Goal: Task Accomplishment & Management: Complete application form

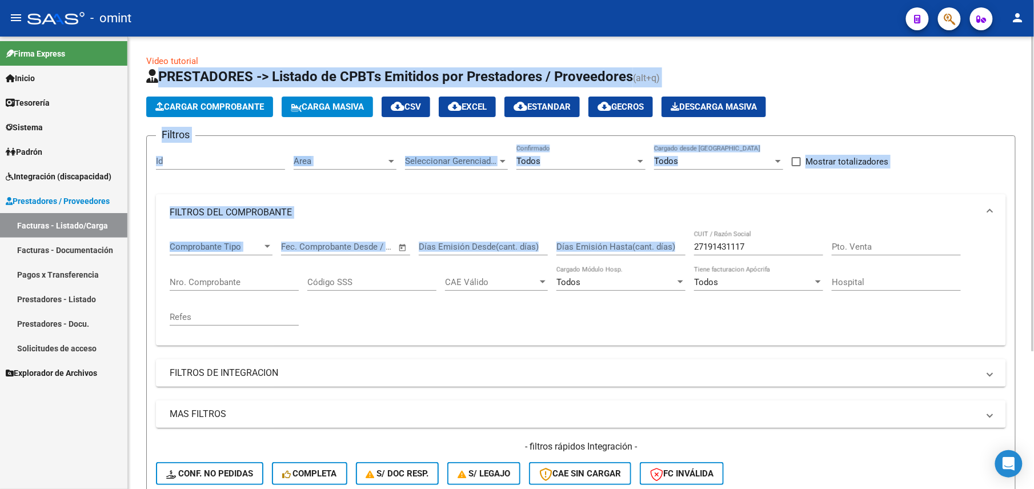
click at [687, 243] on div "Video tutorial PRESTADORES -> Listado de CPBTs Emitidos por Prestadores / Prove…" at bounding box center [581, 356] width 906 height 639
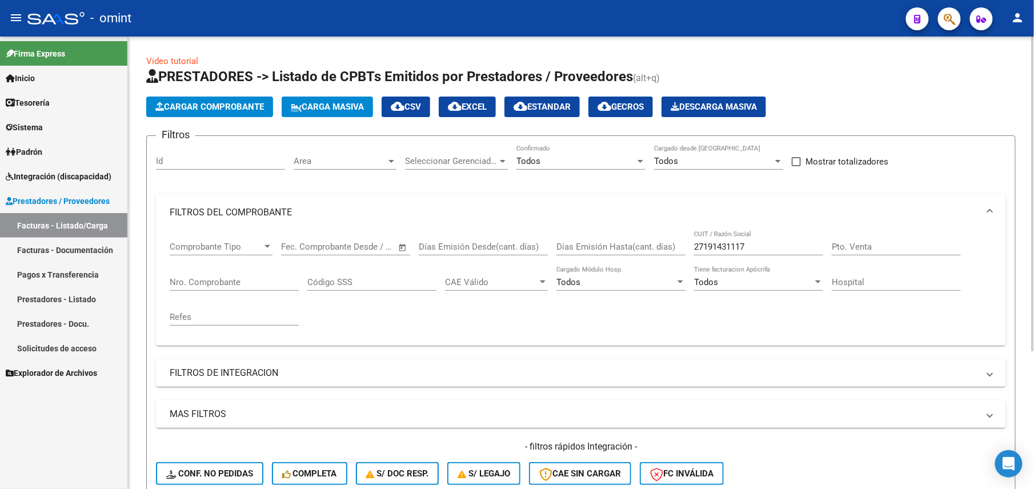
drag, startPoint x: 687, startPoint y: 243, endPoint x: 716, endPoint y: 245, distance: 29.2
click at [716, 245] on input "27191431117" at bounding box center [758, 247] width 129 height 10
paste input "215091223"
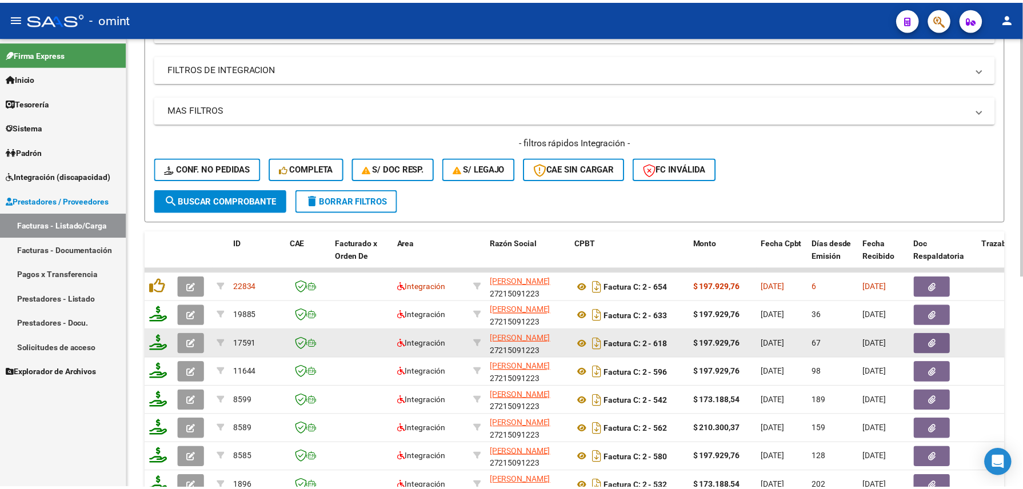
scroll to position [398, 0]
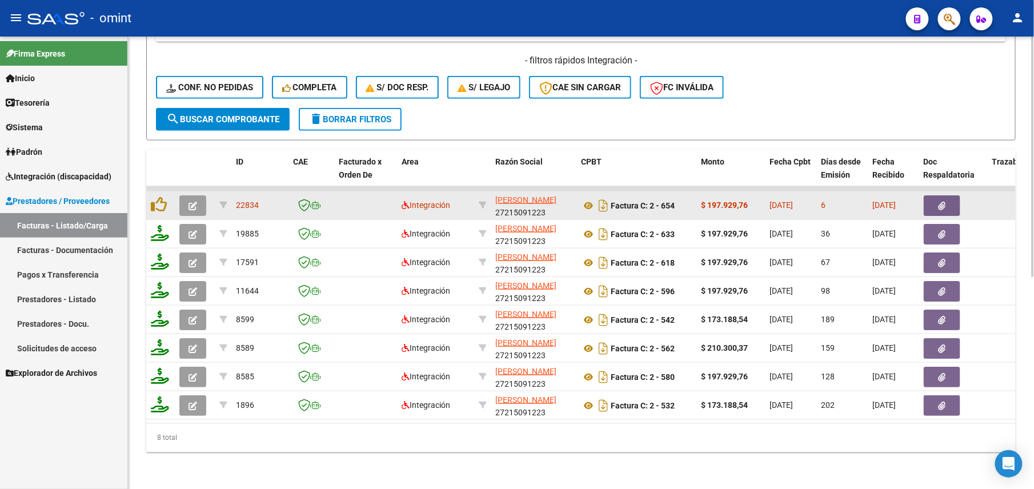
type input "27215091223"
click at [192, 198] on button "button" at bounding box center [192, 205] width 27 height 21
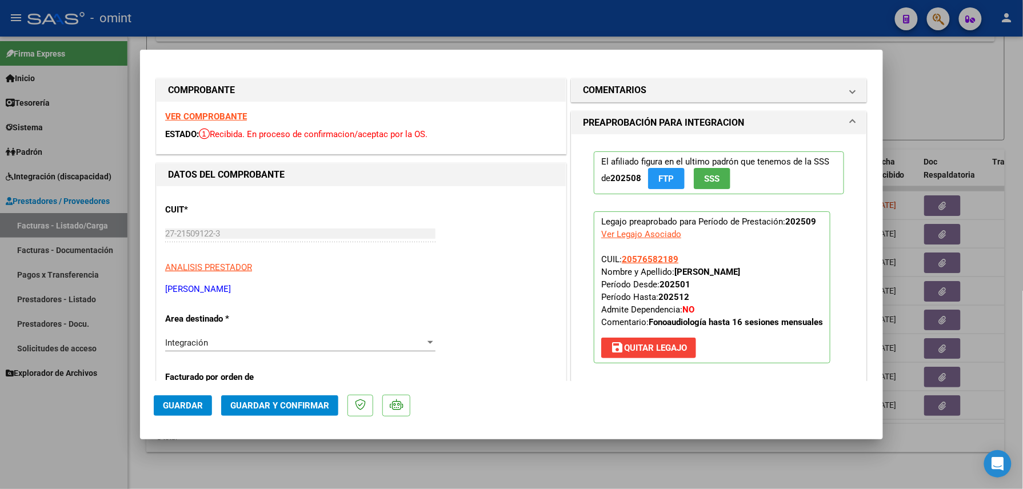
click at [240, 113] on strong "VER COMPROBANTE" at bounding box center [206, 116] width 82 height 10
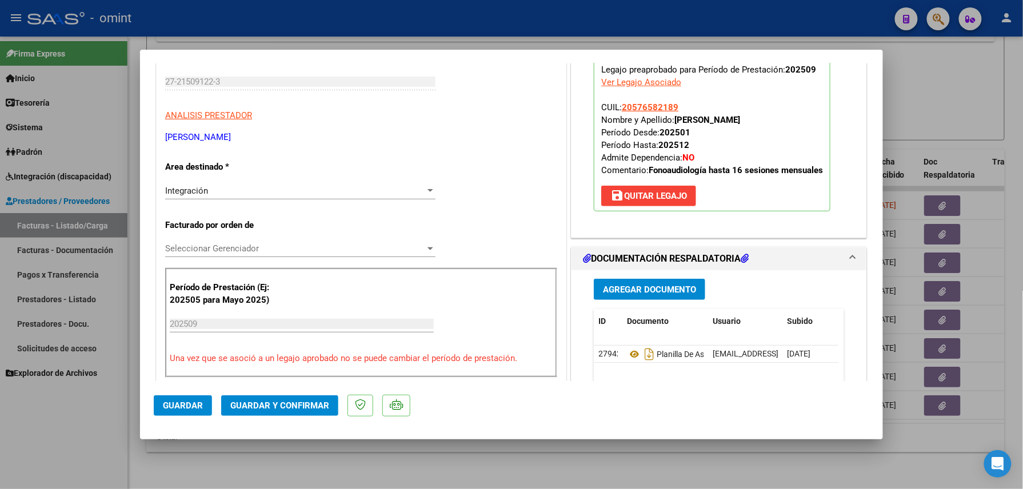
scroll to position [229, 0]
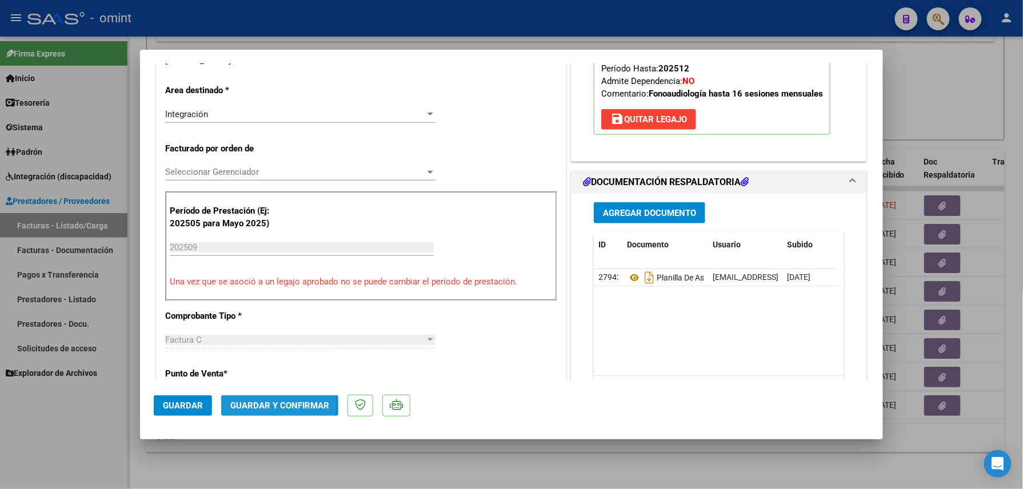
click at [266, 405] on span "Guardar y Confirmar" at bounding box center [279, 406] width 99 height 10
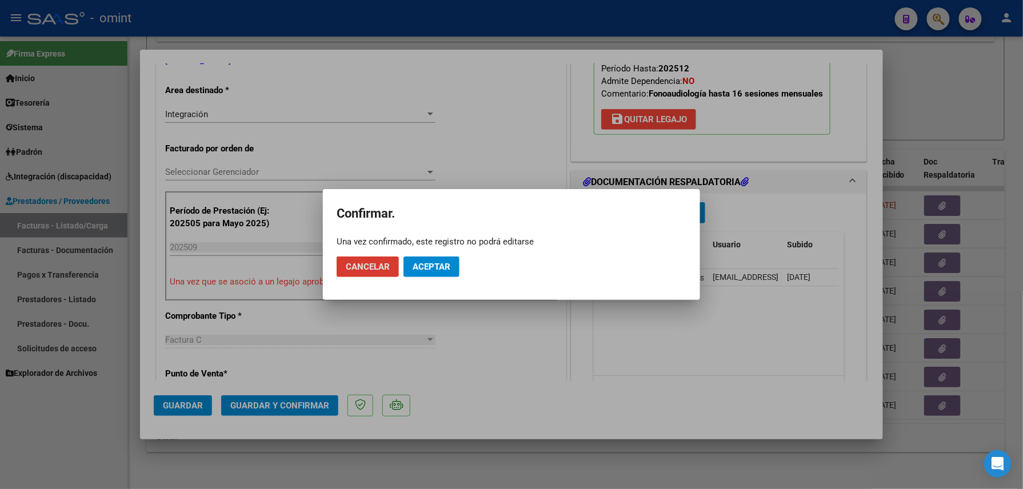
click at [426, 257] on button "Aceptar" at bounding box center [431, 267] width 56 height 21
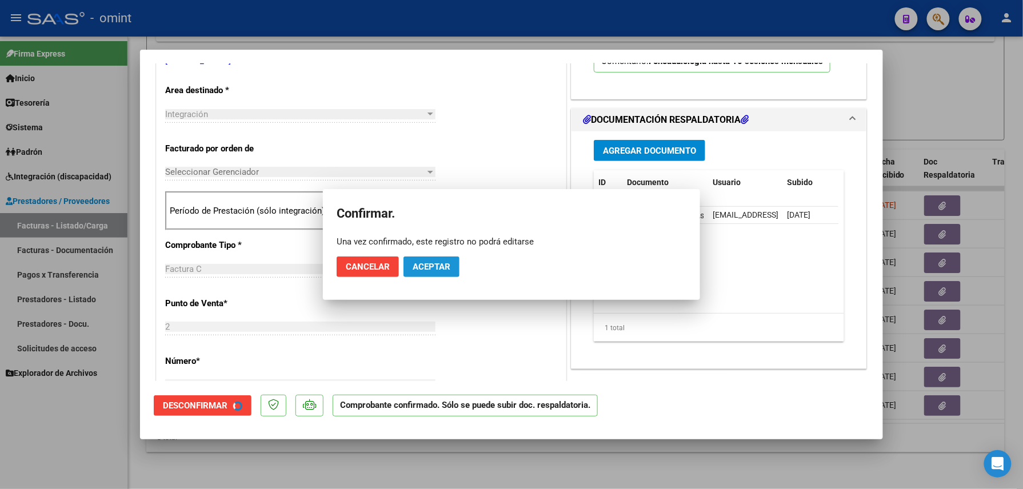
scroll to position [227, 0]
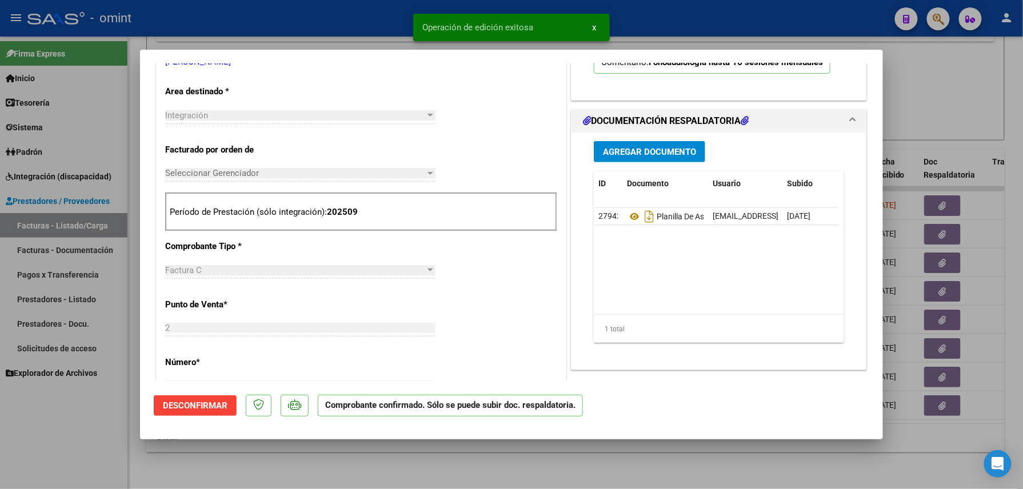
click at [275, 455] on div at bounding box center [511, 244] width 1023 height 489
type input "$ 0,00"
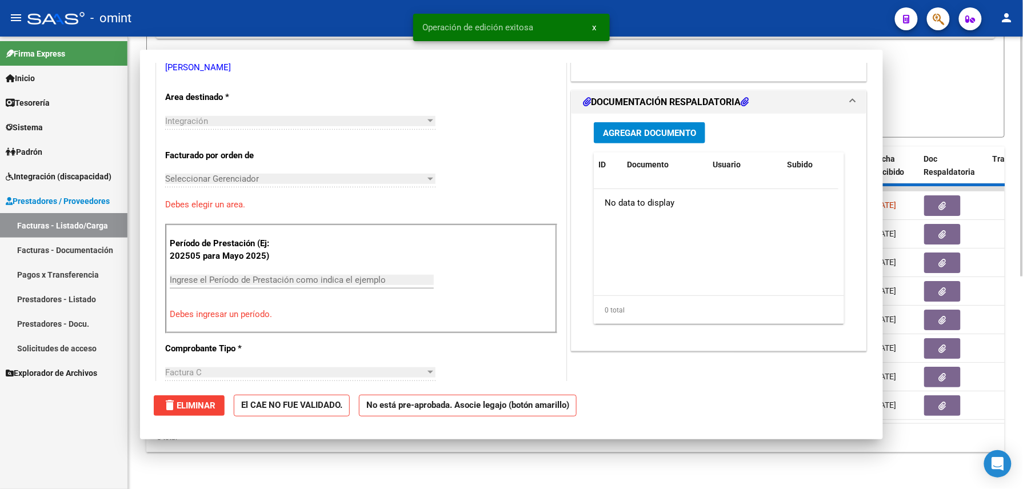
scroll to position [0, 0]
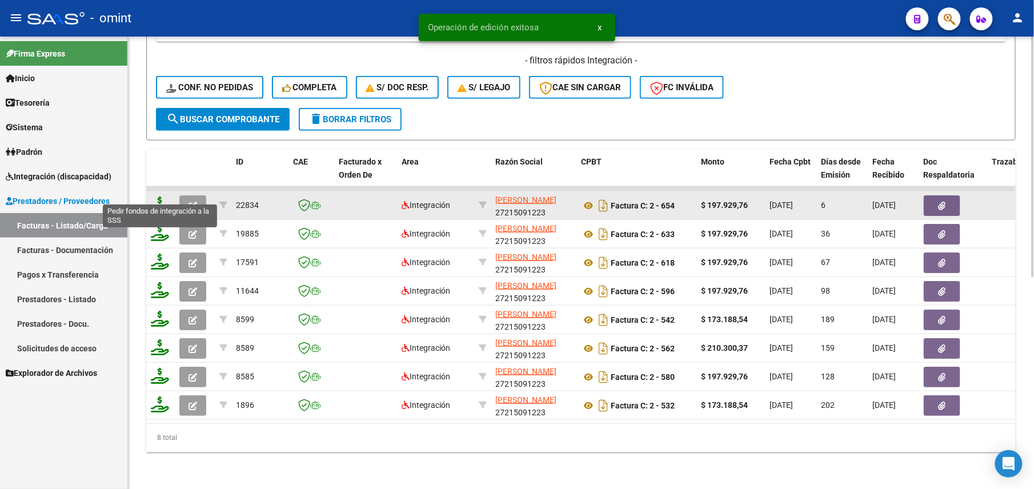
click at [158, 197] on icon at bounding box center [160, 205] width 18 height 16
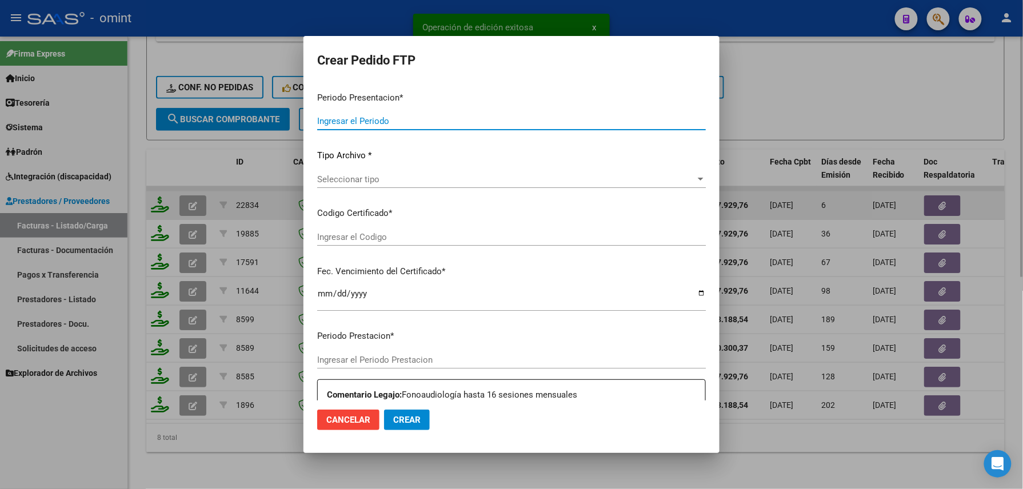
type input "202509"
type input "$ 197.929,76"
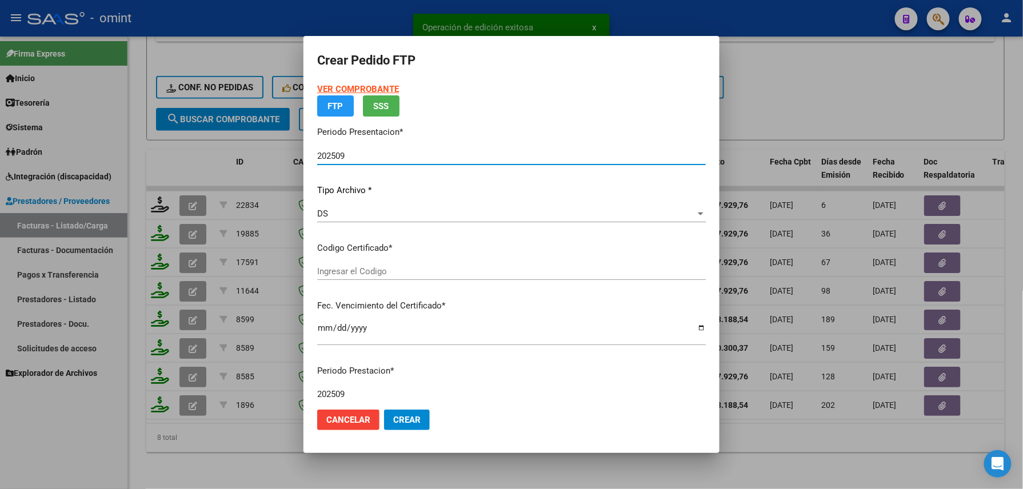
type input "3036796537"
type input "[DATE]"
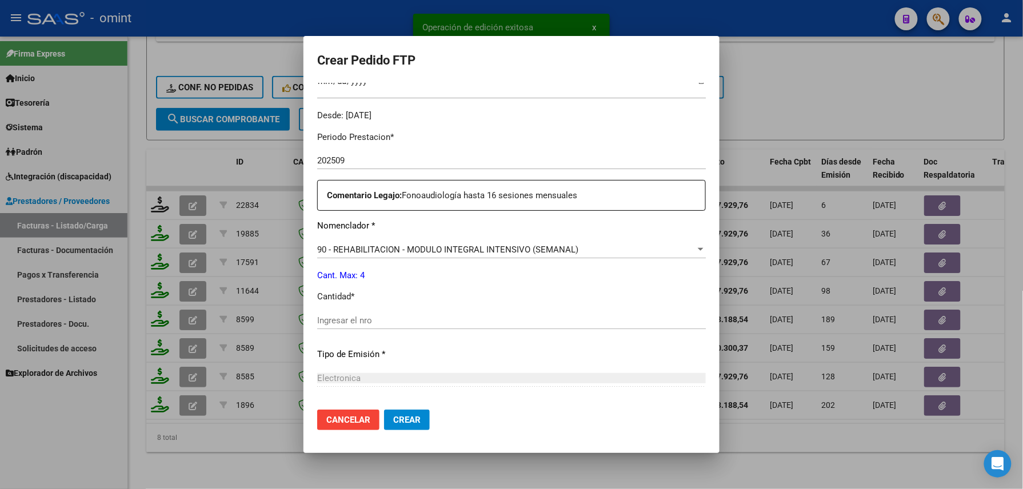
scroll to position [410, 0]
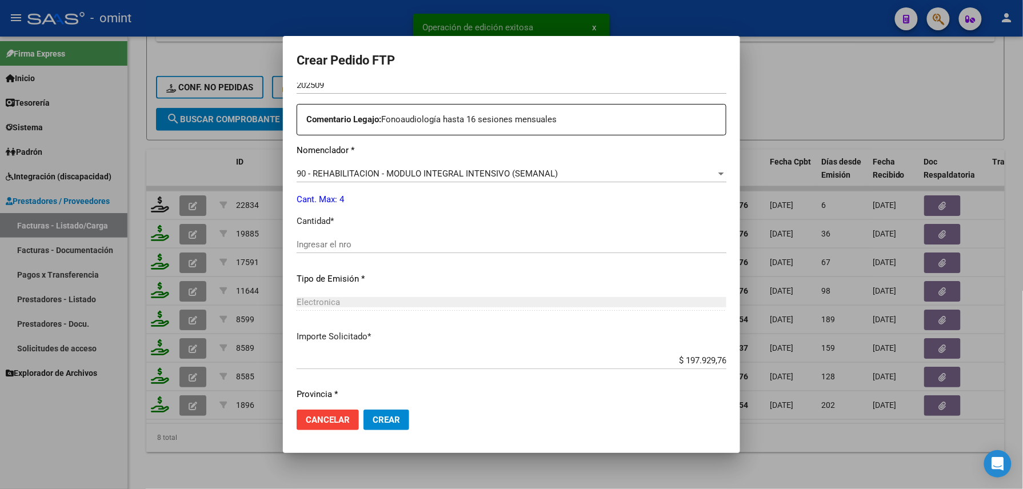
click at [366, 247] on input "Ingresar el nro" at bounding box center [512, 244] width 430 height 10
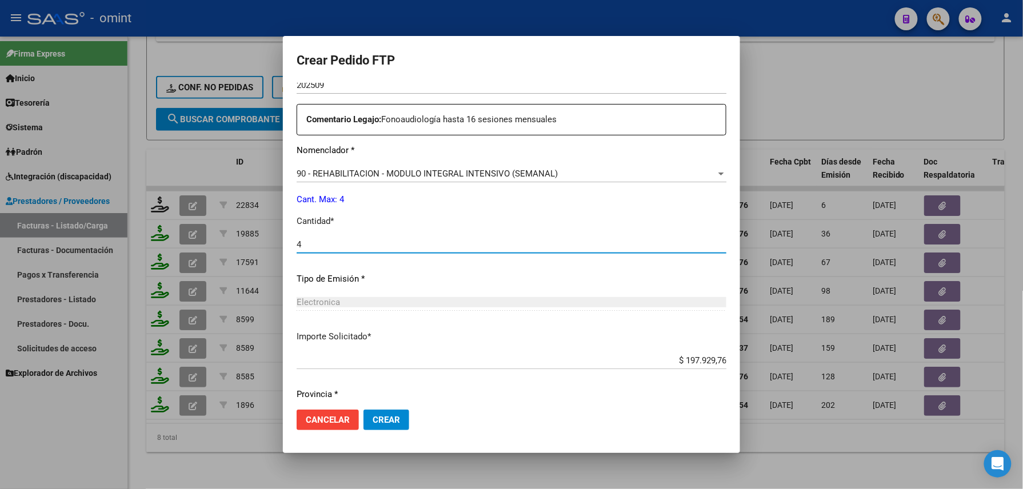
scroll to position [447, 0]
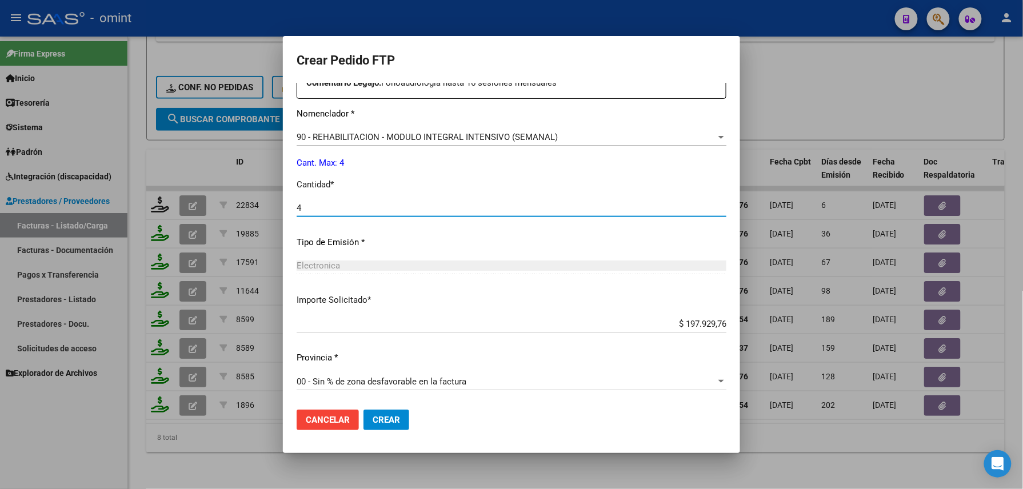
type input "4"
click at [389, 410] on button "Crear" at bounding box center [386, 420] width 46 height 21
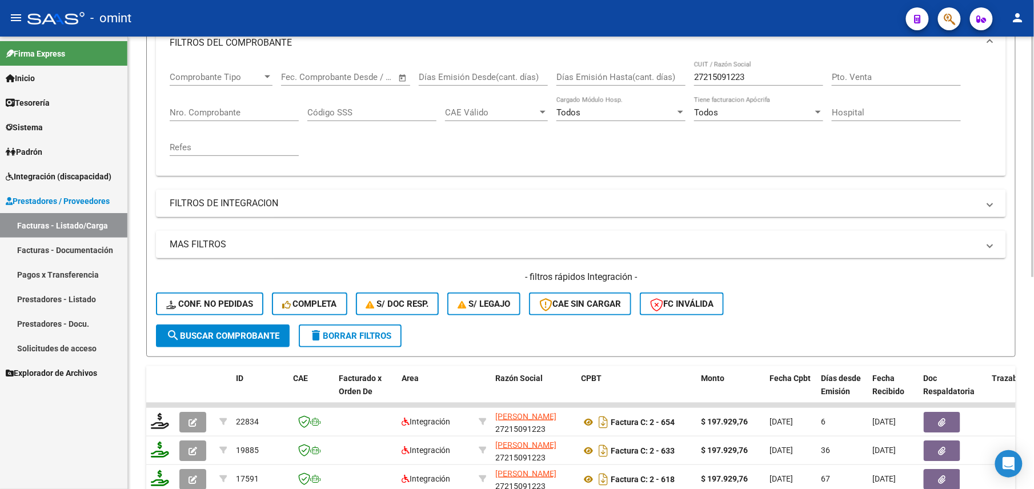
scroll to position [94, 0]
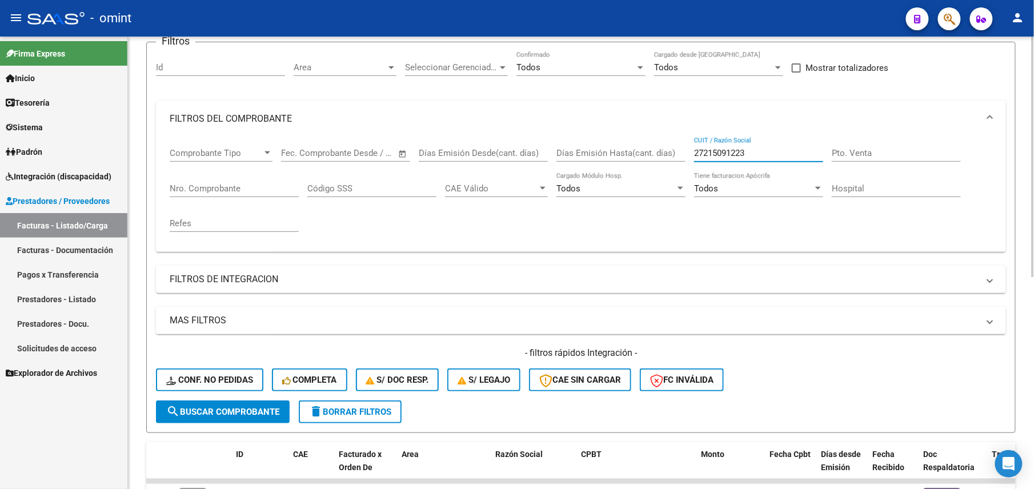
drag, startPoint x: 757, startPoint y: 152, endPoint x: 624, endPoint y: 162, distance: 133.0
click at [624, 162] on div "Comprobante Tipo Comprobante Tipo Fecha inicio – Fecha fin Fec. Comprobante Des…" at bounding box center [581, 190] width 823 height 106
paste input "7642375"
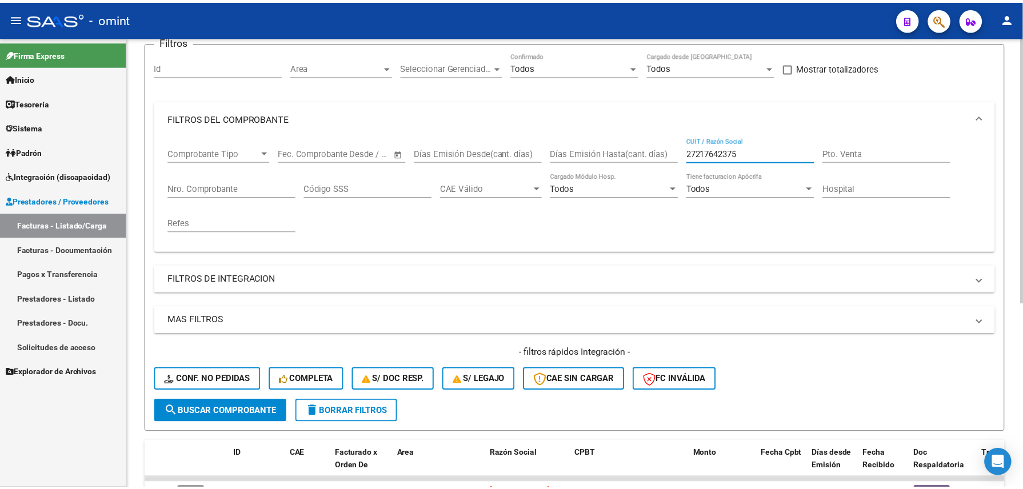
scroll to position [312, 0]
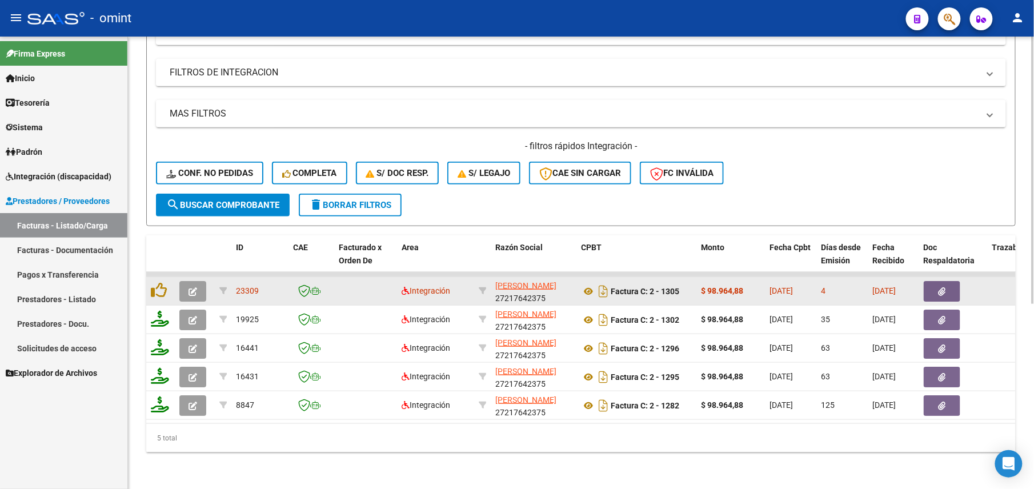
type input "27217642375"
click at [187, 281] on button "button" at bounding box center [192, 291] width 27 height 21
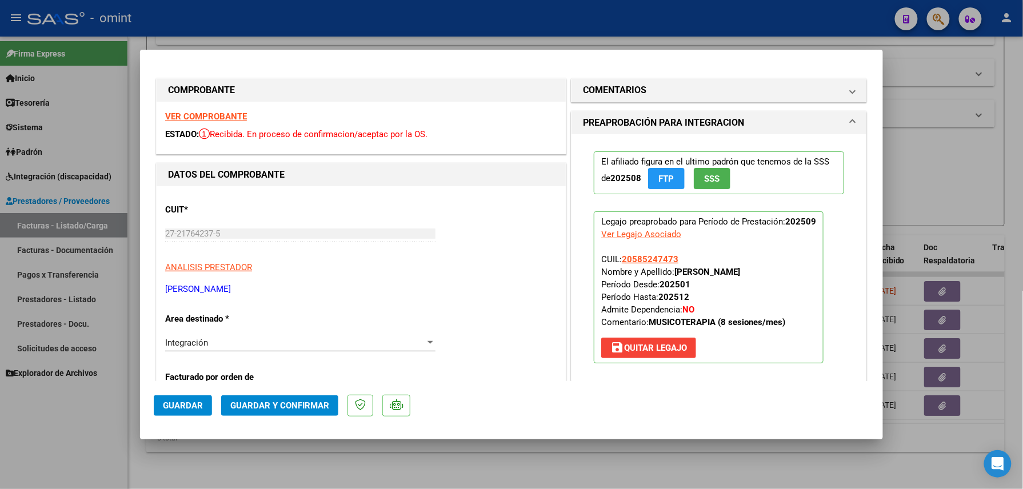
click at [229, 114] on strong "VER COMPROBANTE" at bounding box center [206, 116] width 82 height 10
drag, startPoint x: 674, startPoint y: 262, endPoint x: 616, endPoint y: 263, distance: 58.3
click at [616, 263] on p "Legajo preaprobado para Período de Prestación: 202509 Ver Legajo Asociado CUIL:…" at bounding box center [709, 287] width 230 height 152
drag, startPoint x: 616, startPoint y: 263, endPoint x: 642, endPoint y: 259, distance: 26.6
copy span "20585247473"
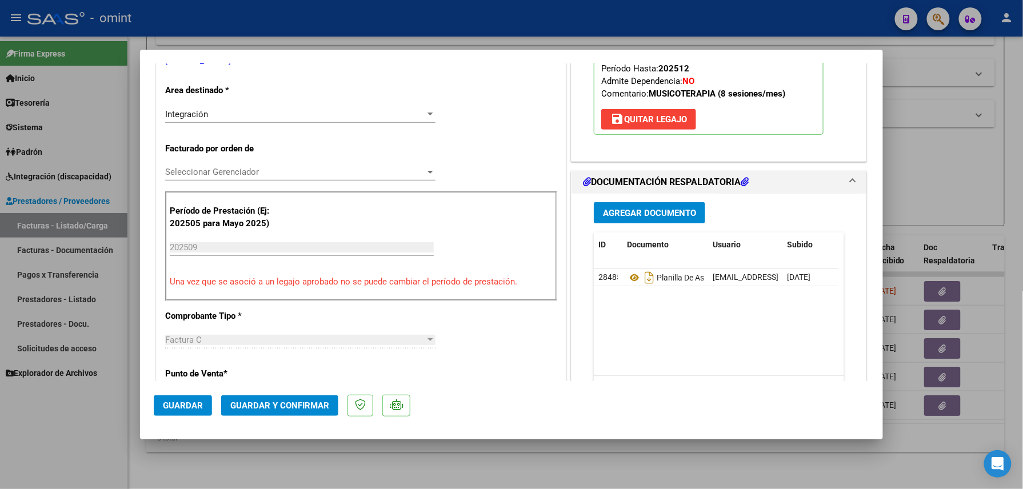
scroll to position [305, 0]
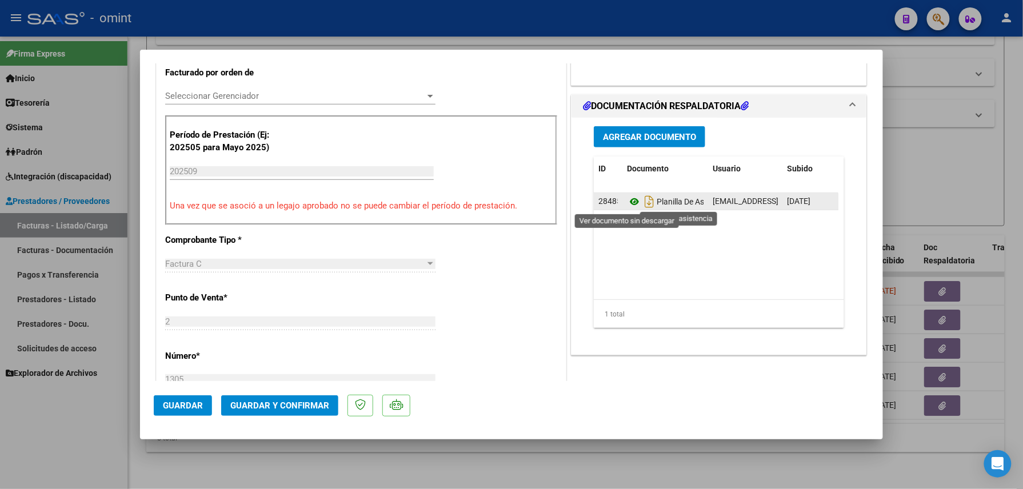
click at [627, 199] on icon at bounding box center [634, 202] width 15 height 14
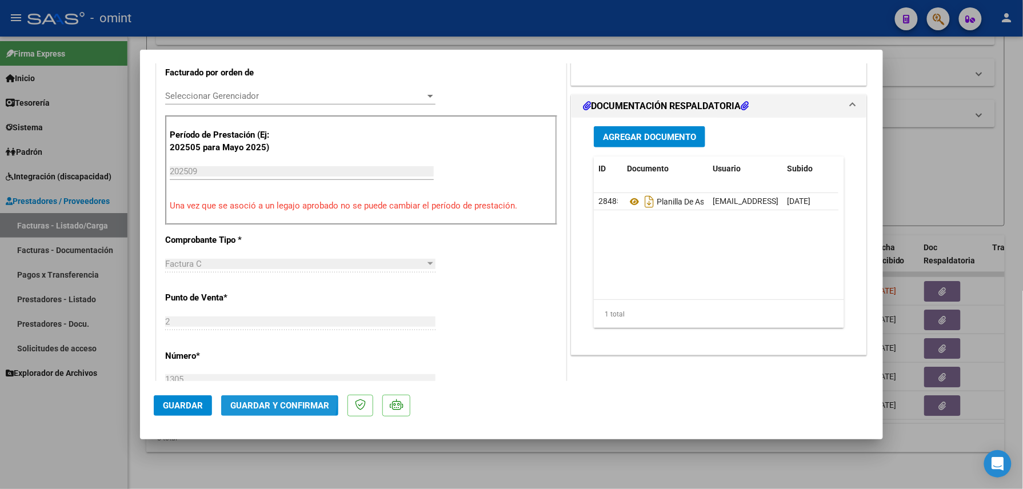
click at [270, 401] on span "Guardar y Confirmar" at bounding box center [279, 406] width 99 height 10
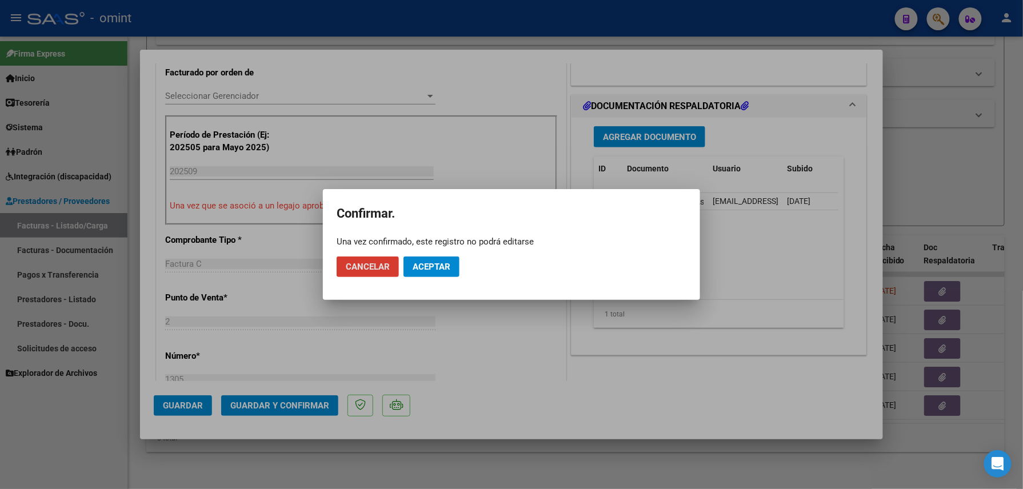
click at [433, 265] on span "Aceptar" at bounding box center [432, 267] width 38 height 10
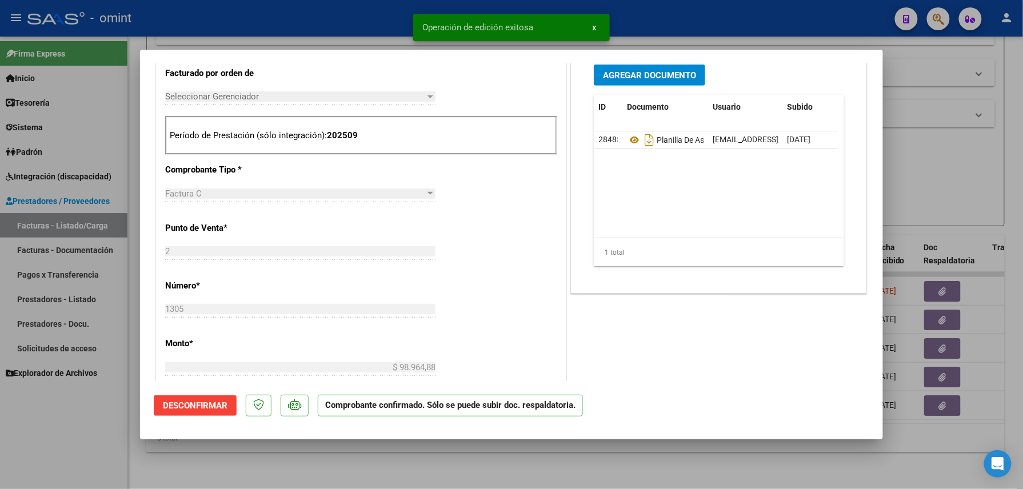
click at [268, 451] on div at bounding box center [511, 244] width 1023 height 489
type input "$ 0,00"
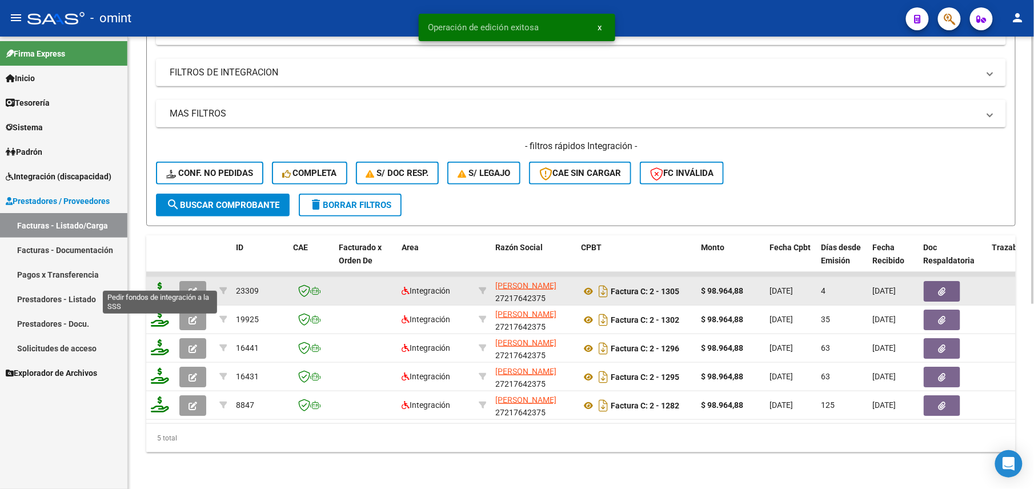
click at [158, 282] on icon at bounding box center [160, 290] width 18 height 16
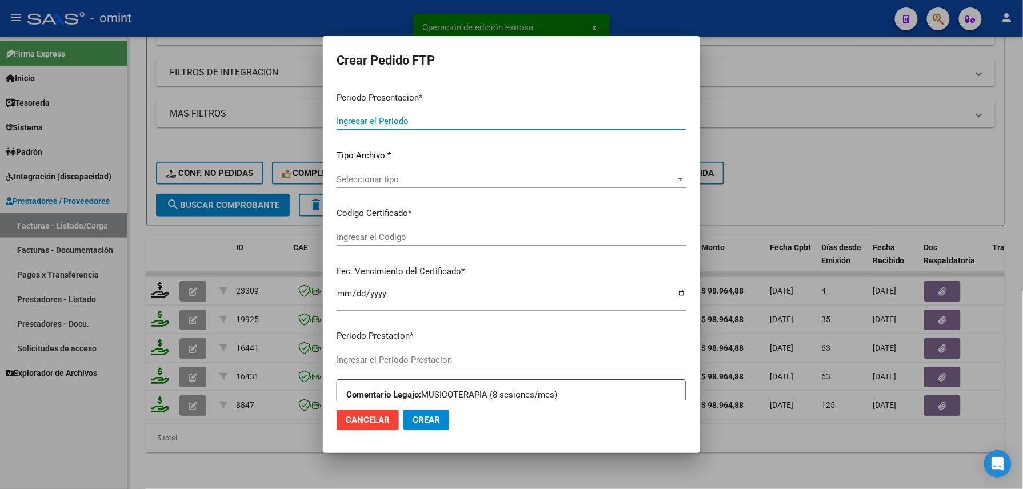
type input "202509"
type input "$ 98.964,88"
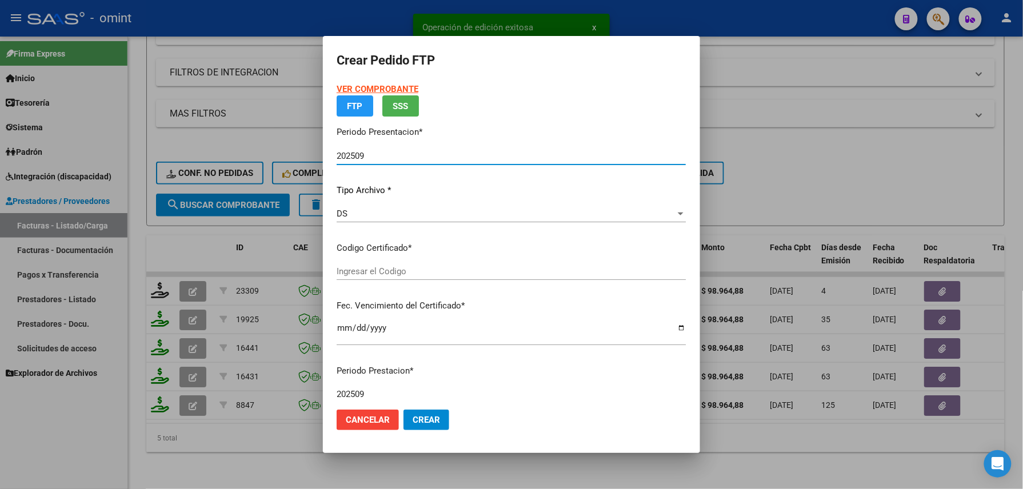
type input "5388191060"
type input "[DATE]"
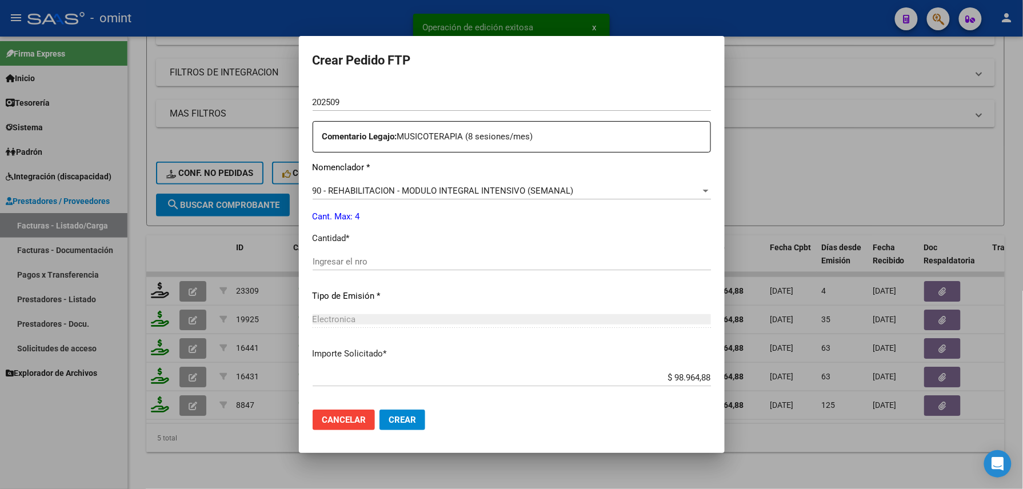
scroll to position [447, 0]
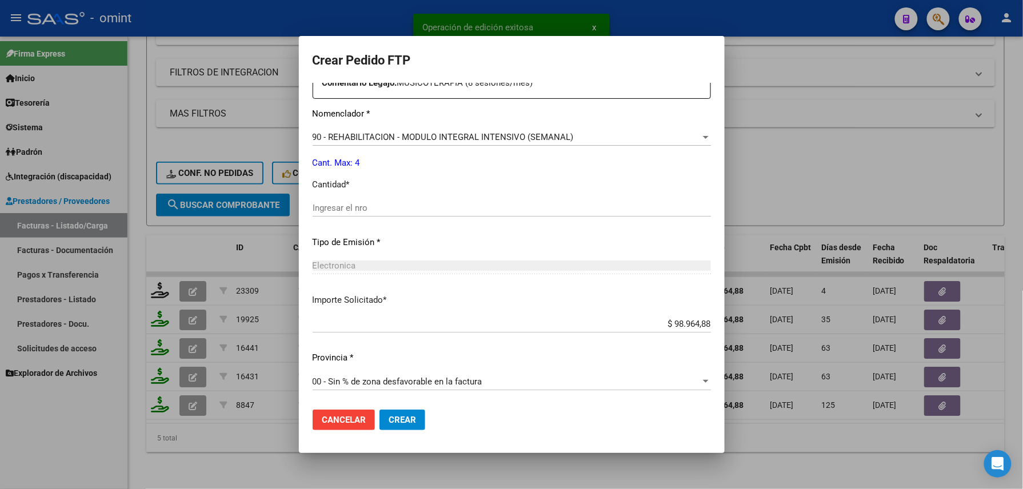
click at [379, 205] on input "Ingresar el nro" at bounding box center [512, 208] width 398 height 10
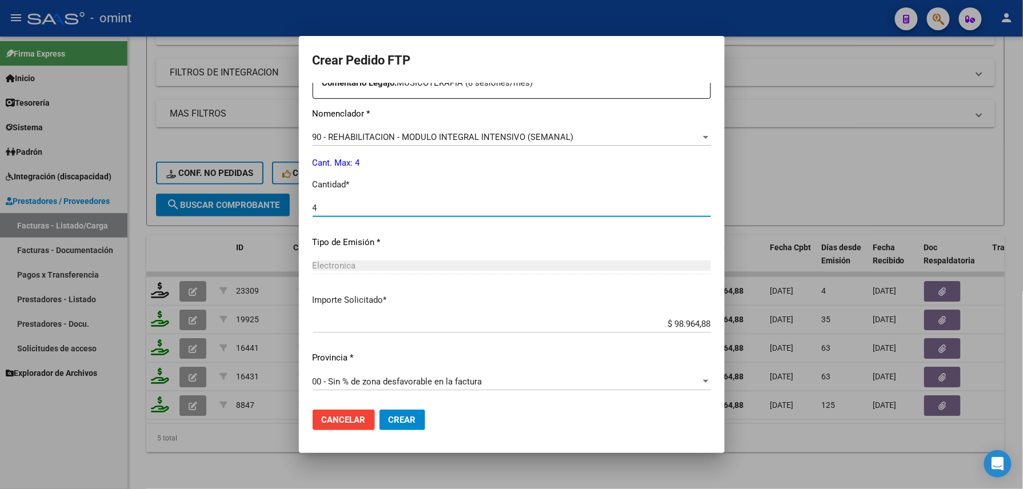
type input "4"
click at [389, 419] on span "Crear" at bounding box center [402, 420] width 27 height 10
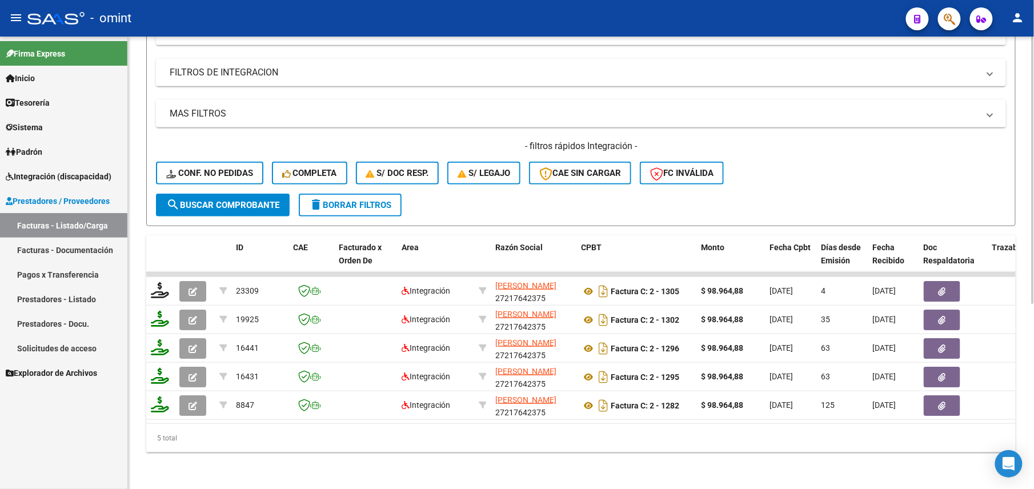
scroll to position [83, 0]
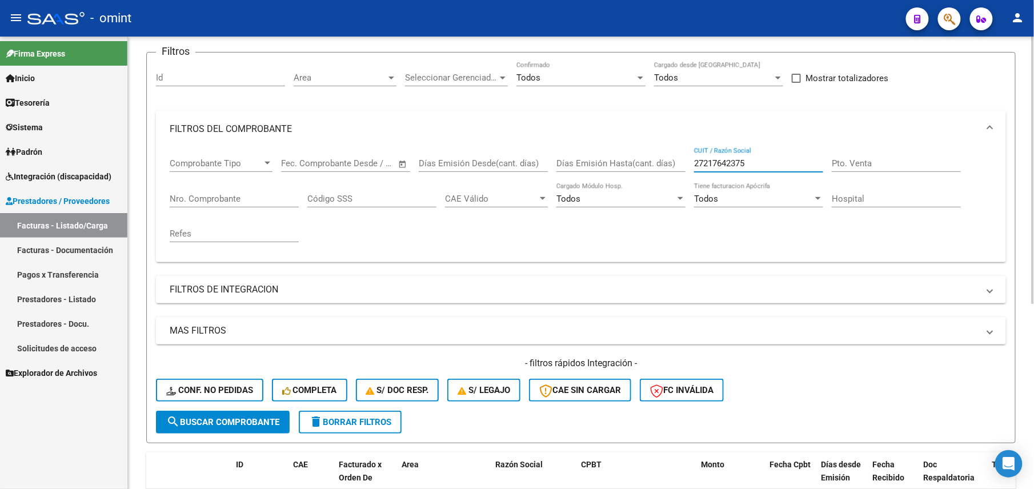
drag, startPoint x: 773, startPoint y: 162, endPoint x: 632, endPoint y: 167, distance: 141.8
click at [632, 167] on div "Comprobante Tipo Comprobante Tipo Fecha inicio – Fecha fin Fec. Comprobante Des…" at bounding box center [581, 200] width 823 height 106
paste input "2016733"
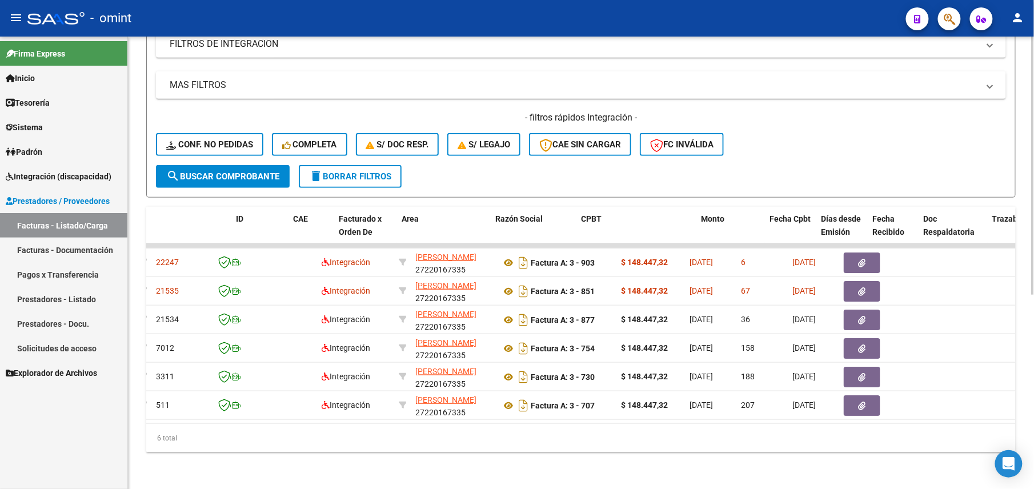
scroll to position [0, 0]
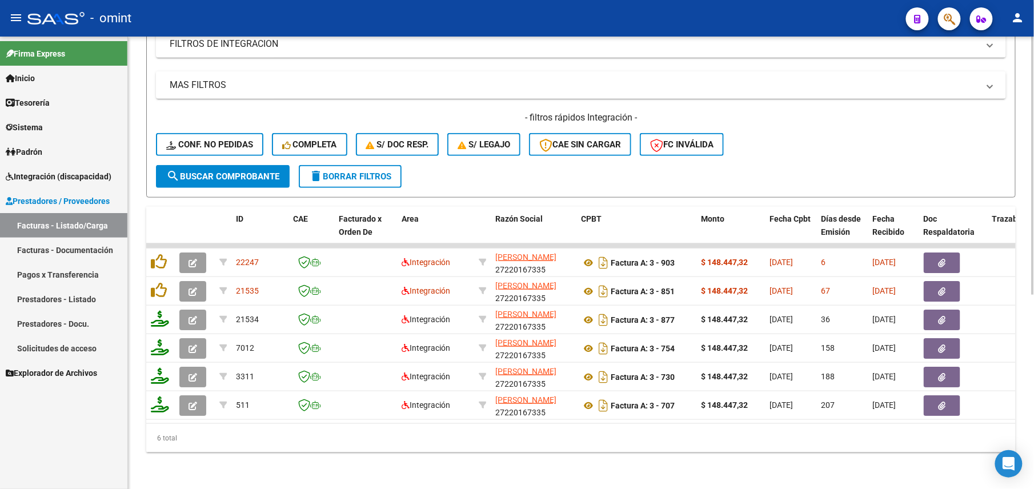
type input "27220167335"
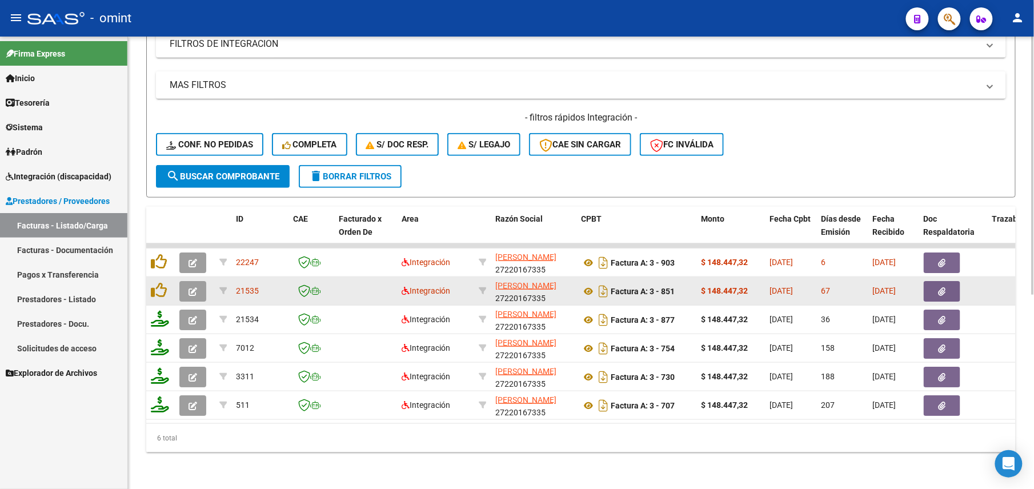
click at [202, 281] on button "button" at bounding box center [192, 291] width 27 height 21
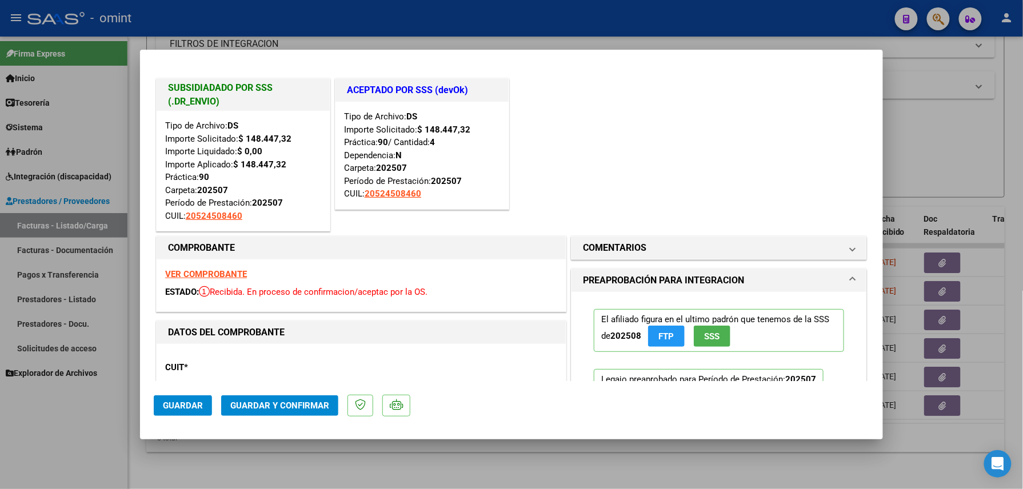
click at [263, 466] on div at bounding box center [511, 244] width 1023 height 489
type input "$ 0,00"
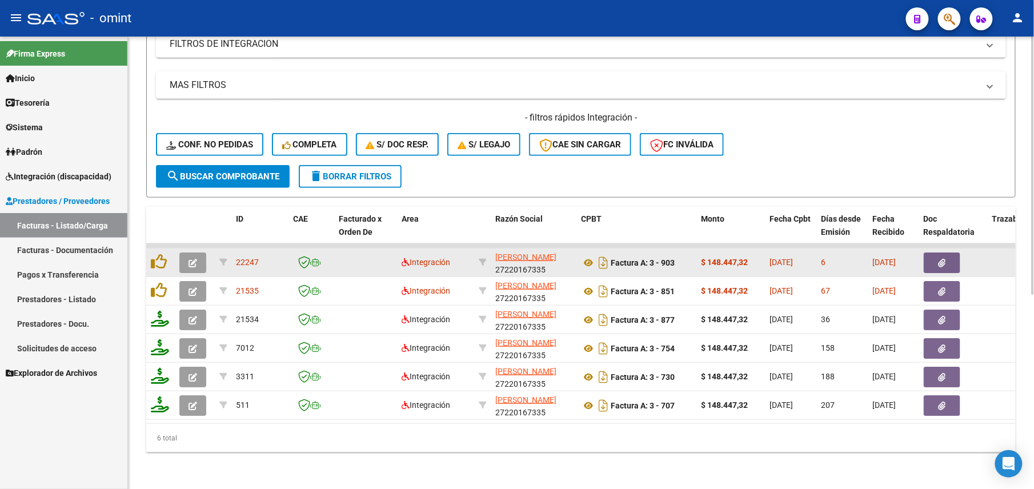
click at [199, 253] on button "button" at bounding box center [192, 263] width 27 height 21
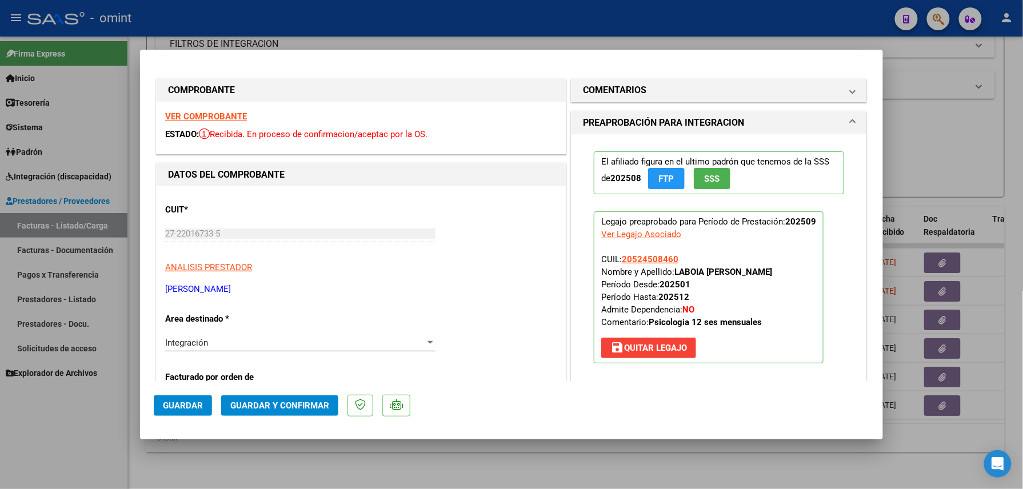
click at [214, 117] on strong "VER COMPROBANTE" at bounding box center [206, 116] width 82 height 10
click at [272, 405] on span "Guardar y Confirmar" at bounding box center [279, 406] width 99 height 10
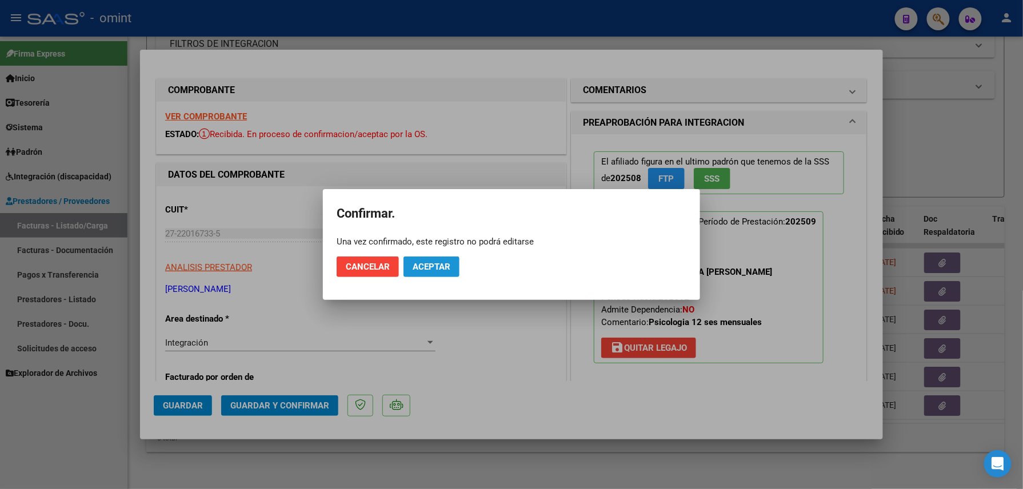
click at [444, 263] on span "Aceptar" at bounding box center [432, 267] width 38 height 10
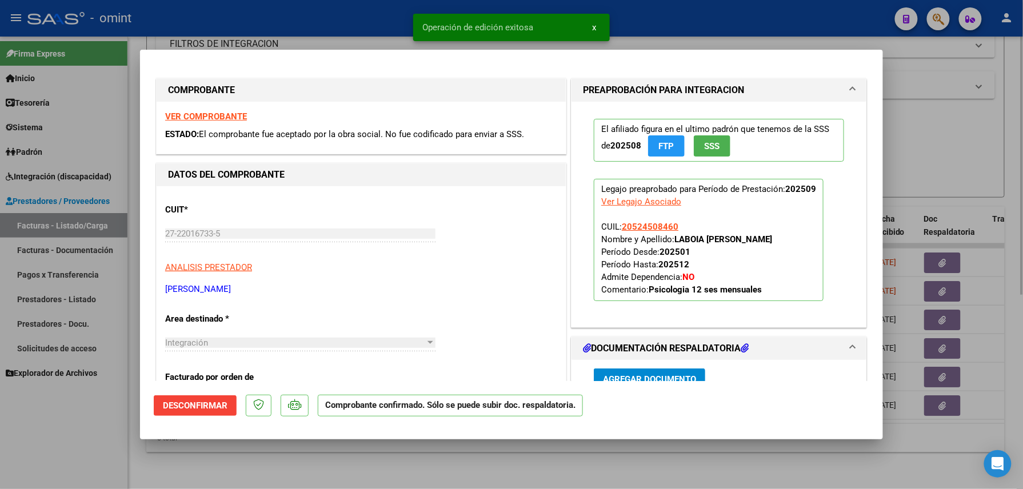
click at [498, 470] on div at bounding box center [511, 244] width 1023 height 489
type input "$ 0,00"
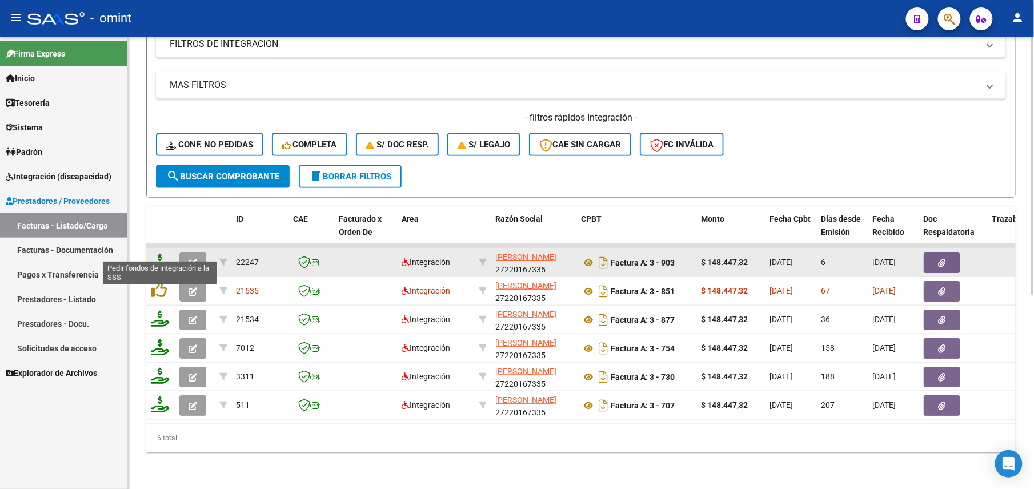
click at [165, 254] on icon at bounding box center [160, 262] width 18 height 16
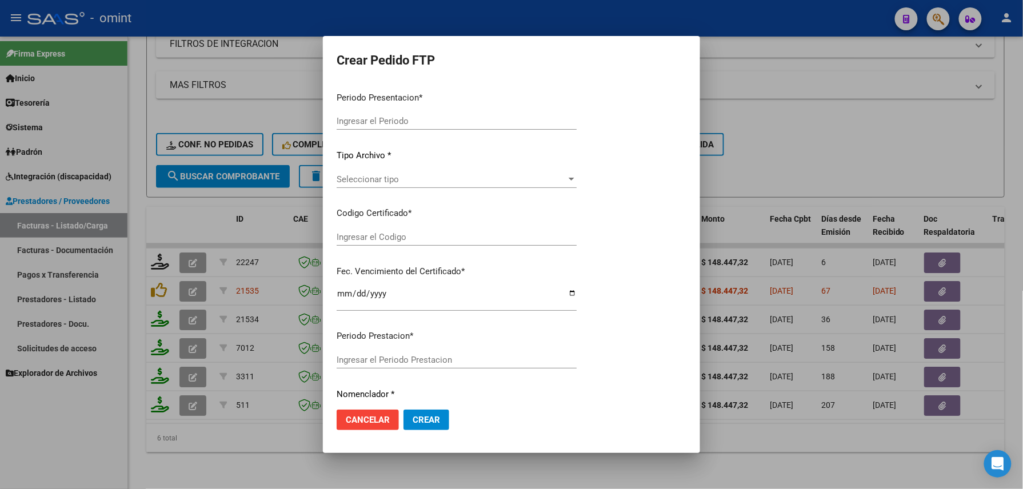
type input "202509"
type input "$ 148.447,32"
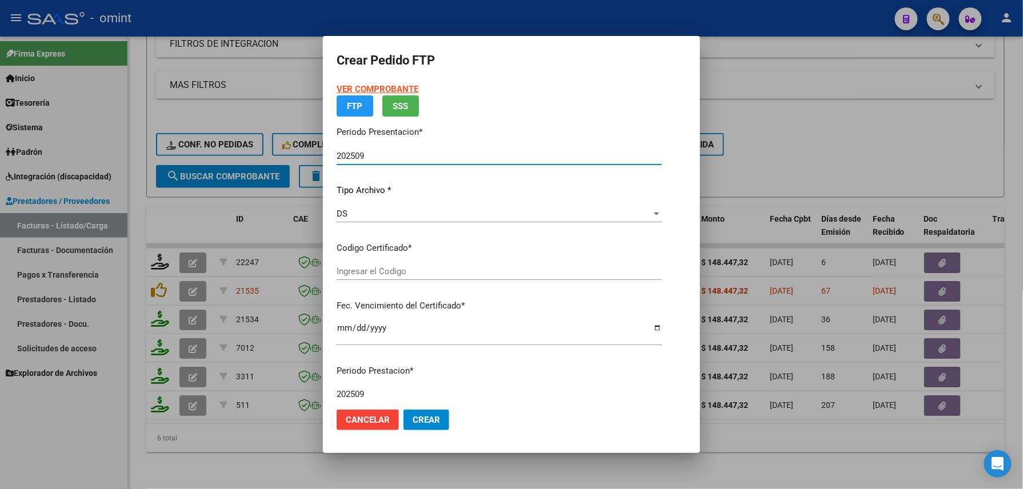
type input "3202708520"
type input "[DATE]"
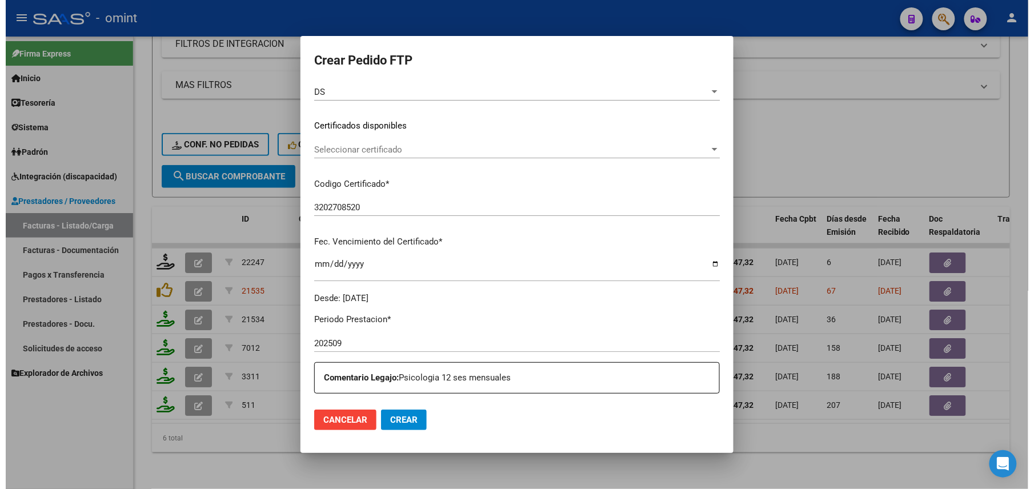
scroll to position [305, 0]
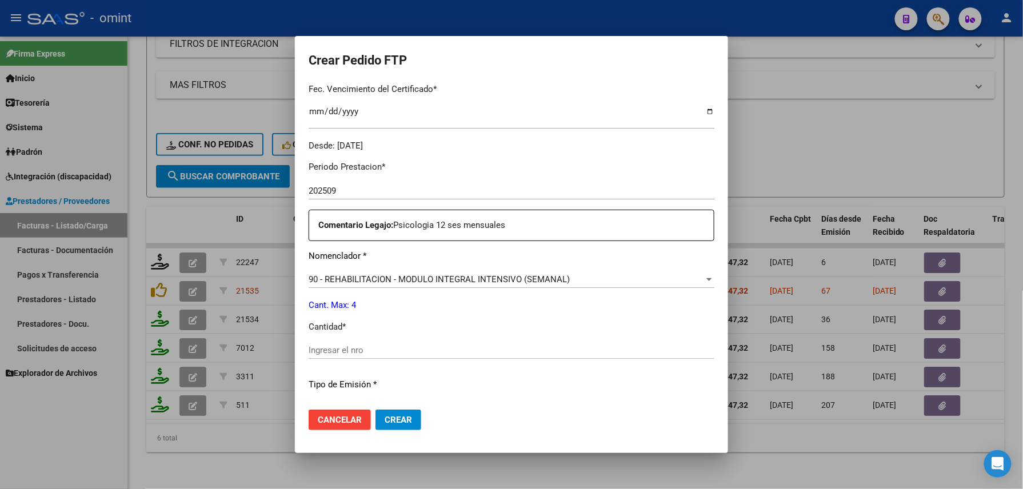
click at [362, 347] on input "Ingresar el nro" at bounding box center [512, 350] width 406 height 10
type input "4"
click at [385, 419] on span "Crear" at bounding box center [398, 420] width 27 height 10
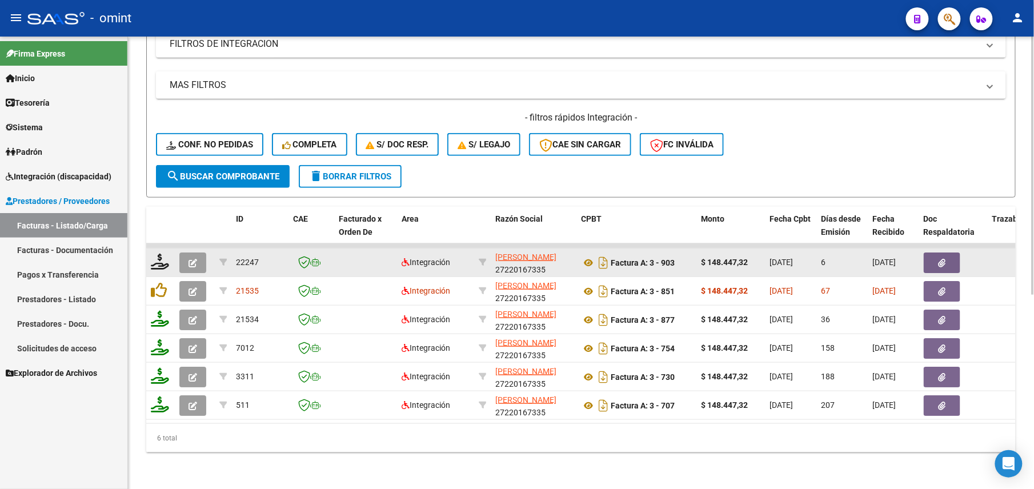
click at [193, 259] on icon "button" at bounding box center [193, 263] width 9 height 9
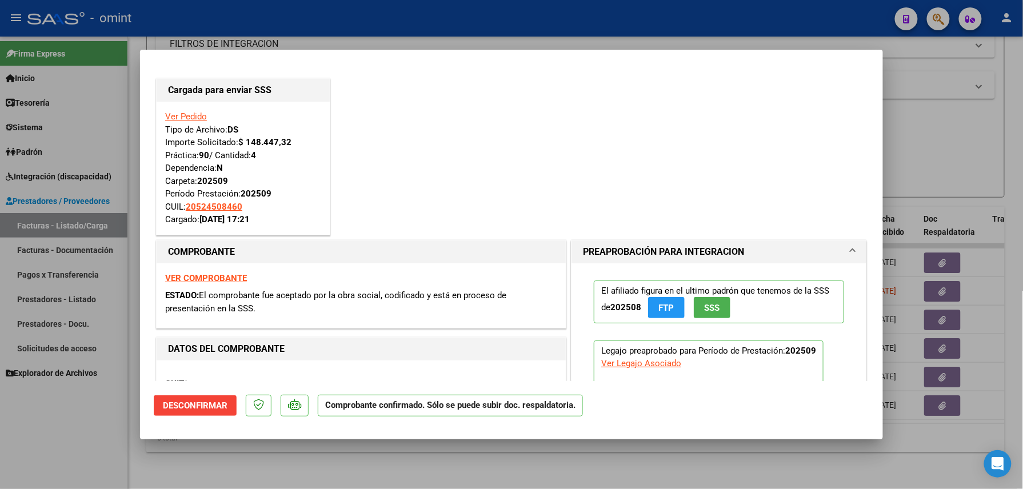
click at [254, 453] on div at bounding box center [511, 244] width 1023 height 489
type input "$ 0,00"
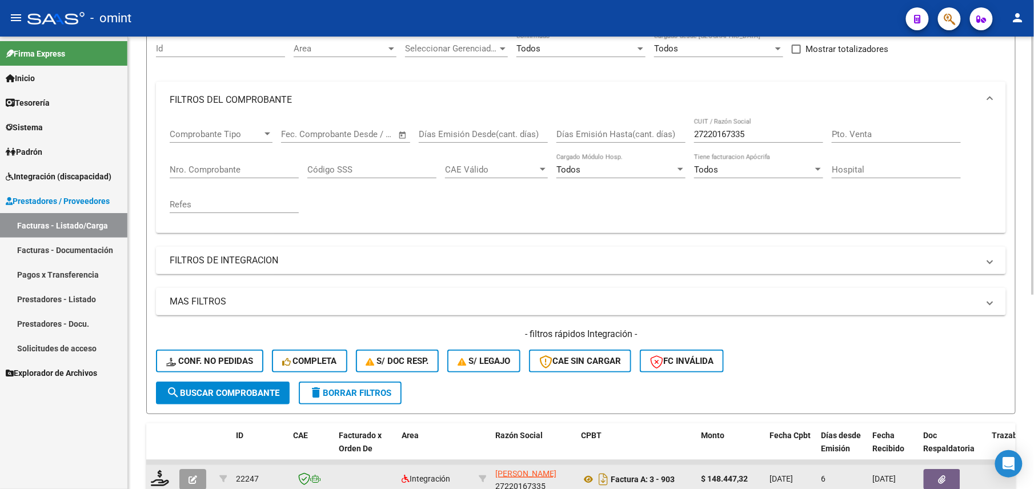
scroll to position [0, 0]
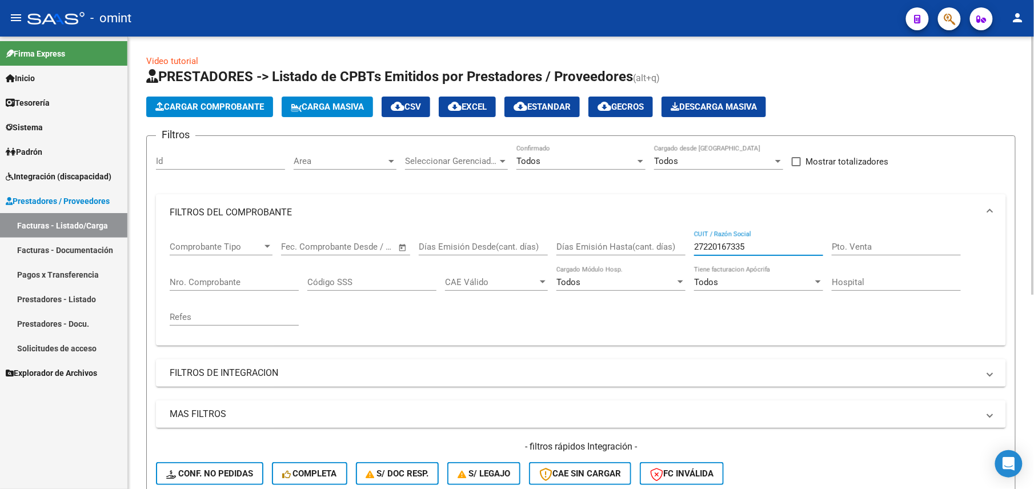
drag, startPoint x: 743, startPoint y: 243, endPoint x: 660, endPoint y: 250, distance: 83.7
click at [660, 250] on div "Comprobante Tipo Comprobante Tipo Fecha inicio – Fecha fin Fec. Comprobante Des…" at bounding box center [581, 284] width 823 height 106
paste input "5523024"
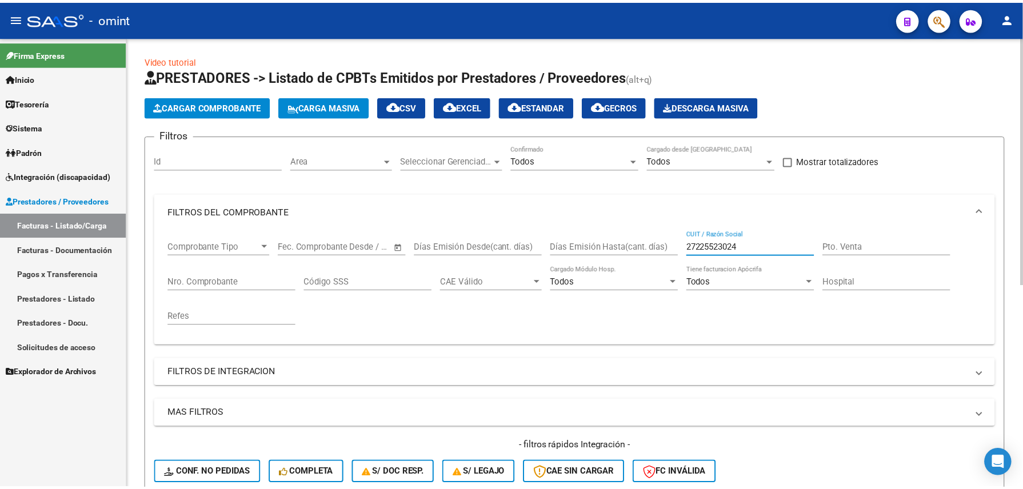
scroll to position [305, 0]
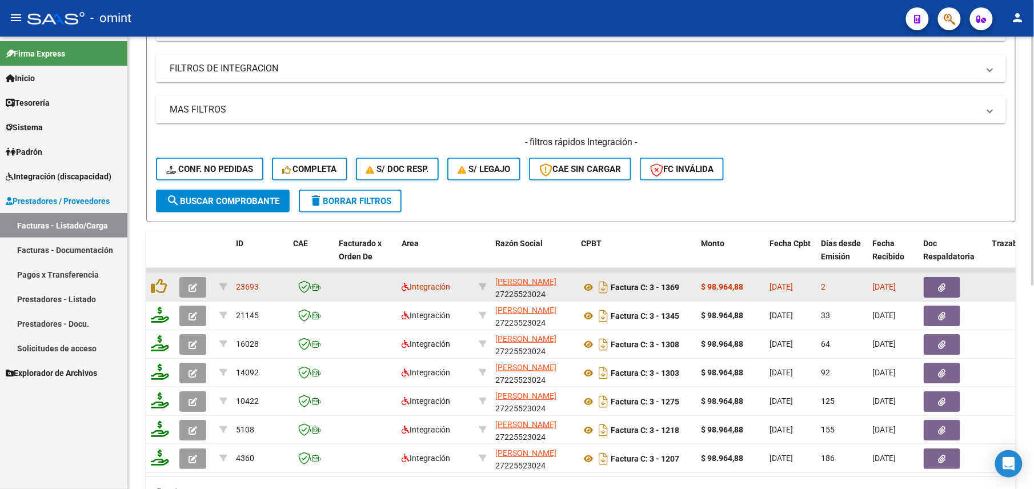
type input "27225523024"
click at [181, 282] on button "button" at bounding box center [192, 287] width 27 height 21
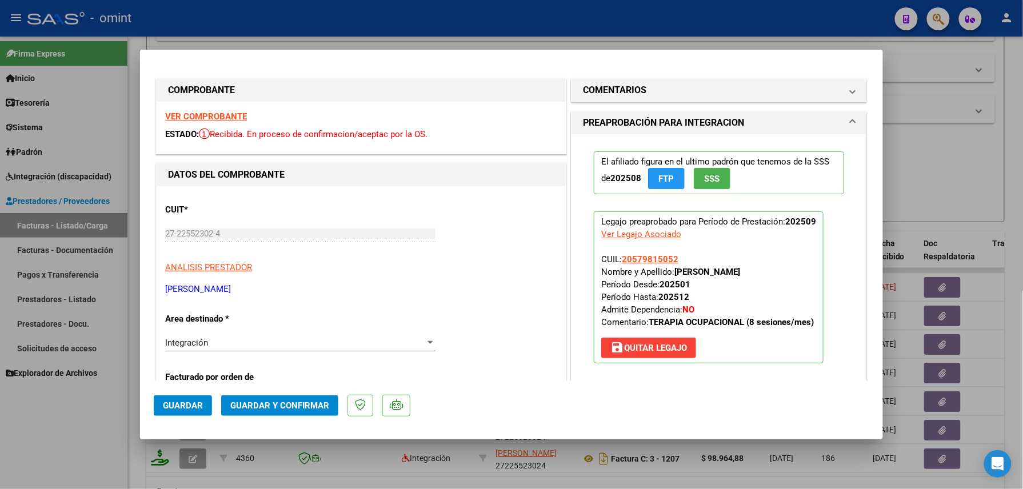
click at [238, 119] on strong "VER COMPROBANTE" at bounding box center [206, 116] width 82 height 10
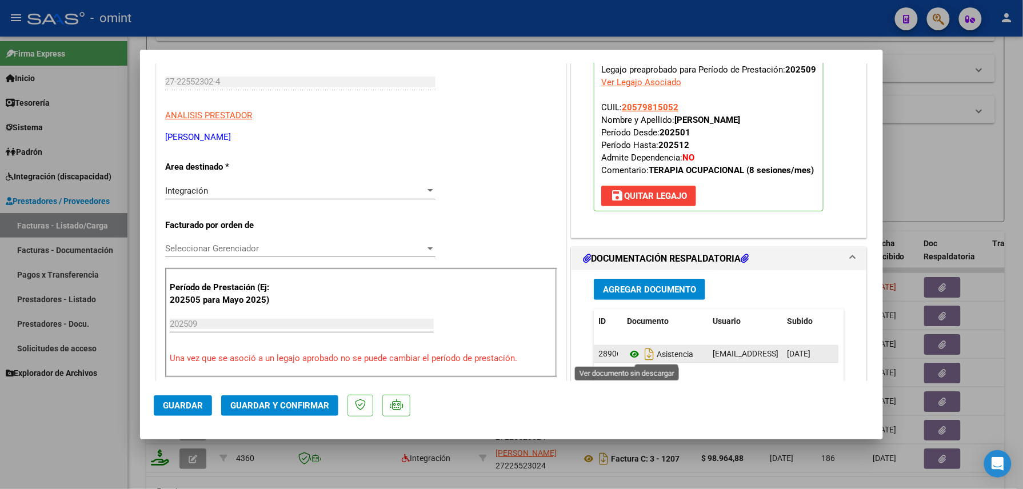
click at [627, 358] on icon at bounding box center [634, 354] width 15 height 14
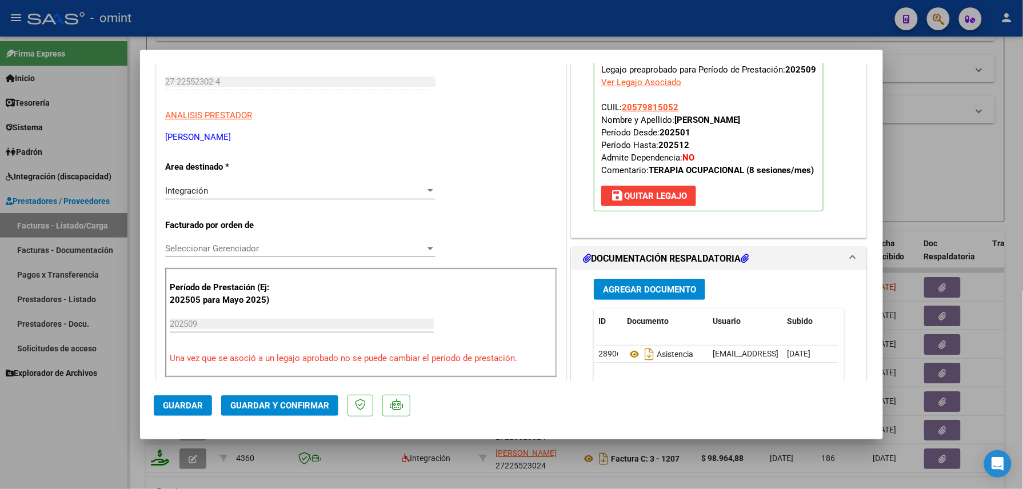
click at [302, 402] on span "Guardar y Confirmar" at bounding box center [279, 406] width 99 height 10
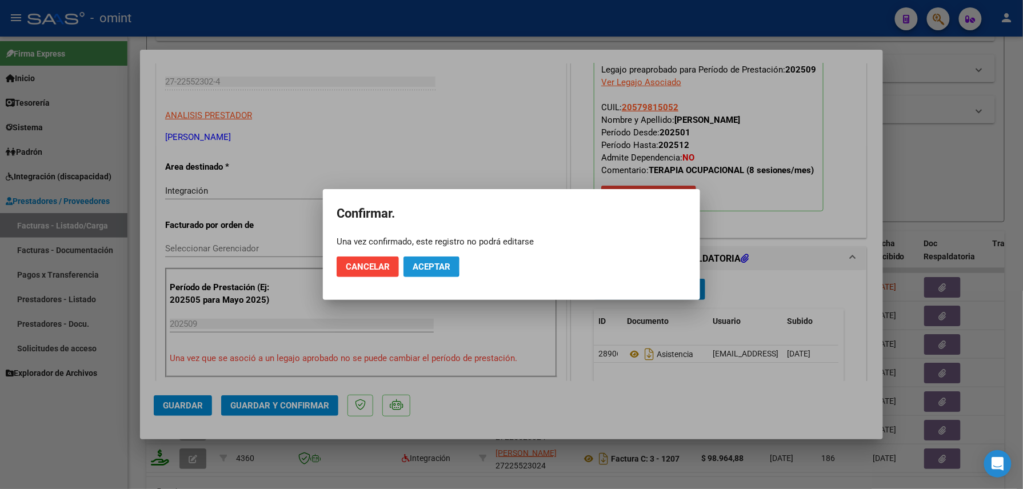
click at [422, 266] on span "Aceptar" at bounding box center [432, 267] width 38 height 10
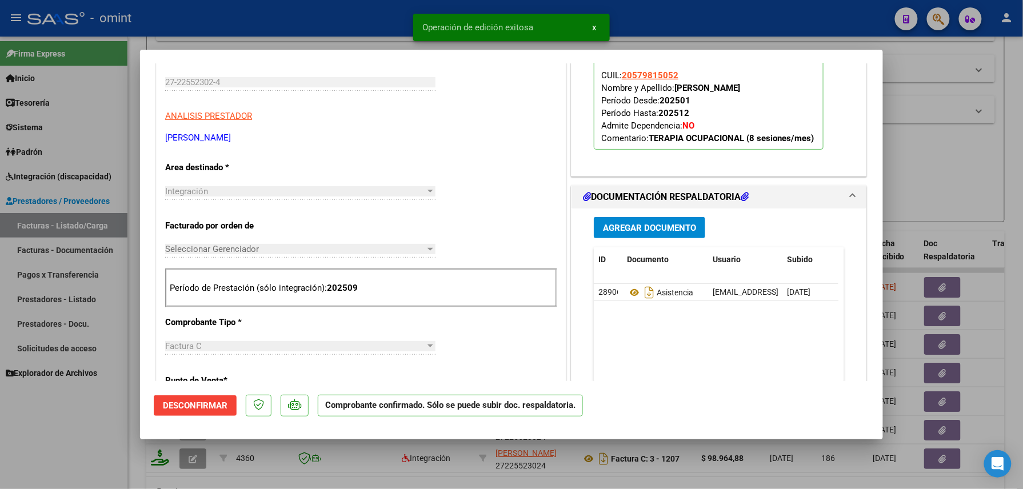
click at [85, 456] on div at bounding box center [511, 244] width 1023 height 489
type input "$ 0,00"
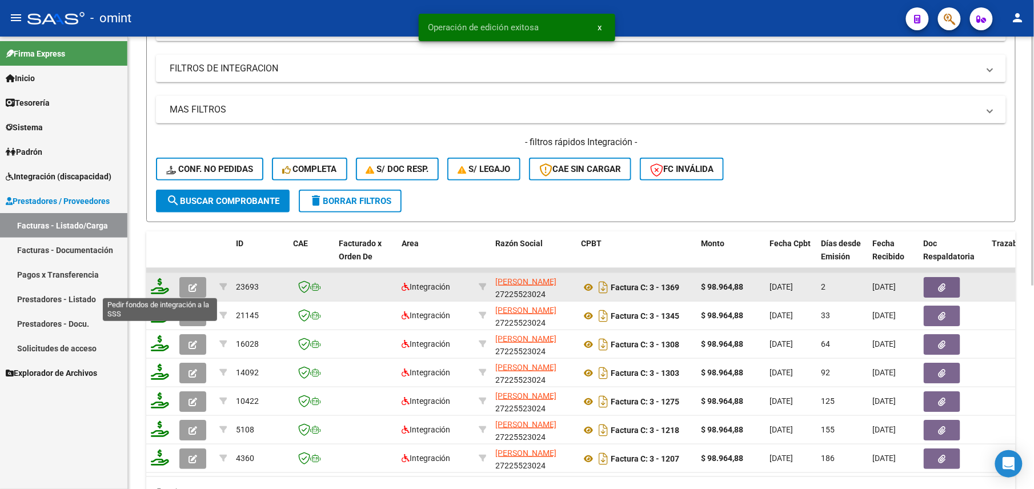
click at [158, 285] on icon at bounding box center [160, 286] width 18 height 16
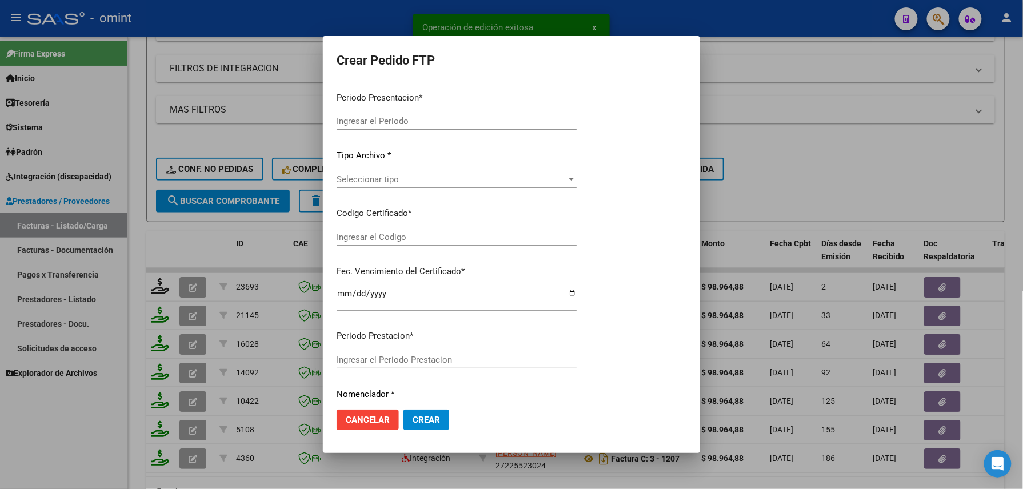
type input "202509"
type input "$ 98.964,88"
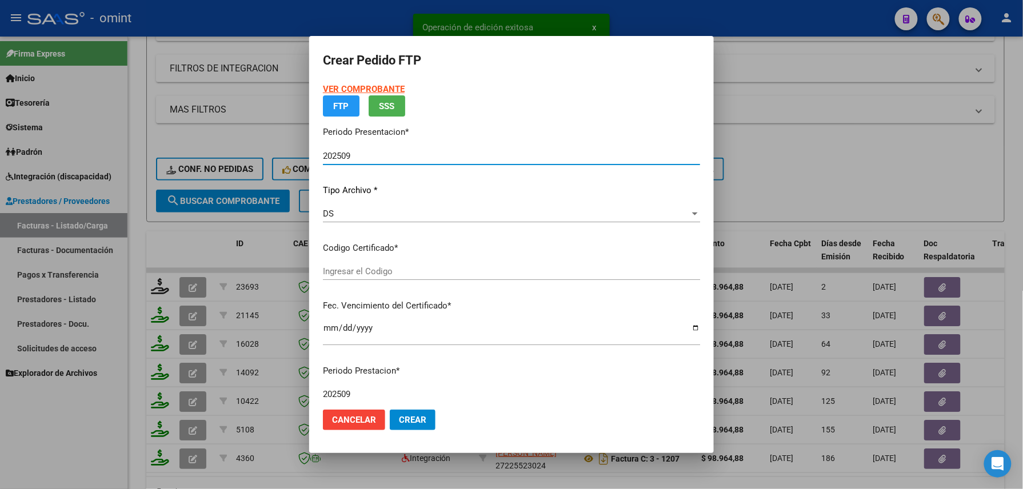
type input "9731960836"
type input "[DATE]"
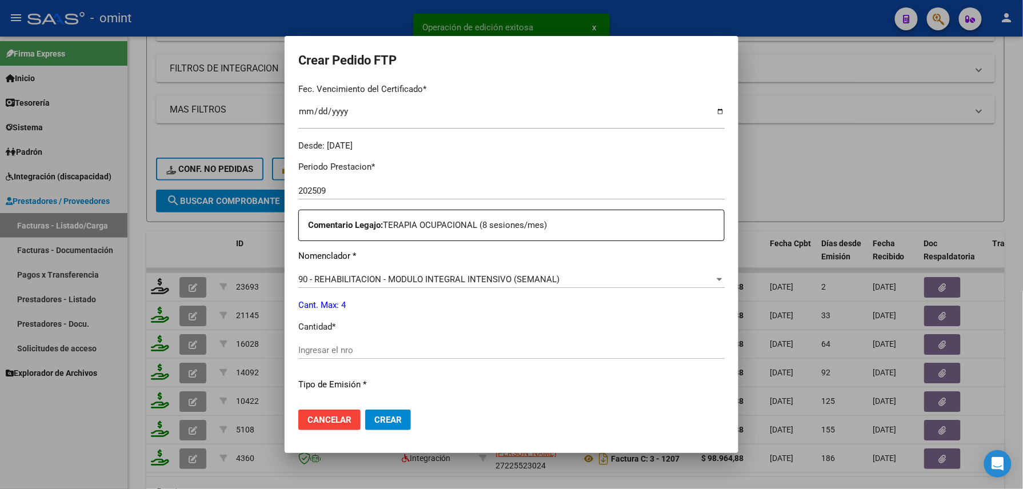
scroll to position [335, 0]
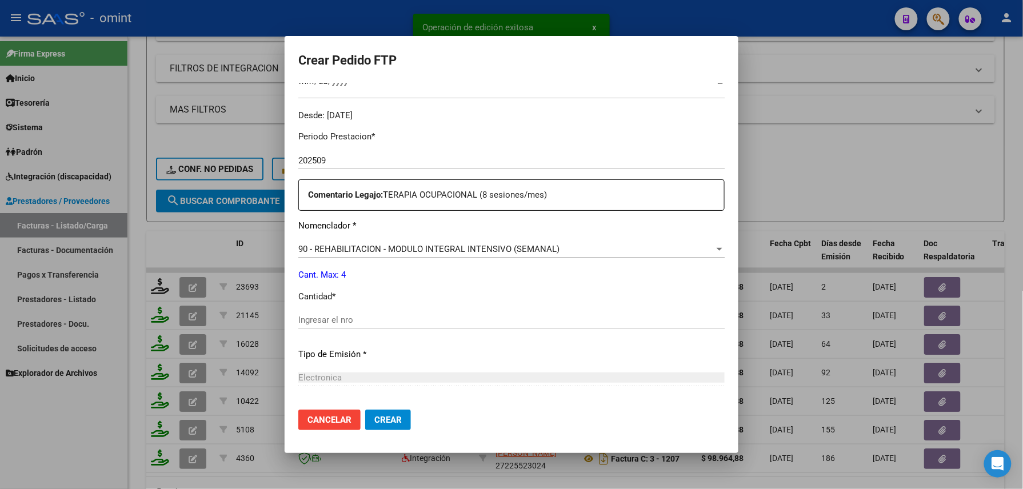
click at [375, 316] on input "Ingresar el nro" at bounding box center [511, 320] width 426 height 10
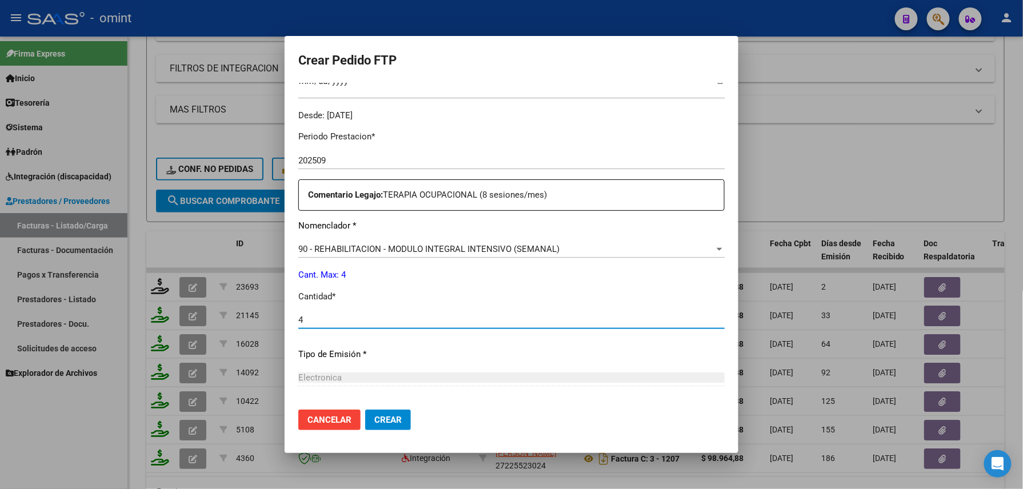
scroll to position [447, 0]
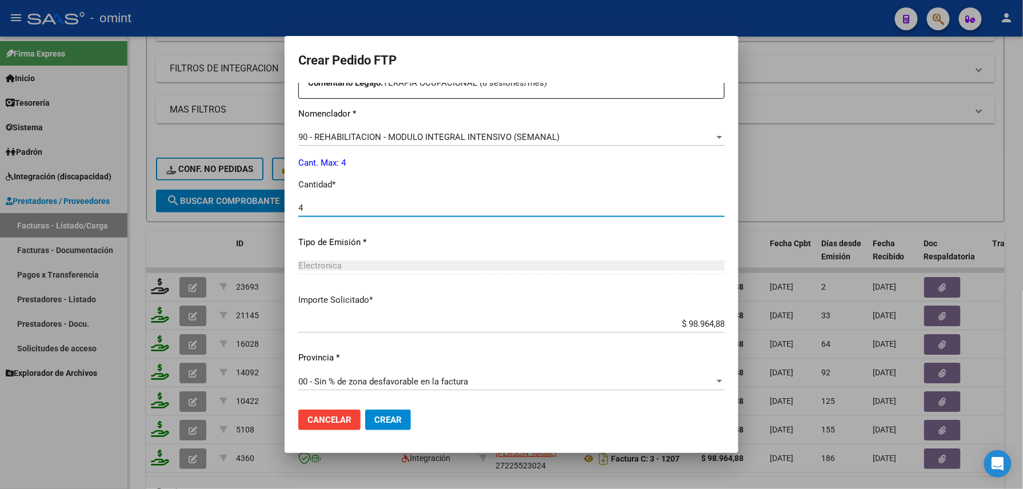
type input "4"
click at [403, 410] on button "Crear" at bounding box center [388, 420] width 46 height 21
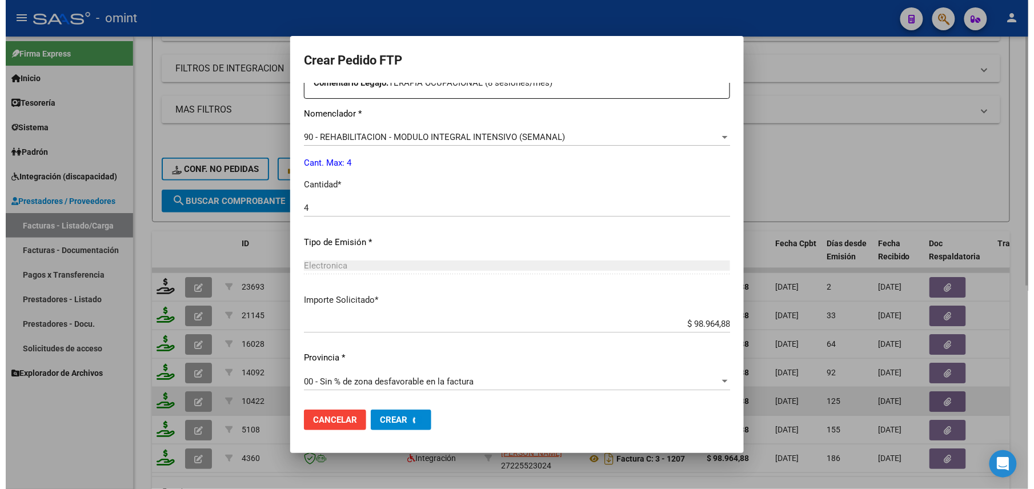
scroll to position [0, 0]
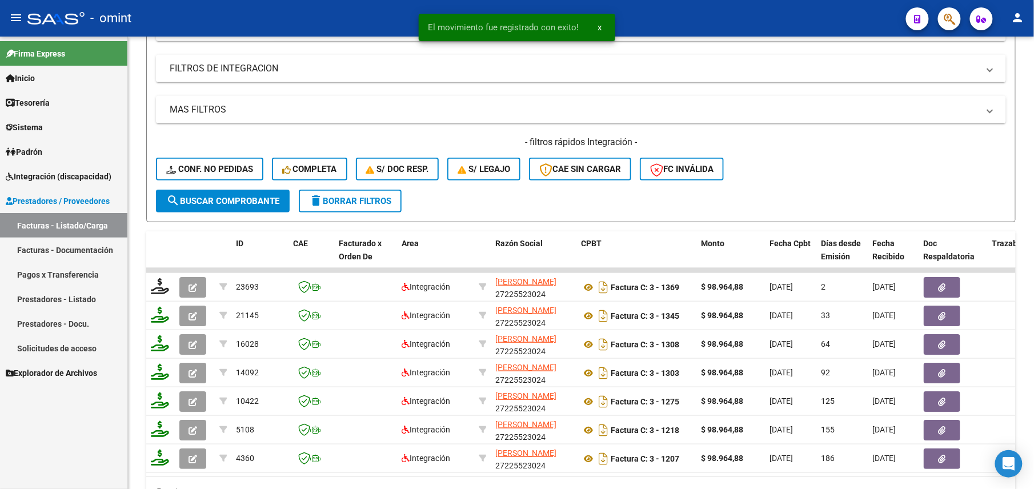
click at [113, 437] on div "Firma Express Inicio Calendario SSS Instructivos Contacto OS Tesorería Extracto…" at bounding box center [63, 263] width 127 height 453
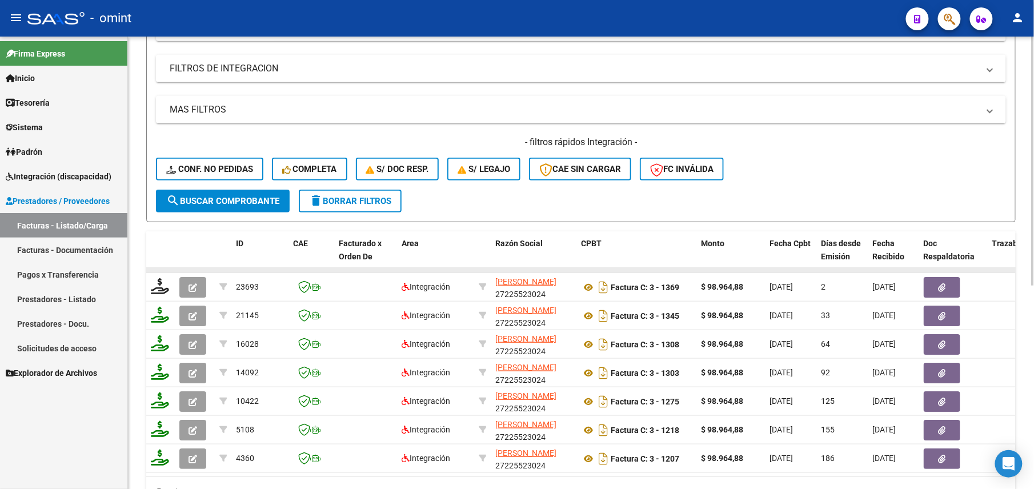
scroll to position [76, 0]
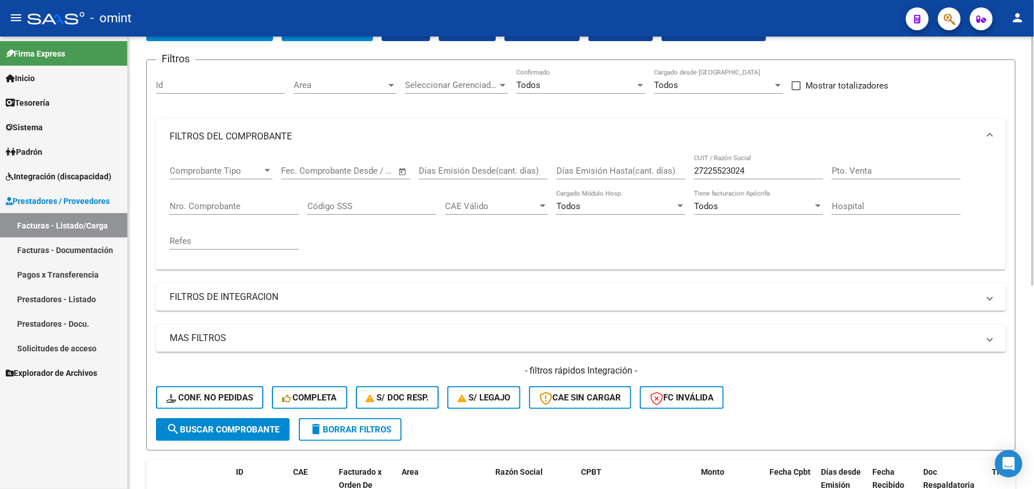
click at [726, 170] on input "27225523024" at bounding box center [758, 171] width 129 height 10
paste input "35676090"
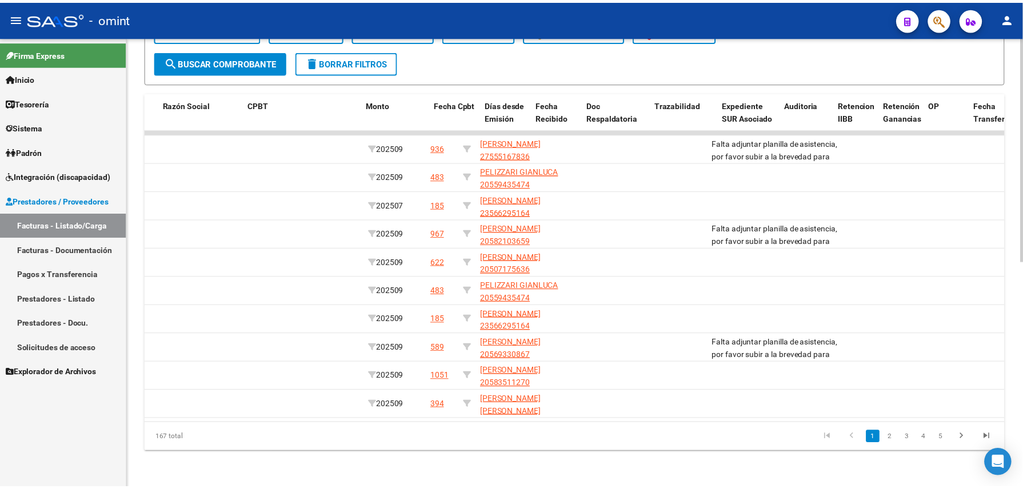
scroll to position [0, 0]
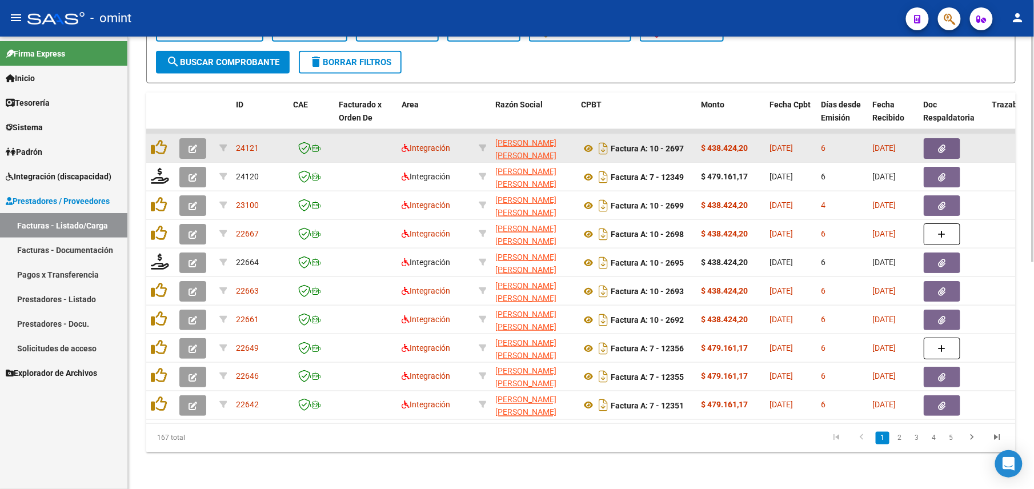
type input "27235676090"
click at [202, 138] on button "button" at bounding box center [192, 148] width 27 height 21
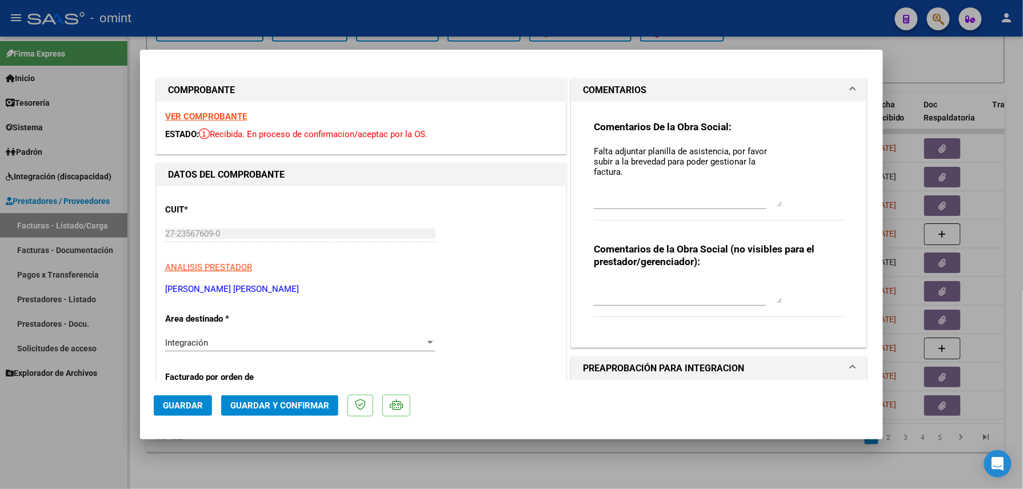
drag, startPoint x: 770, startPoint y: 163, endPoint x: 774, endPoint y: 222, distance: 59.5
click at [774, 207] on textarea "Falta adjuntar planilla de asistencia, por favor subir a la brevedad para poder…" at bounding box center [688, 176] width 189 height 62
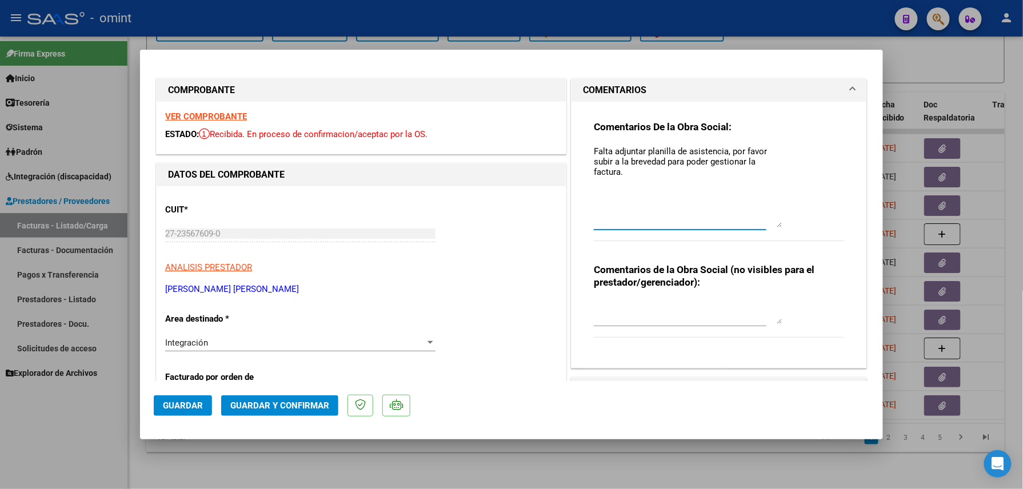
drag, startPoint x: 668, startPoint y: 190, endPoint x: 533, endPoint y: 120, distance: 152.1
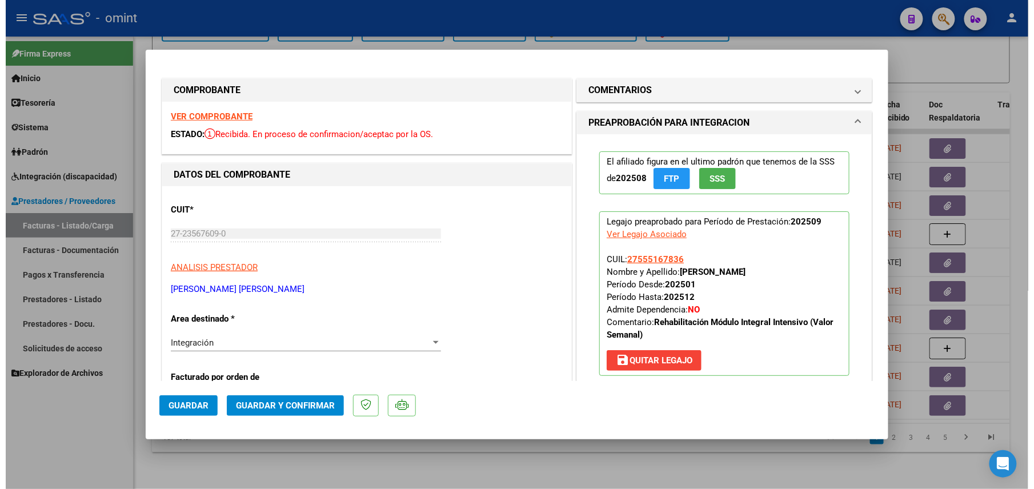
scroll to position [229, 0]
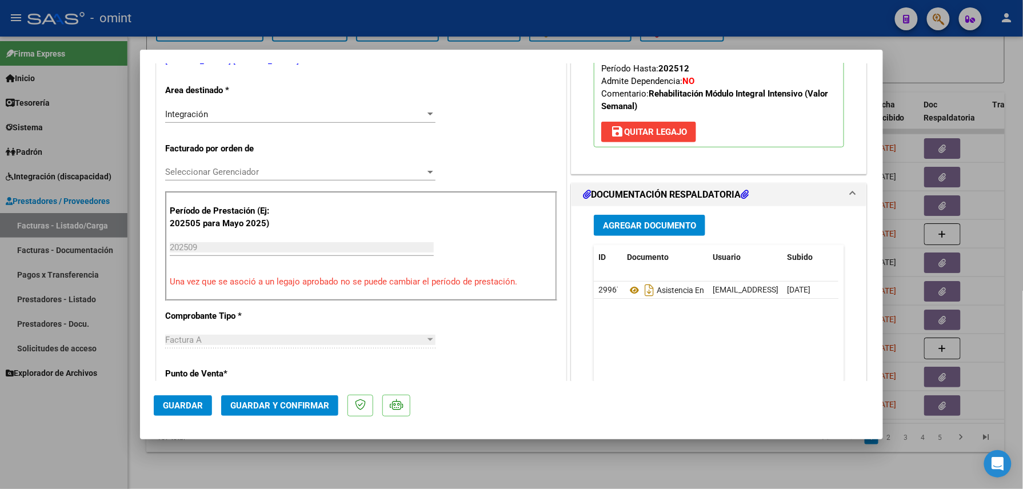
click at [183, 403] on span "Guardar" at bounding box center [183, 406] width 40 height 10
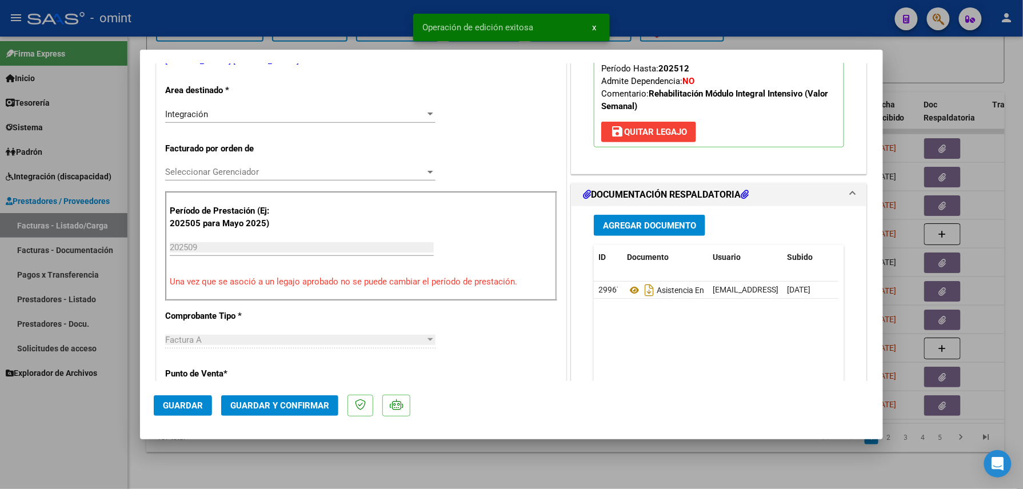
click at [241, 466] on div at bounding box center [511, 244] width 1023 height 489
type input "$ 0,00"
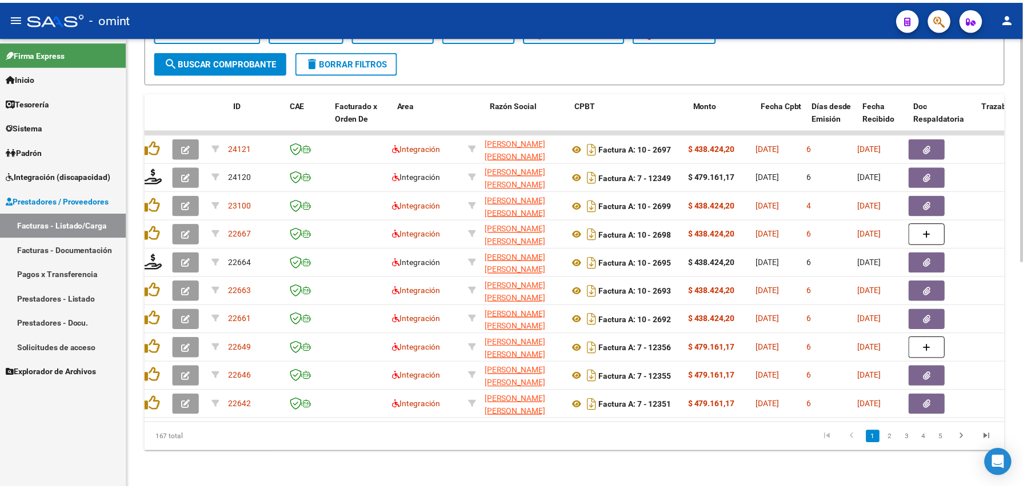
scroll to position [0, 0]
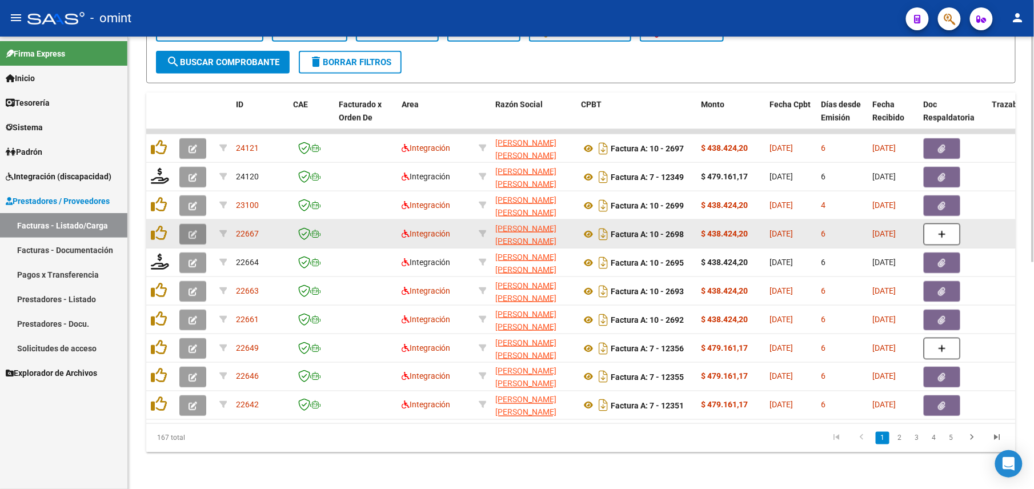
click at [187, 225] on button "button" at bounding box center [192, 234] width 27 height 21
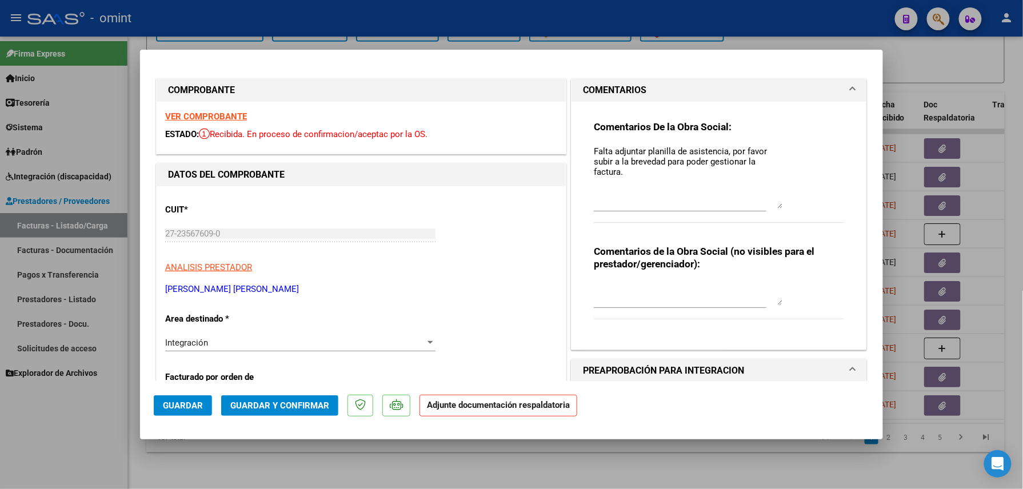
drag, startPoint x: 768, startPoint y: 162, endPoint x: 770, endPoint y: 203, distance: 41.2
click at [770, 203] on textarea "Falta adjuntar planilla de asistencia, por favor subir a la brevedad para poder…" at bounding box center [688, 177] width 189 height 64
click at [297, 467] on div at bounding box center [511, 244] width 1023 height 489
type input "$ 0,00"
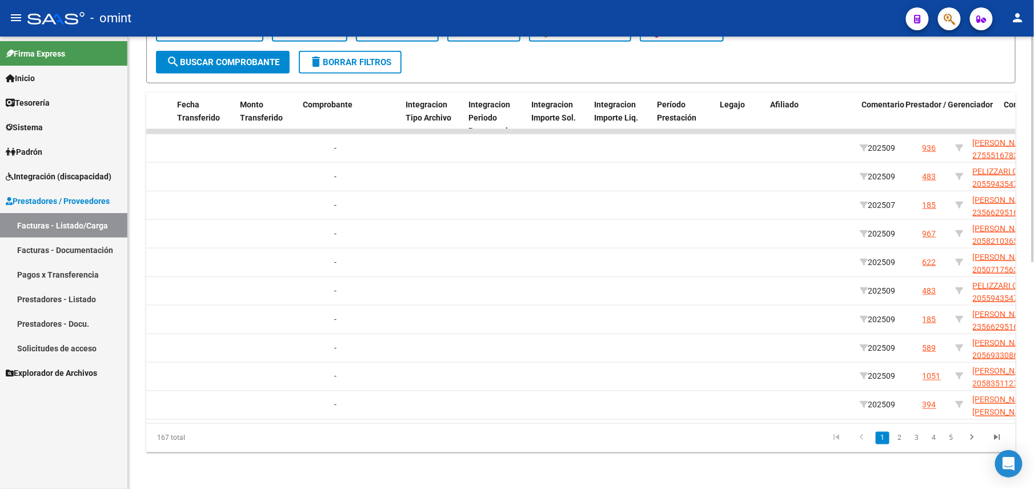
scroll to position [0, 1138]
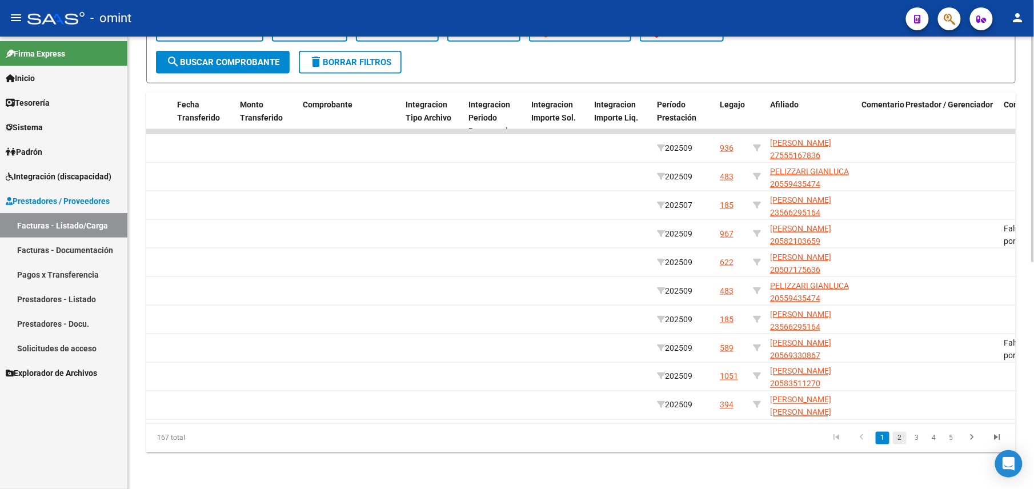
click at [898, 438] on link "2" at bounding box center [900, 438] width 14 height 13
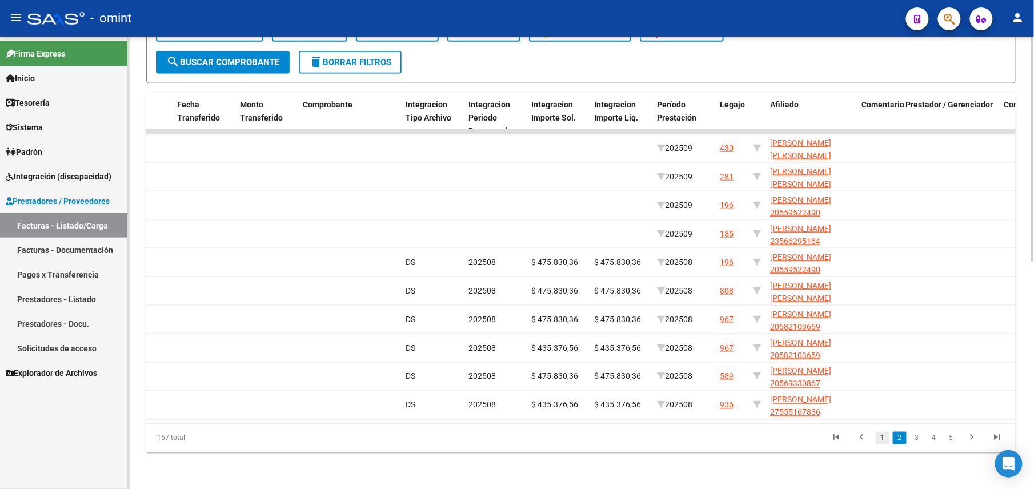
click at [882, 434] on link "1" at bounding box center [883, 438] width 14 height 13
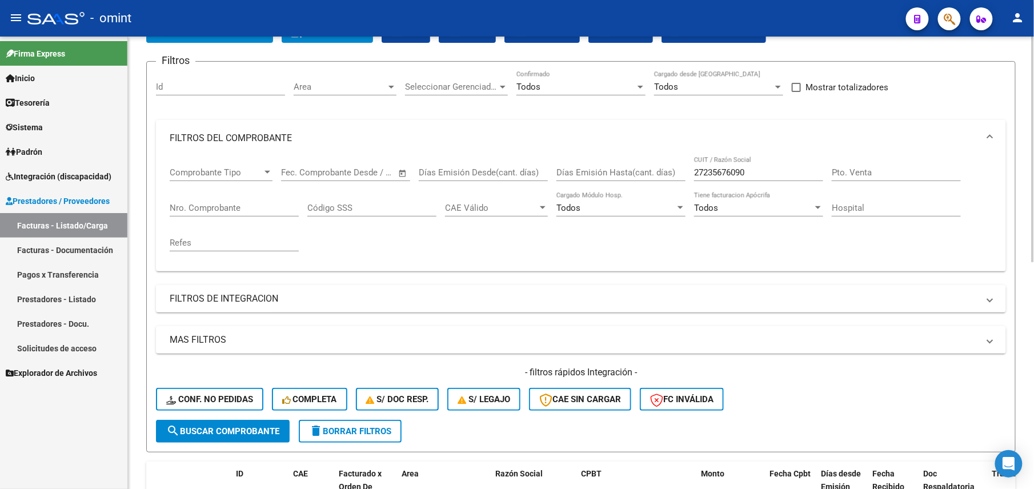
scroll to position [0, 0]
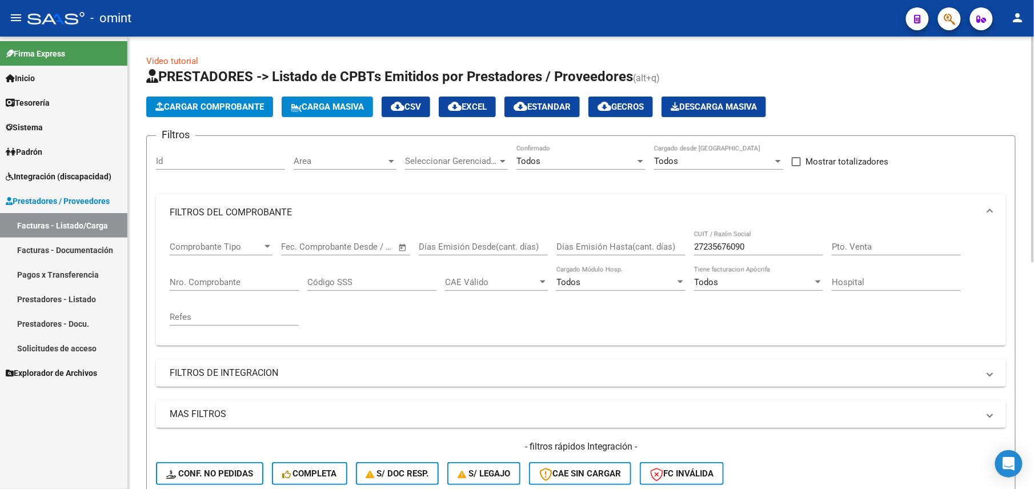
click at [741, 249] on input "27235676090" at bounding box center [758, 247] width 129 height 10
paste input "23709988"
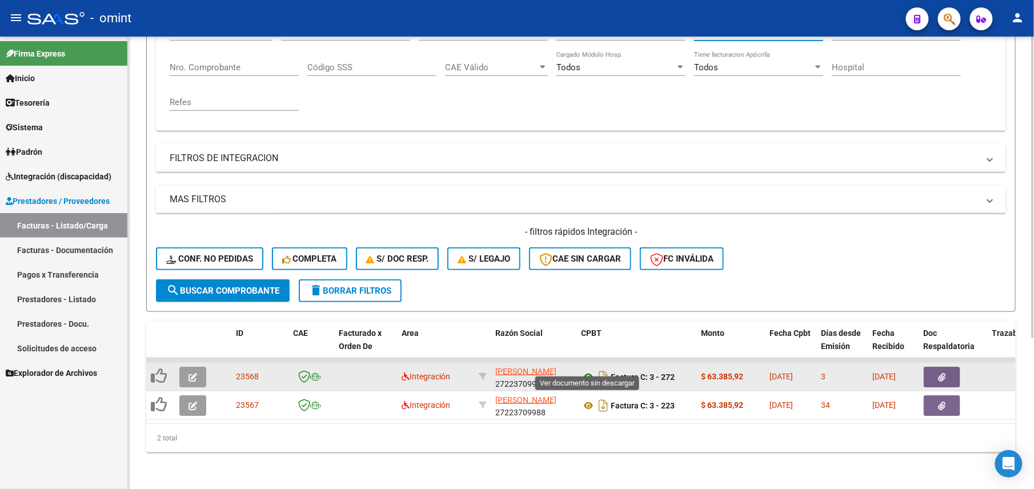
type input "27223709988"
click at [590, 370] on icon at bounding box center [588, 377] width 15 height 14
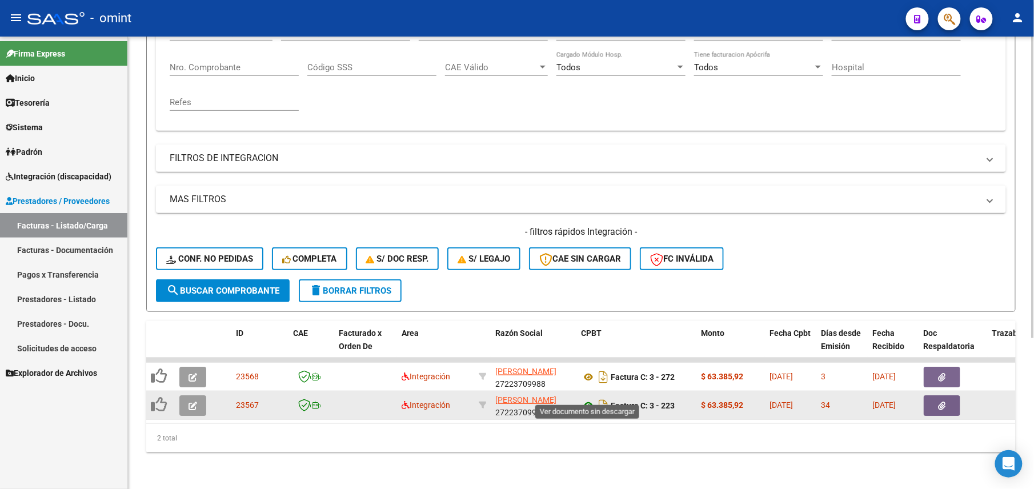
click at [586, 399] on icon at bounding box center [588, 406] width 15 height 14
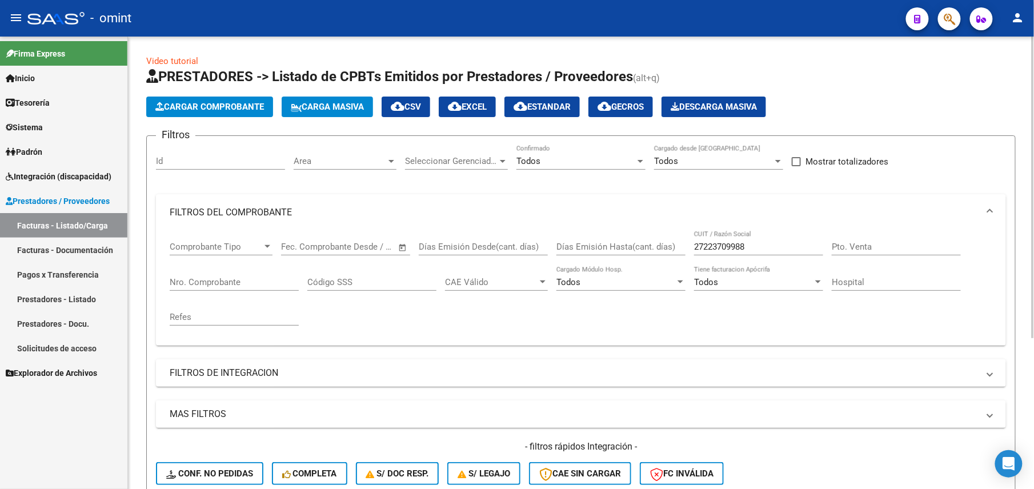
drag, startPoint x: 757, startPoint y: 243, endPoint x: 750, endPoint y: 249, distance: 9.3
click at [753, 245] on input "27223709988" at bounding box center [758, 247] width 129 height 10
drag, startPoint x: 750, startPoint y: 249, endPoint x: 652, endPoint y: 256, distance: 98.0
click at [652, 256] on div "Comprobante Tipo Comprobante Tipo Fecha inicio – Fecha fin Fec. Comprobante Des…" at bounding box center [581, 284] width 823 height 106
click at [627, 200] on mat-expansion-panel-header "FILTROS DEL COMPROBANTE" at bounding box center [581, 212] width 850 height 37
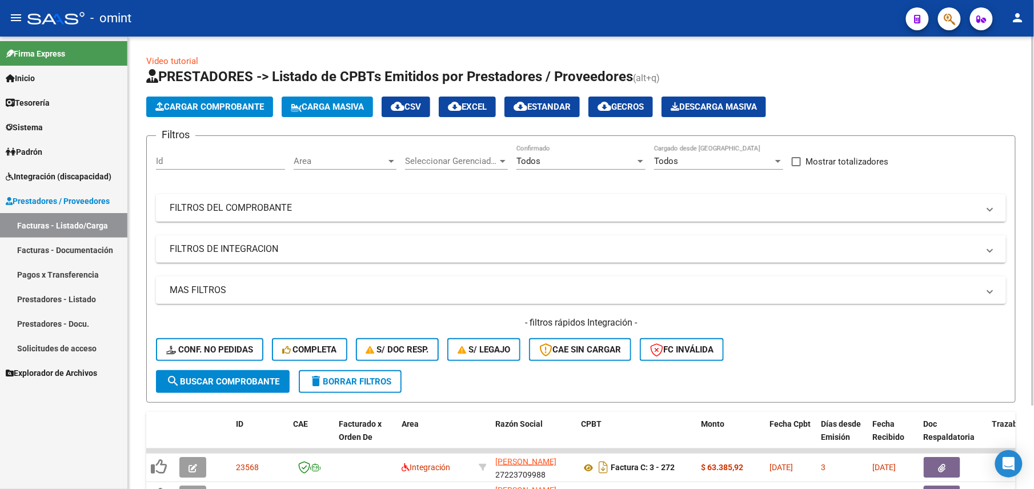
click at [231, 289] on mat-panel-title "MAS FILTROS" at bounding box center [574, 290] width 809 height 13
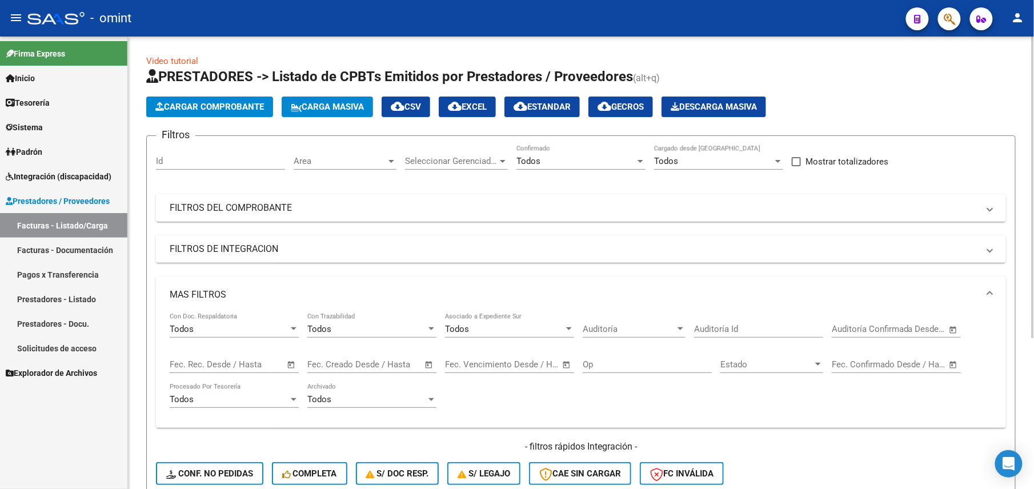
click at [208, 293] on mat-panel-title "MAS FILTROS" at bounding box center [574, 295] width 809 height 13
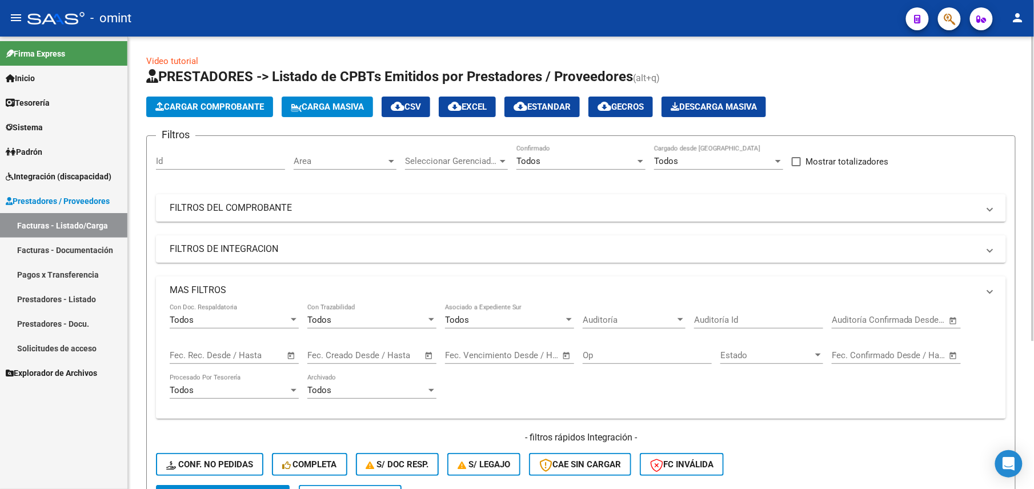
click at [214, 257] on mat-expansion-panel-header "FILTROS DE INTEGRACION" at bounding box center [581, 248] width 850 height 27
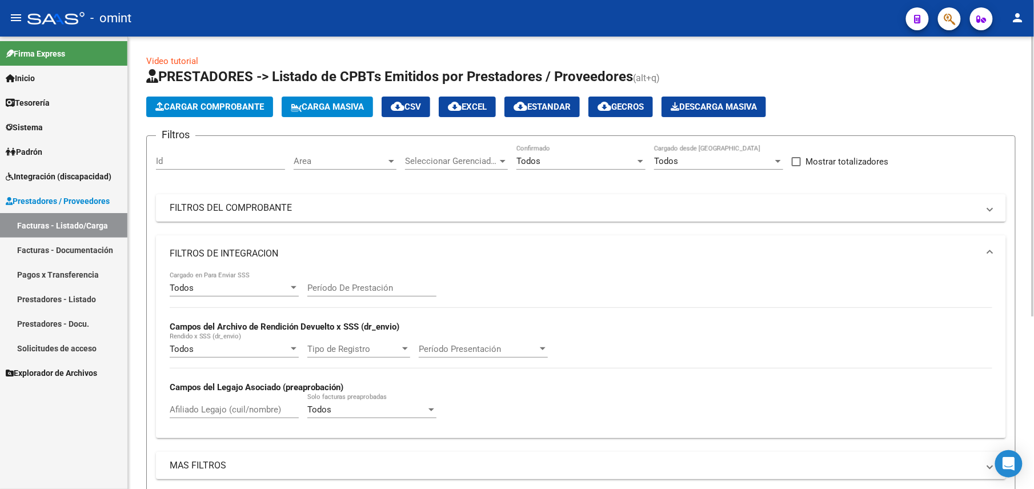
click at [240, 413] on input "Afiliado Legajo (cuil/nombre)" at bounding box center [234, 410] width 129 height 10
paste input "20575425977"
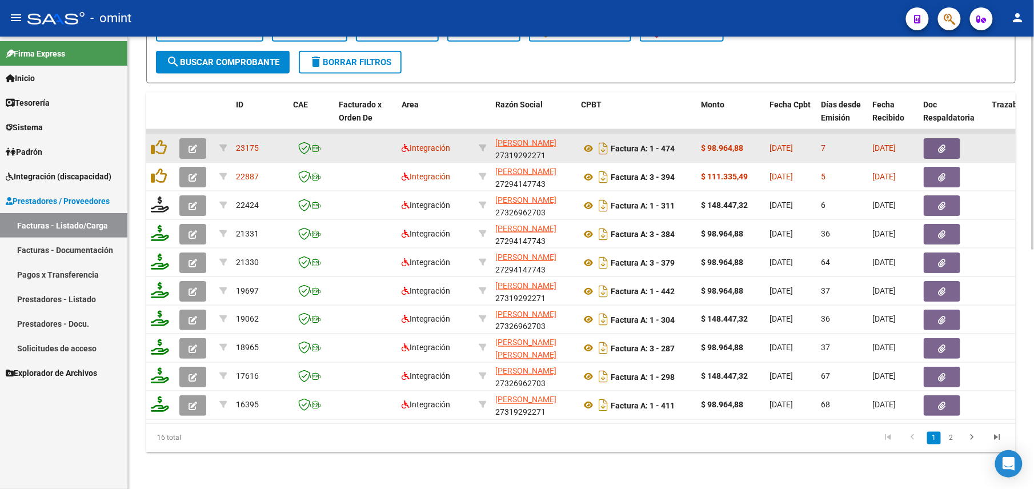
type input "20575425977"
click at [190, 145] on icon "button" at bounding box center [193, 149] width 9 height 9
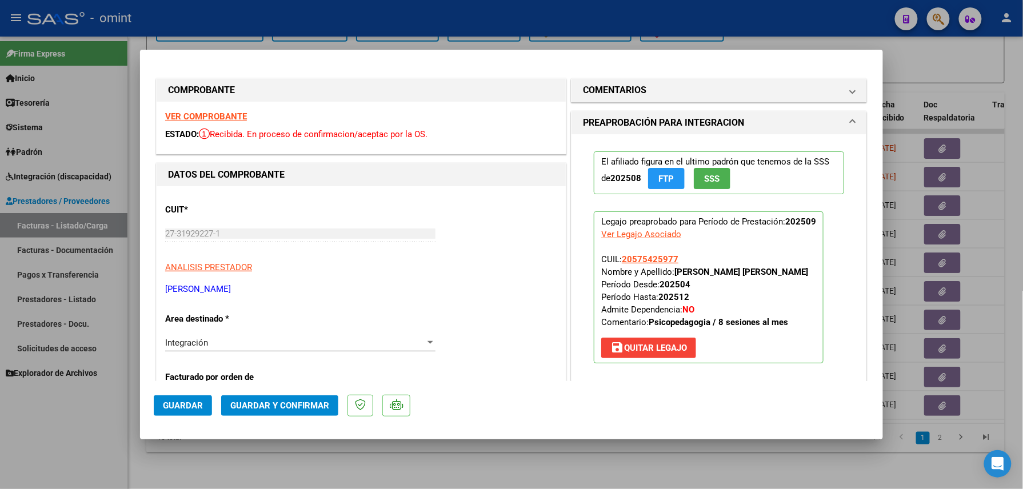
click at [235, 109] on div "VER COMPROBANTE ESTADO: Recibida. En proceso de confirmacion/aceptac por la OS." at bounding box center [361, 128] width 409 height 52
click at [231, 115] on strong "VER COMPROBANTE" at bounding box center [206, 116] width 82 height 10
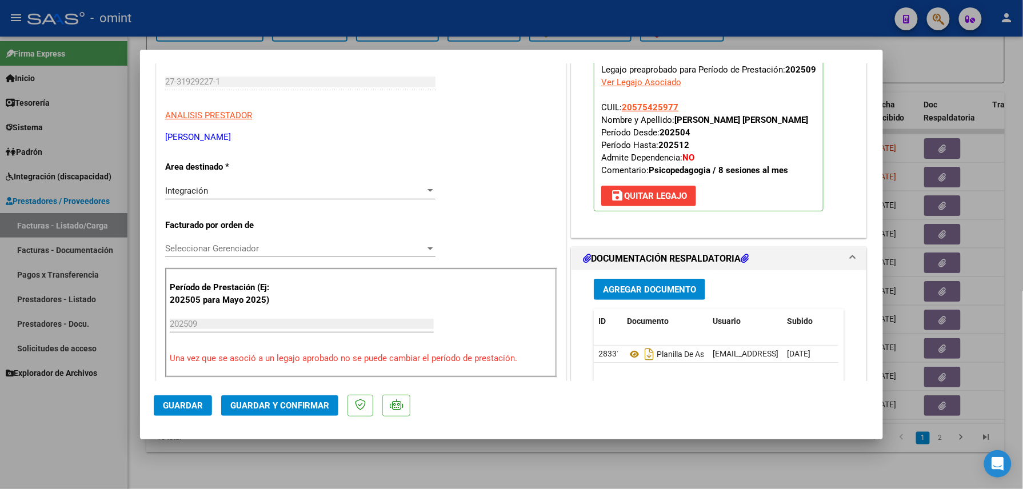
scroll to position [305, 0]
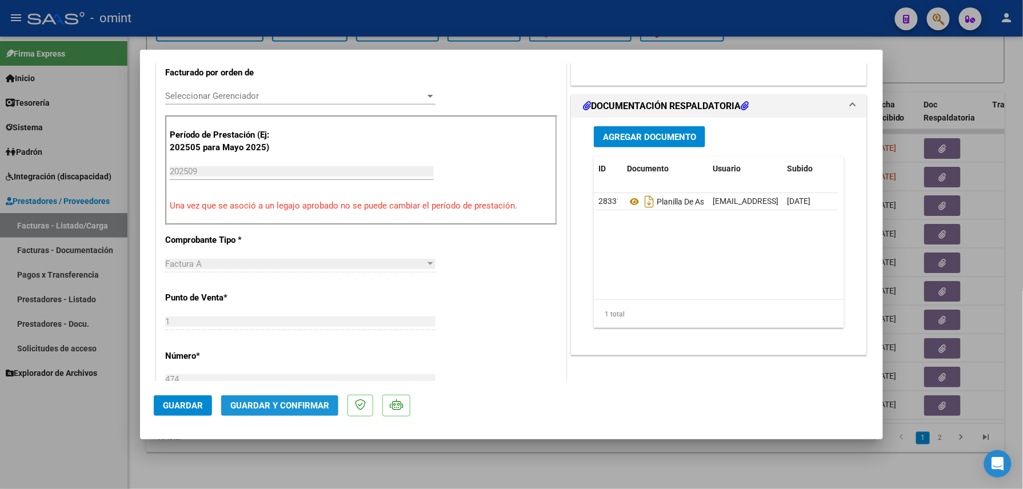
click at [303, 403] on span "Guardar y Confirmar" at bounding box center [279, 406] width 99 height 10
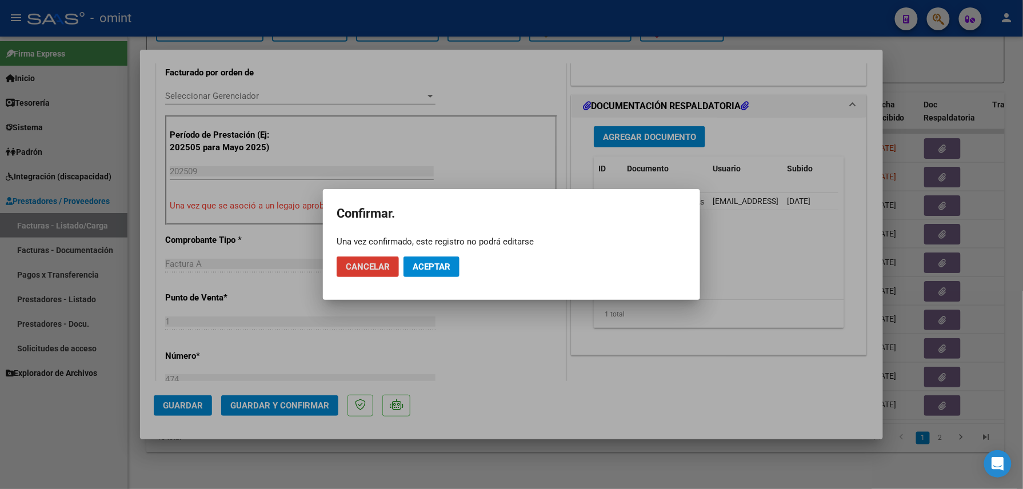
click at [421, 266] on span "Aceptar" at bounding box center [432, 267] width 38 height 10
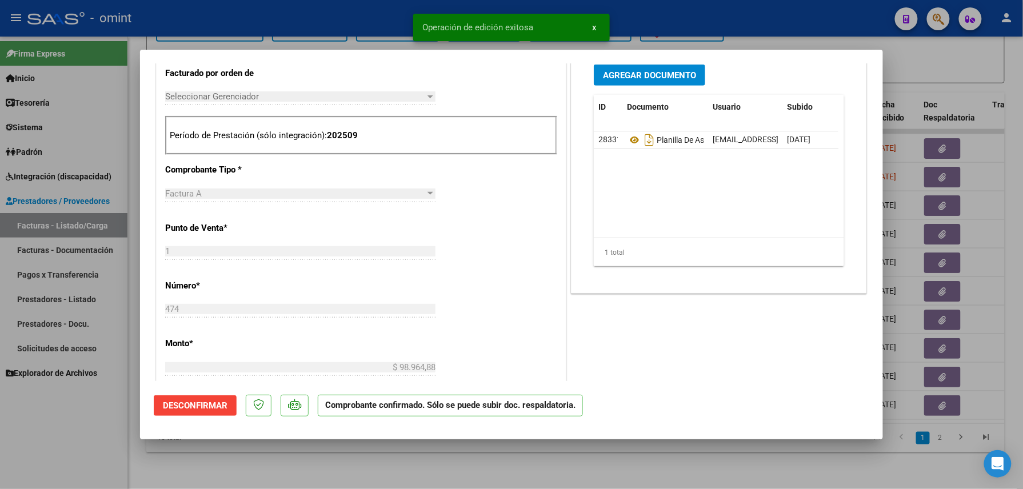
click at [208, 468] on div at bounding box center [511, 244] width 1023 height 489
type input "$ 0,00"
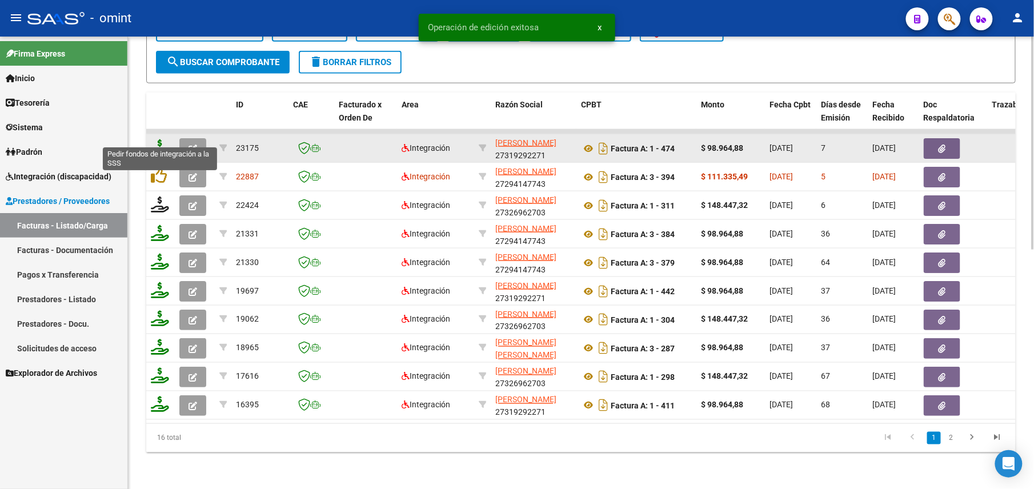
click at [154, 140] on icon at bounding box center [160, 147] width 18 height 16
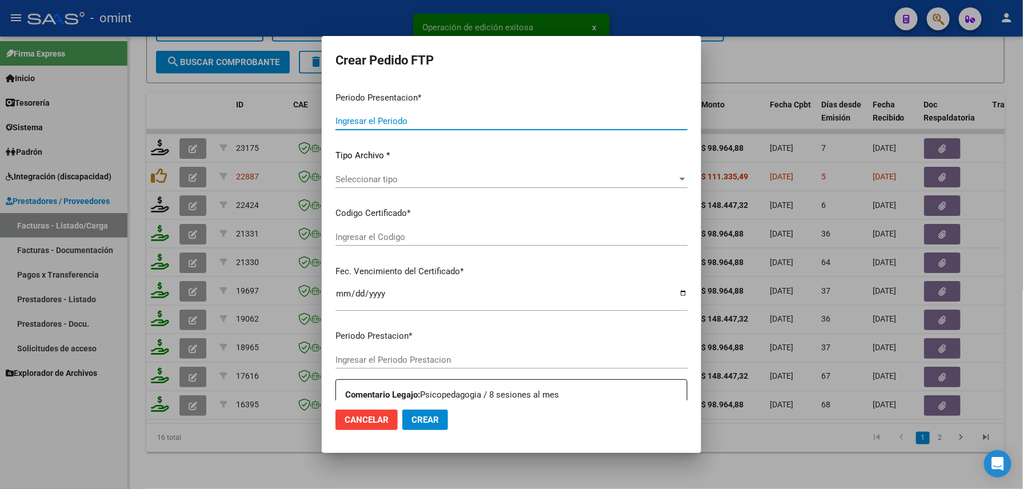
type input "202509"
type input "$ 98.964,88"
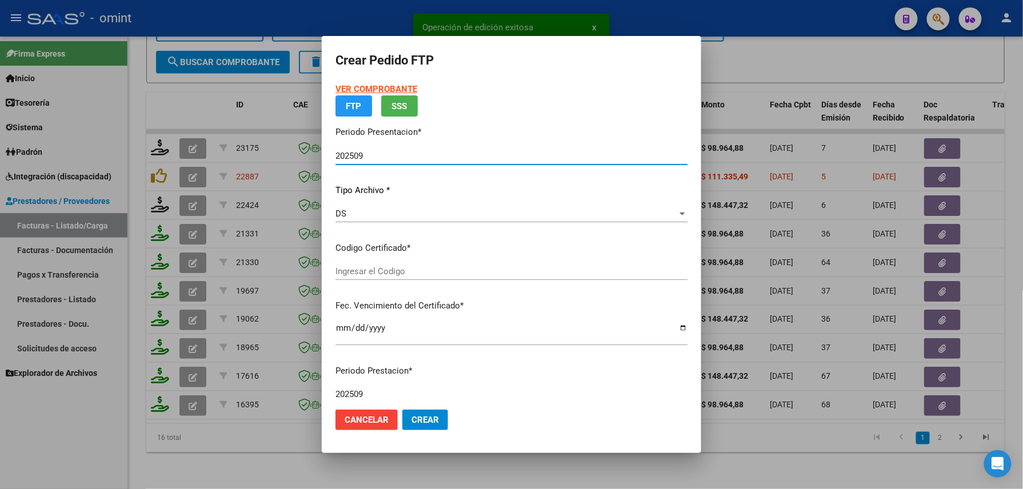
type input "4981807248"
type input "[DATE]"
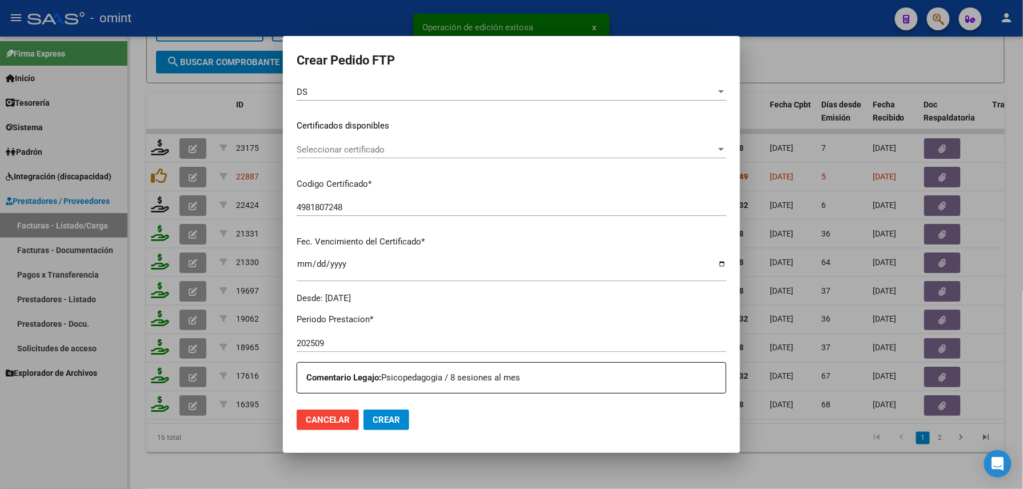
scroll to position [305, 0]
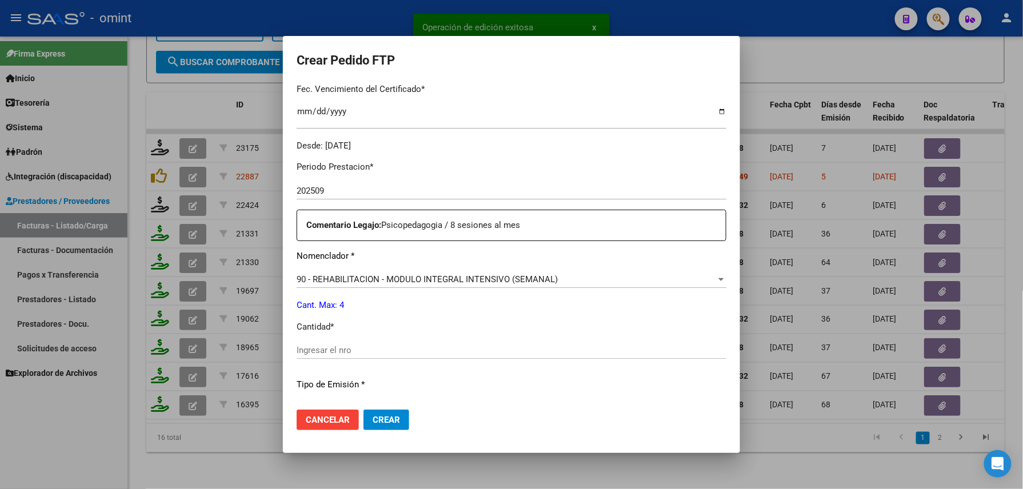
click at [386, 343] on div "Ingresar el nro" at bounding box center [512, 350] width 430 height 17
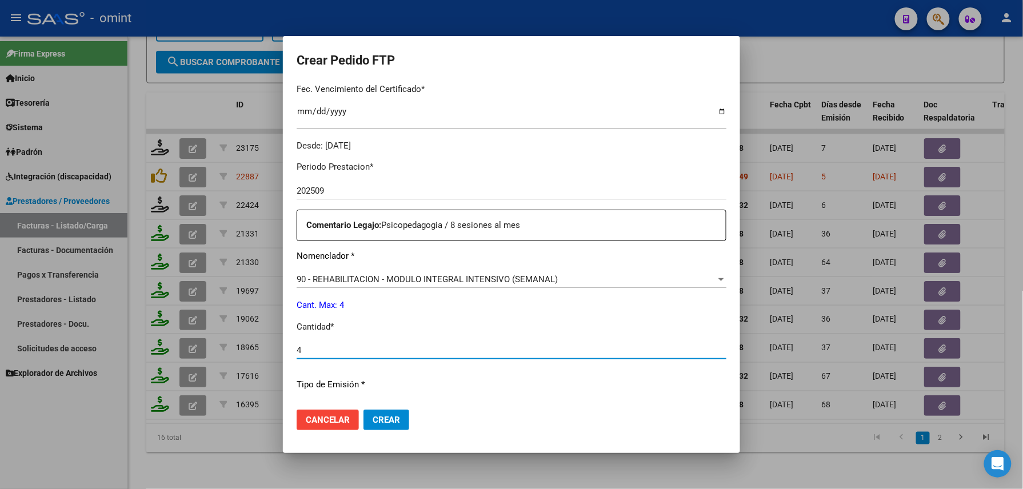
type input "4"
click at [378, 419] on span "Crear" at bounding box center [386, 420] width 27 height 10
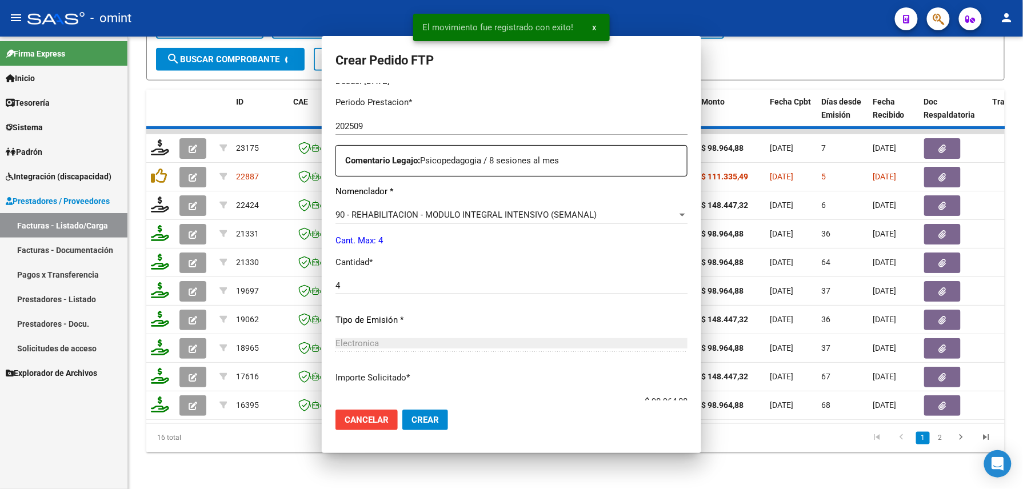
scroll to position [240, 0]
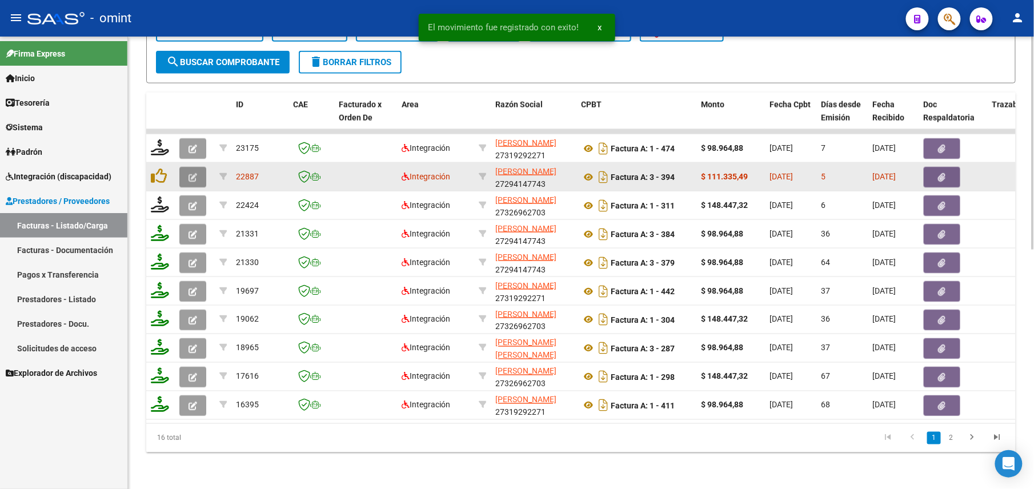
click at [189, 173] on icon "button" at bounding box center [193, 177] width 9 height 9
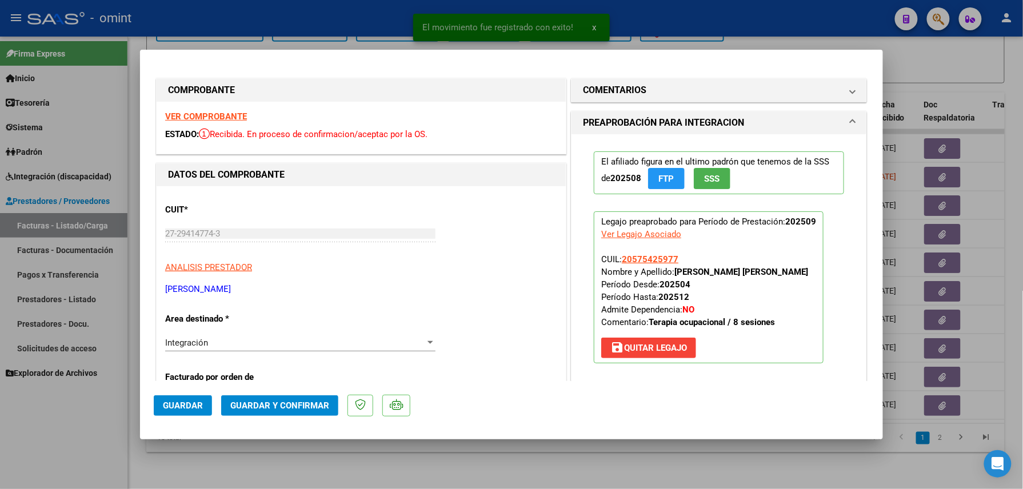
click at [214, 118] on strong "VER COMPROBANTE" at bounding box center [206, 116] width 82 height 10
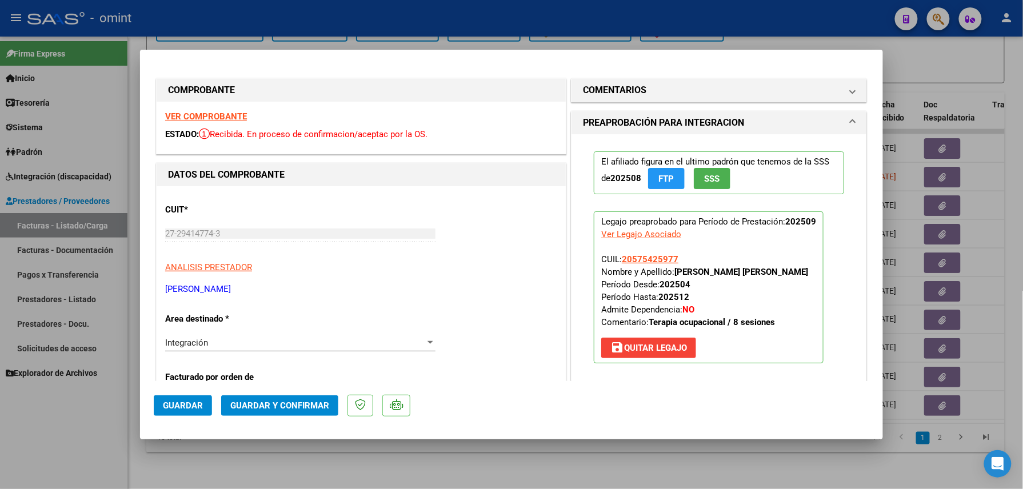
click at [558, 425] on mat-dialog-actions "Guardar Guardar y Confirmar" at bounding box center [512, 403] width 716 height 45
click at [670, 88] on mat-panel-title "COMENTARIOS" at bounding box center [712, 90] width 258 height 14
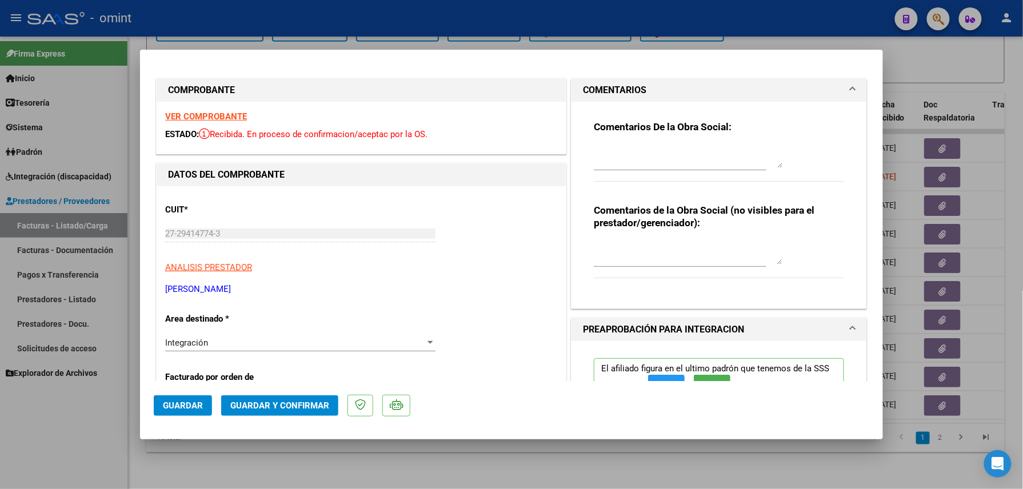
click at [657, 137] on div "Comentarios De la Obra Social:" at bounding box center [719, 158] width 250 height 74
click at [654, 149] on textarea at bounding box center [688, 156] width 189 height 23
paste textarea "Factura emitida por 11 sesiones, prestación habilitada por 8 sesiones mensuales…"
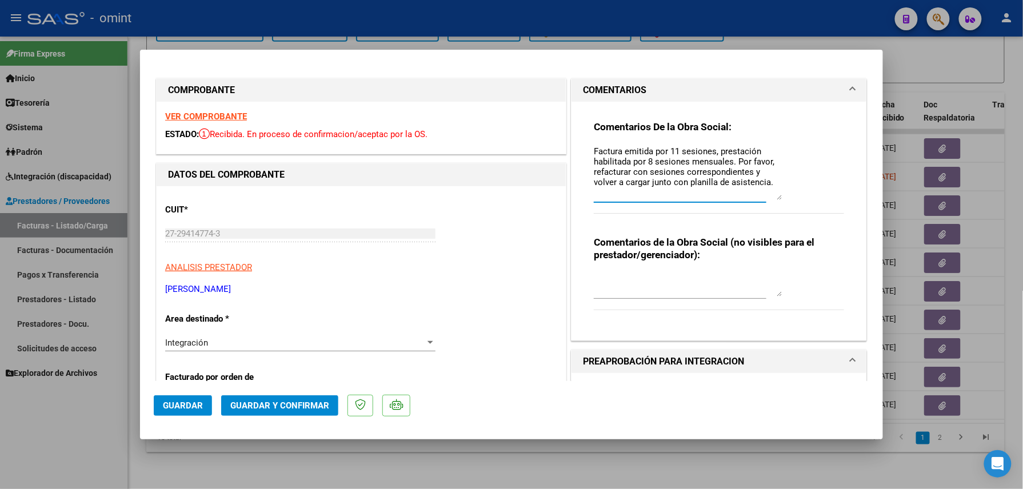
scroll to position [0, 0]
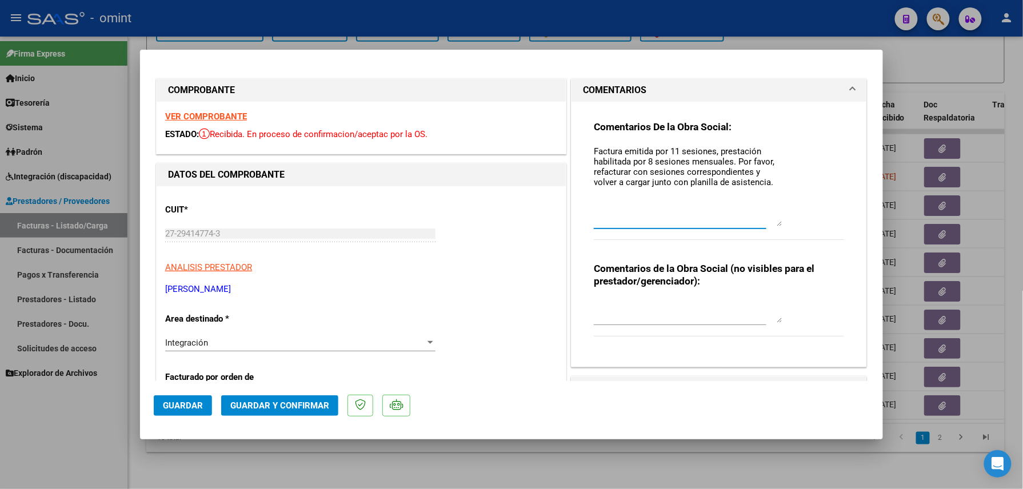
drag, startPoint x: 769, startPoint y: 163, endPoint x: 761, endPoint y: 222, distance: 59.3
click at [761, 222] on textarea "Factura emitida por 11 sesiones, prestación habilitada por 8 sesiones mensuales…" at bounding box center [688, 185] width 189 height 81
drag, startPoint x: 671, startPoint y: 149, endPoint x: 664, endPoint y: 151, distance: 7.2
click at [664, 151] on textarea "Factura emitida por 11 sesiones, prestación habilitada por 8 sesiones mensuales…" at bounding box center [688, 185] width 189 height 81
type textarea "Factura emitida por 9 sesiones, prestación habilitada por 8 sesiones mensuales.…"
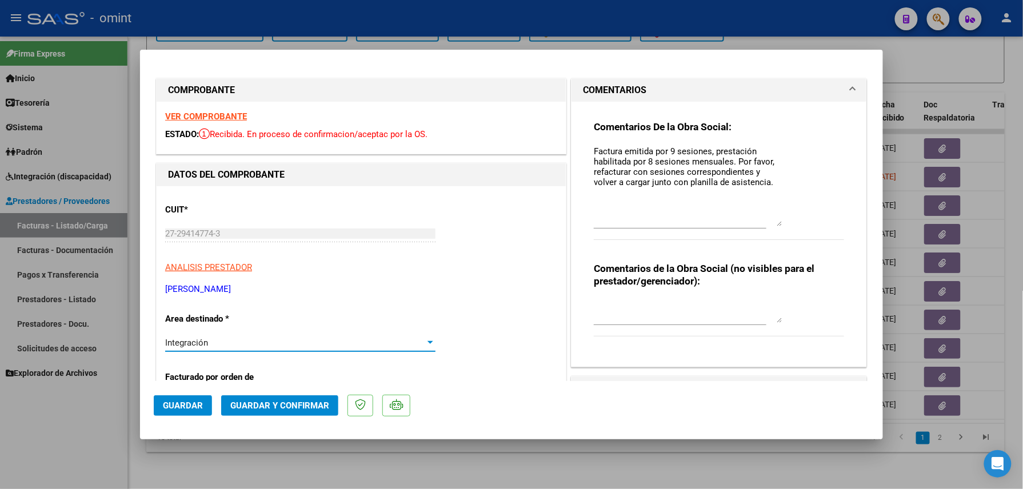
click at [261, 343] on div "Integración" at bounding box center [295, 343] width 260 height 10
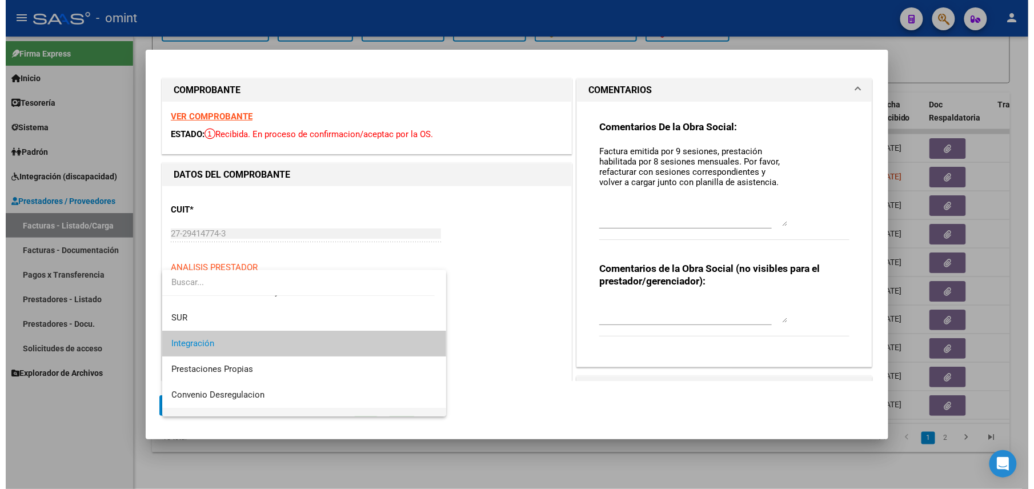
scroll to position [111, 0]
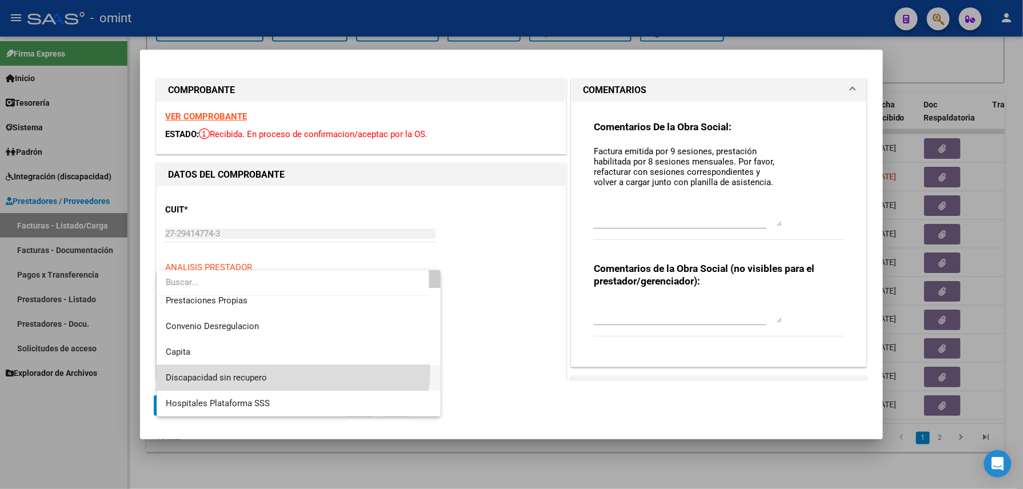
click at [250, 367] on span "Discapacidad sin recupero" at bounding box center [299, 378] width 266 height 26
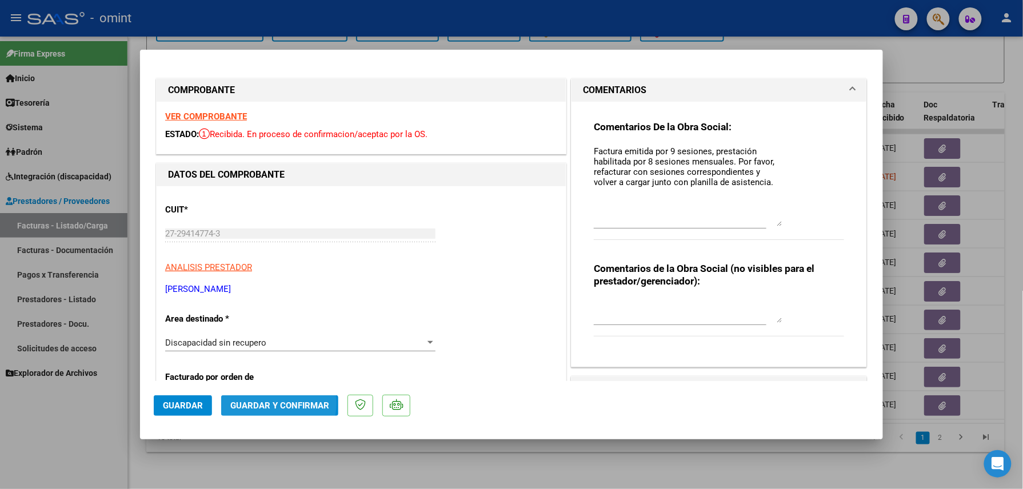
click at [274, 403] on span "Guardar y Confirmar" at bounding box center [279, 406] width 99 height 10
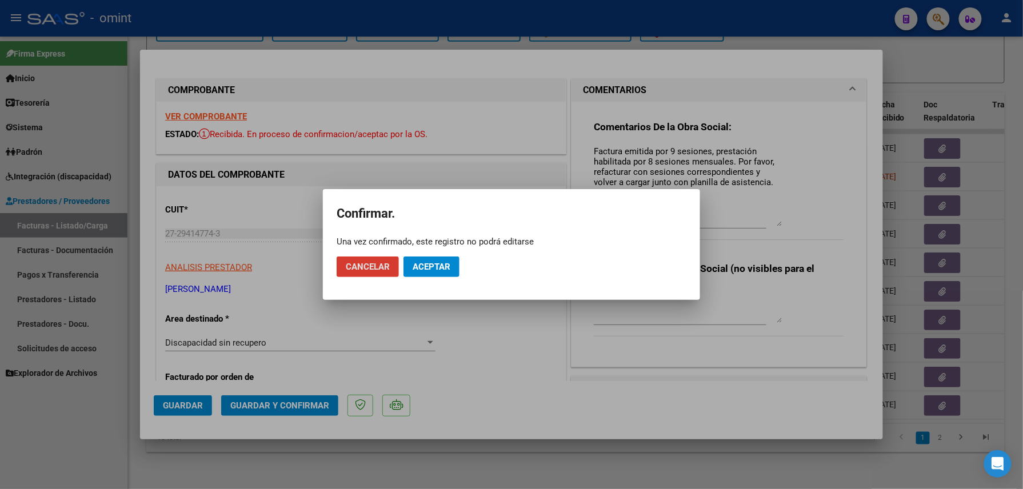
click at [421, 266] on span "Aceptar" at bounding box center [432, 267] width 38 height 10
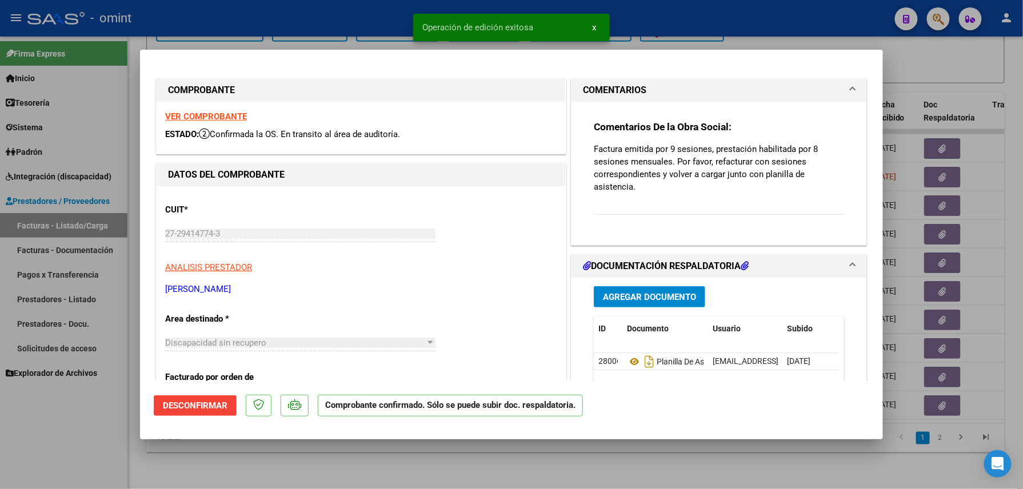
click at [230, 460] on div at bounding box center [511, 244] width 1023 height 489
type input "$ 0,00"
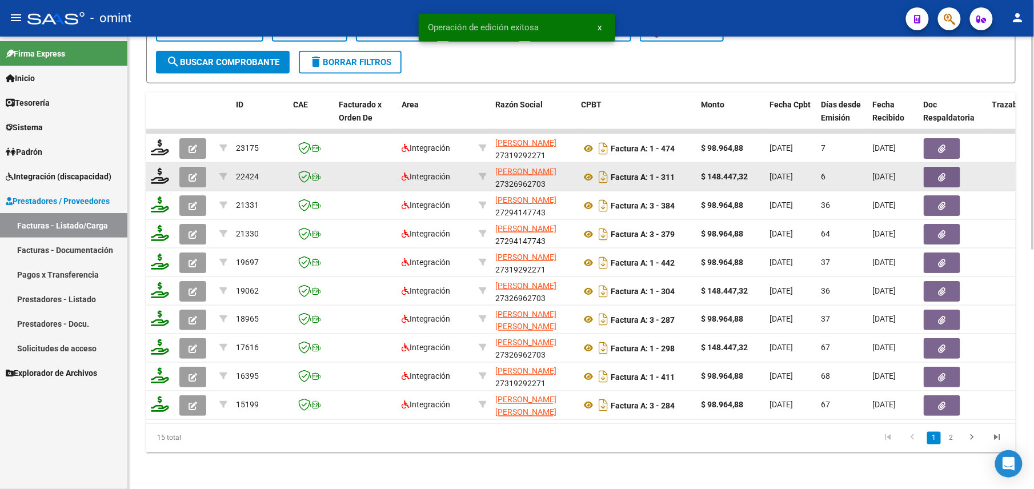
click at [184, 167] on button "button" at bounding box center [192, 177] width 27 height 21
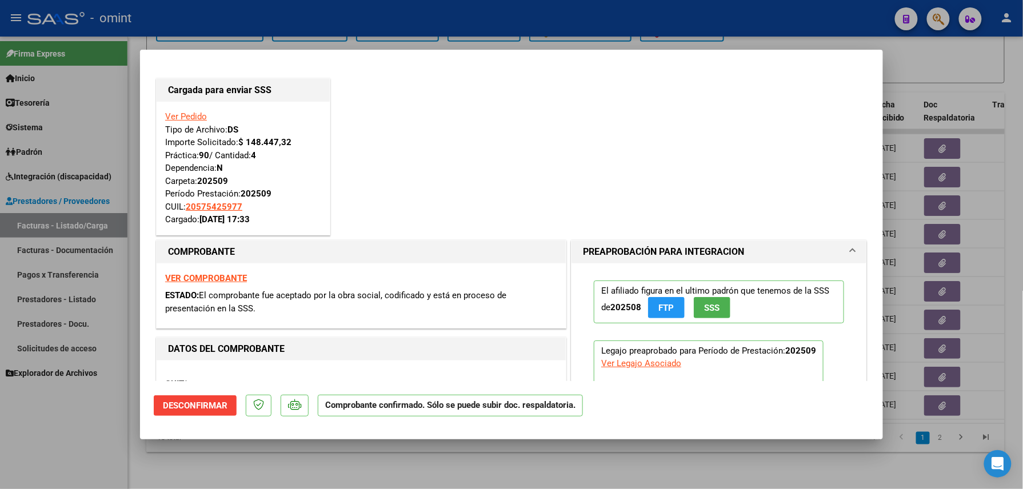
click at [166, 465] on div at bounding box center [511, 244] width 1023 height 489
type input "$ 0,00"
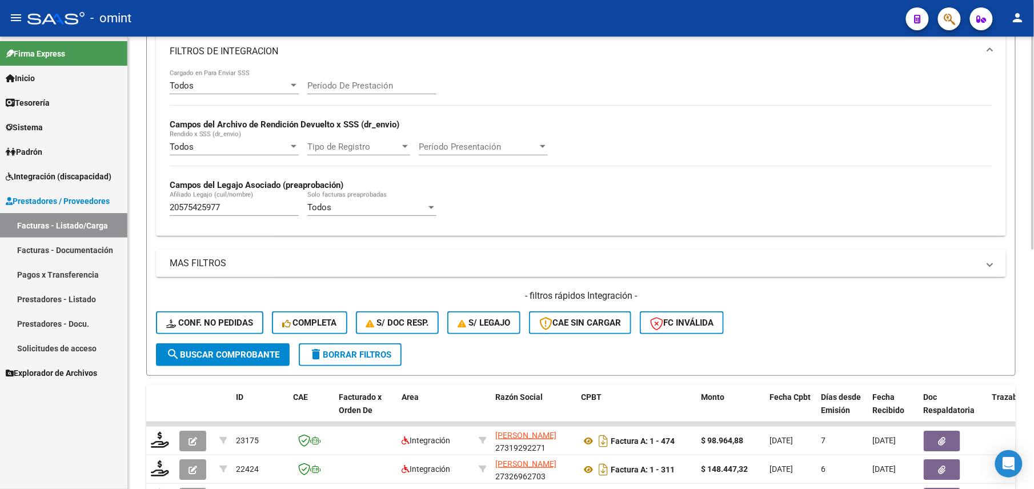
scroll to position [50, 0]
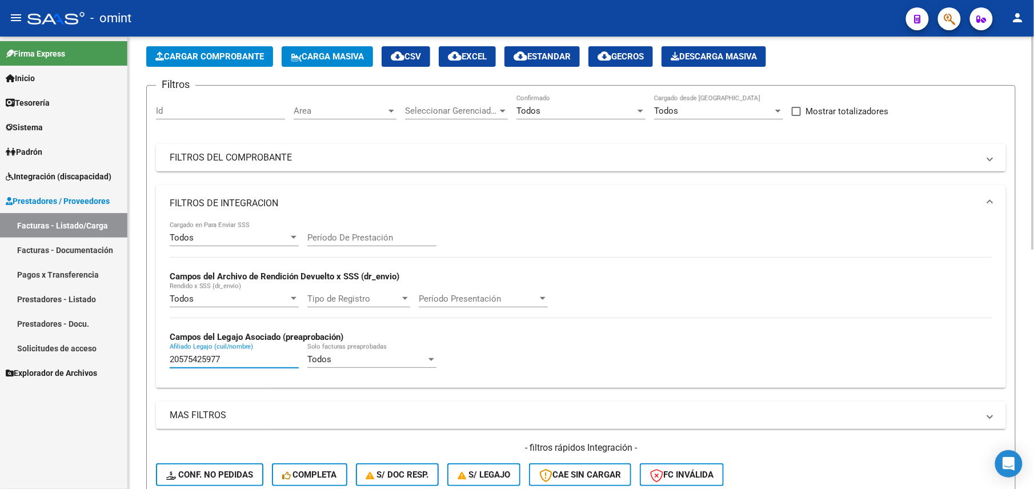
click at [191, 358] on input "20575425977" at bounding box center [234, 359] width 129 height 10
paste input "62016482"
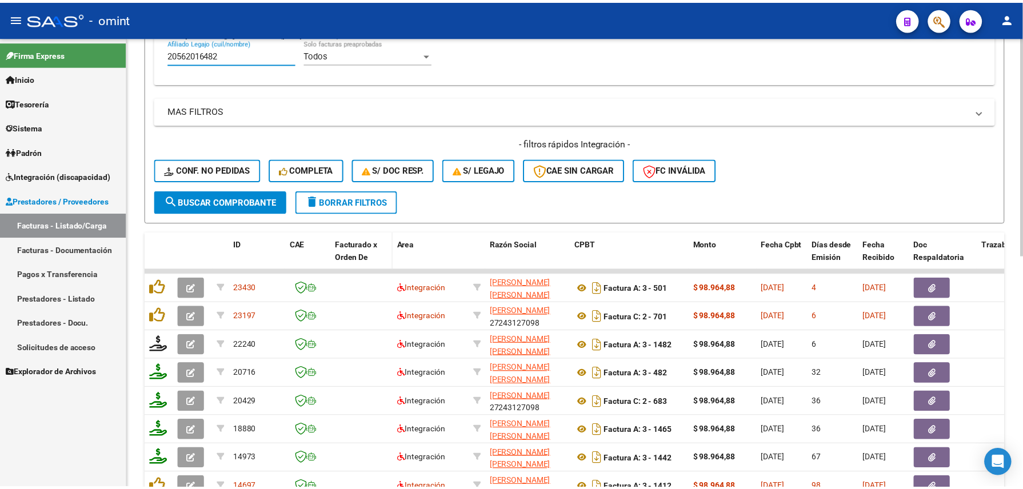
scroll to position [478, 0]
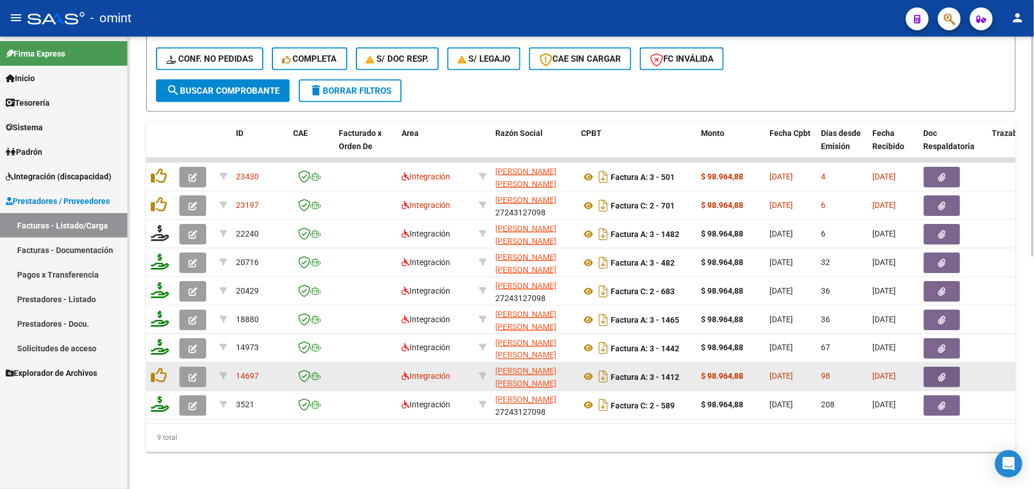
type input "20562016482"
click at [195, 373] on icon "button" at bounding box center [193, 377] width 9 height 9
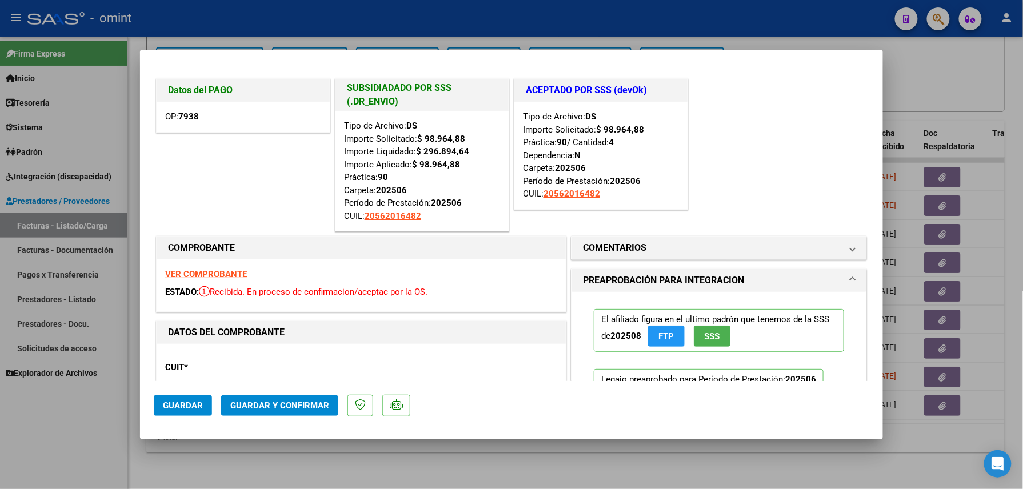
click at [72, 441] on div at bounding box center [511, 244] width 1023 height 489
type input "$ 0,00"
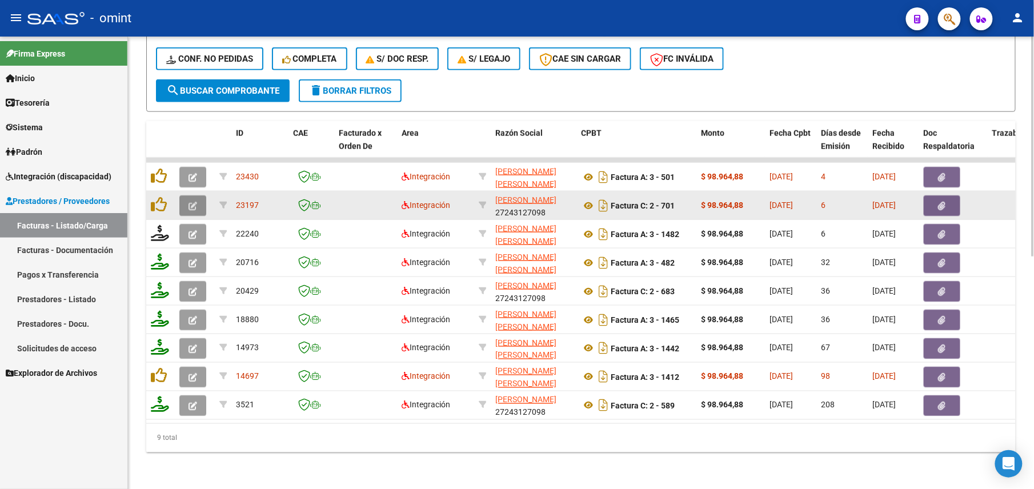
click at [197, 195] on button "button" at bounding box center [192, 205] width 27 height 21
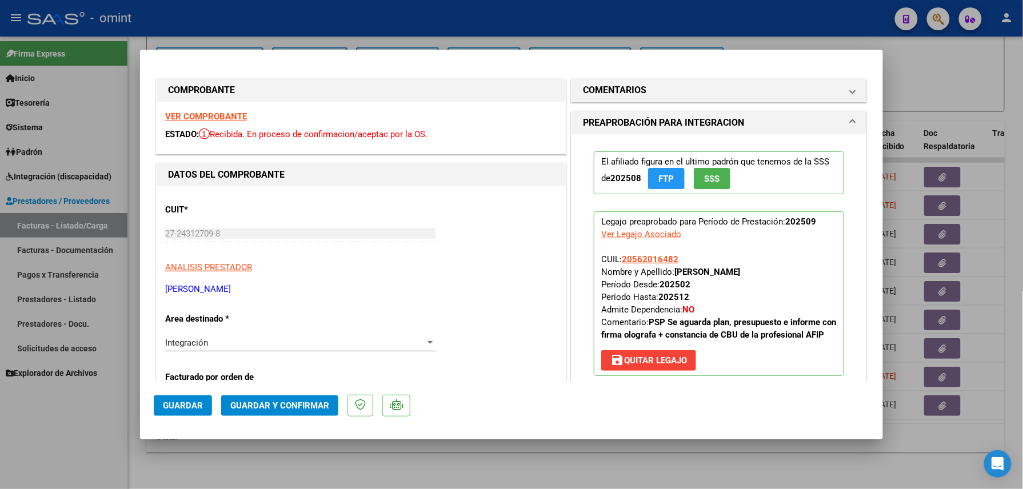
click at [231, 115] on strong "VER COMPROBANTE" at bounding box center [206, 116] width 82 height 10
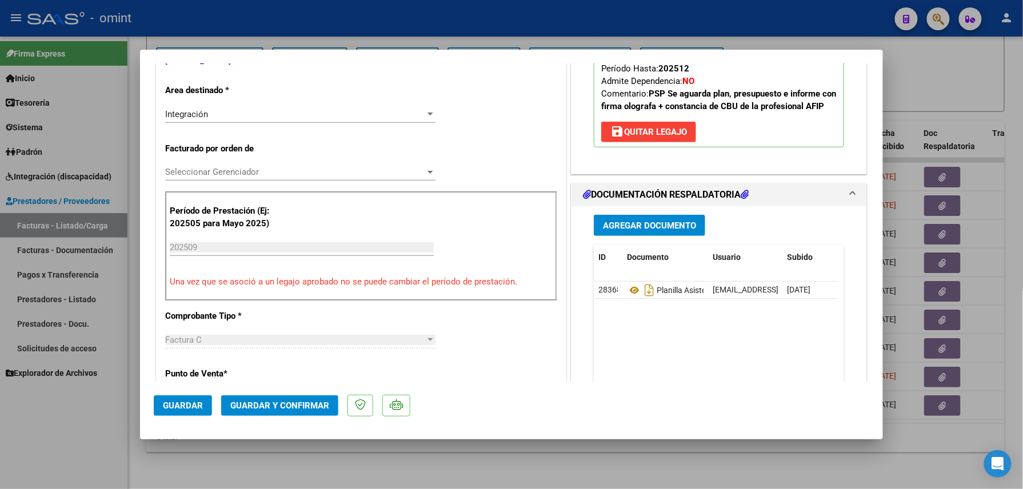
scroll to position [305, 0]
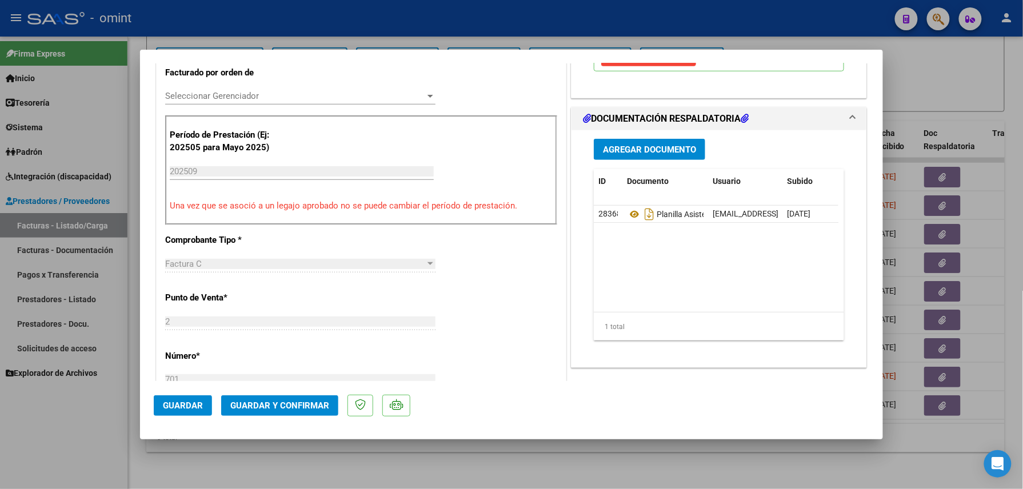
click at [286, 399] on button "Guardar y Confirmar" at bounding box center [279, 405] width 117 height 21
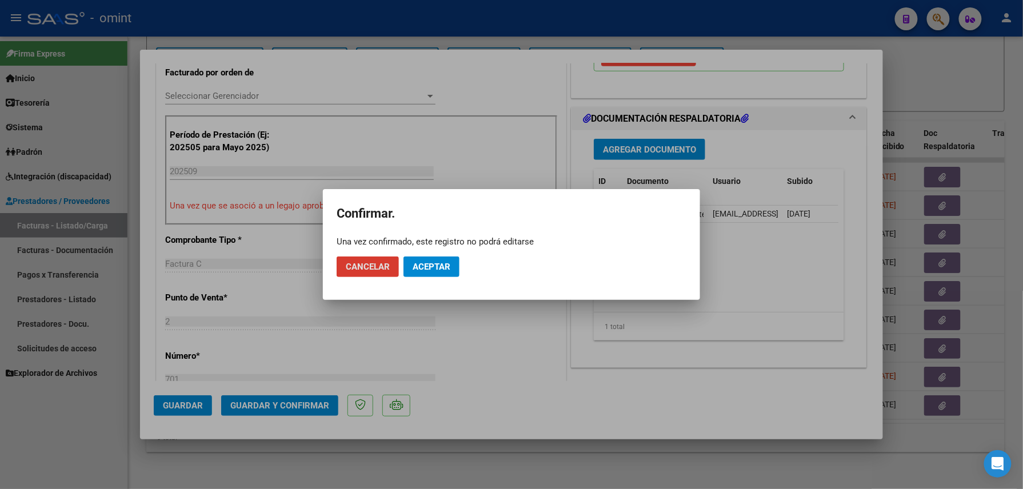
click at [434, 266] on span "Aceptar" at bounding box center [432, 267] width 38 height 10
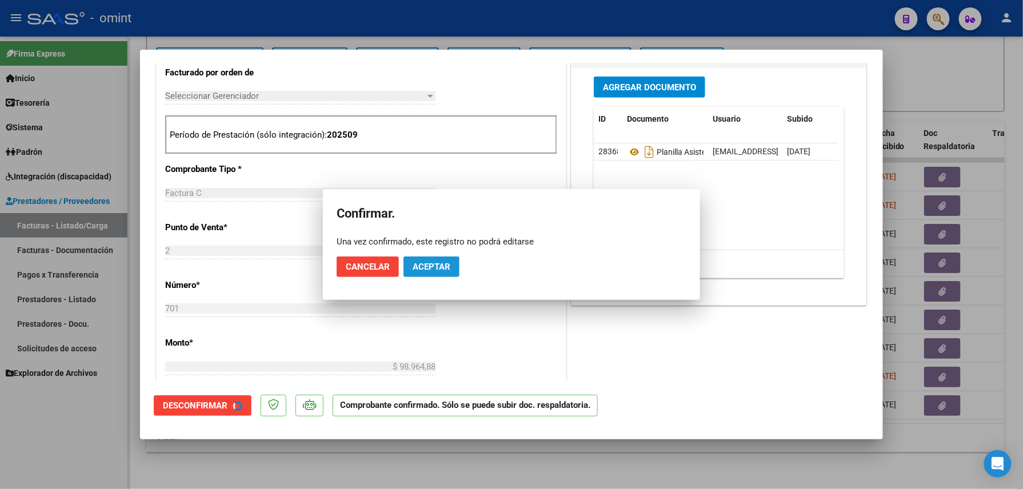
scroll to position [304, 0]
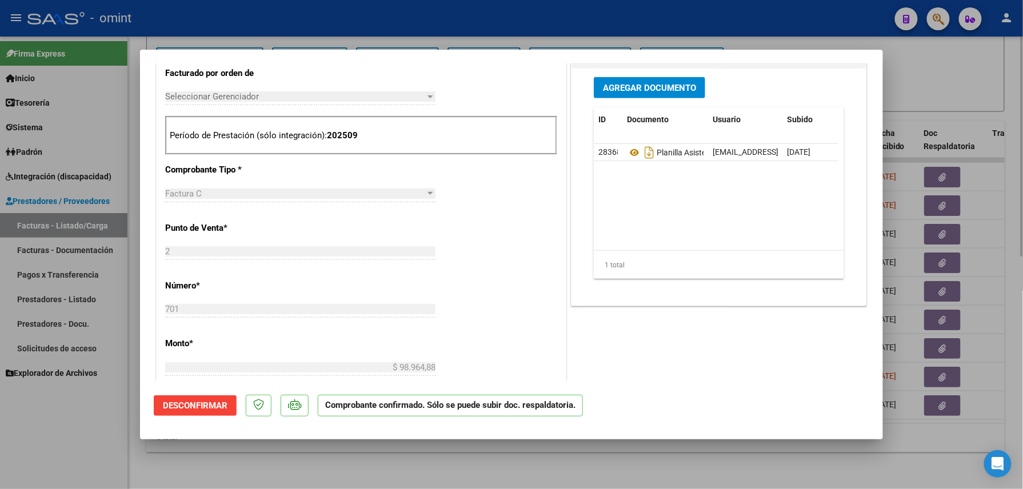
drag, startPoint x: 231, startPoint y: 454, endPoint x: 236, endPoint y: 466, distance: 13.4
click at [232, 455] on div at bounding box center [511, 244] width 1023 height 489
type input "$ 0,00"
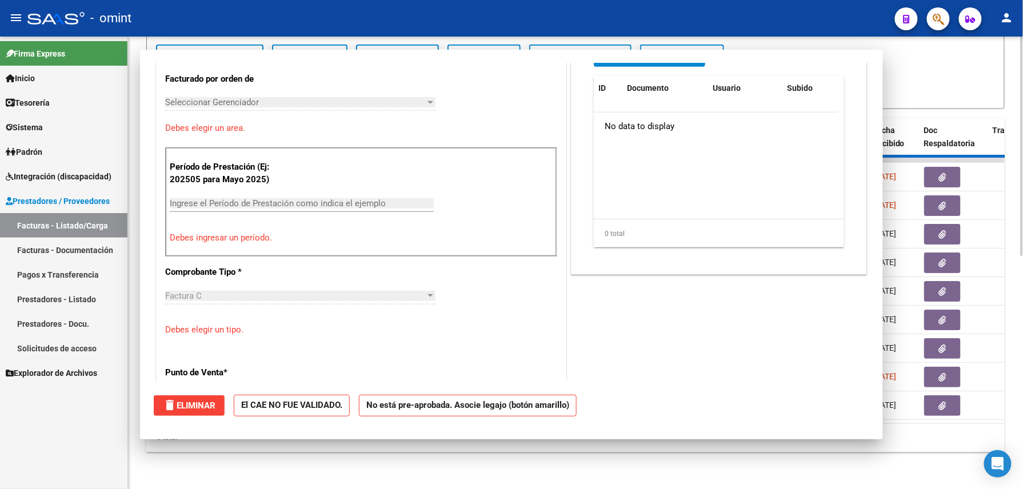
scroll to position [325, 0]
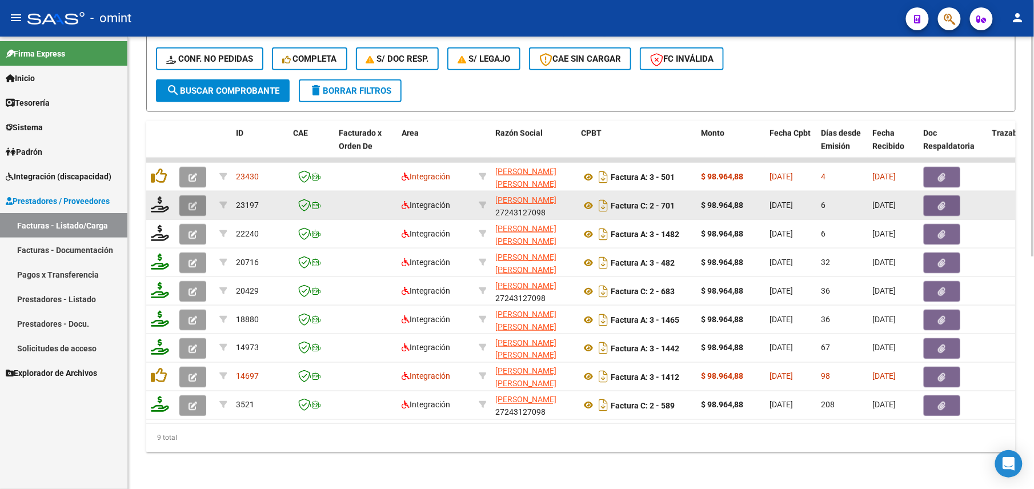
click at [179, 197] on button "button" at bounding box center [192, 205] width 27 height 21
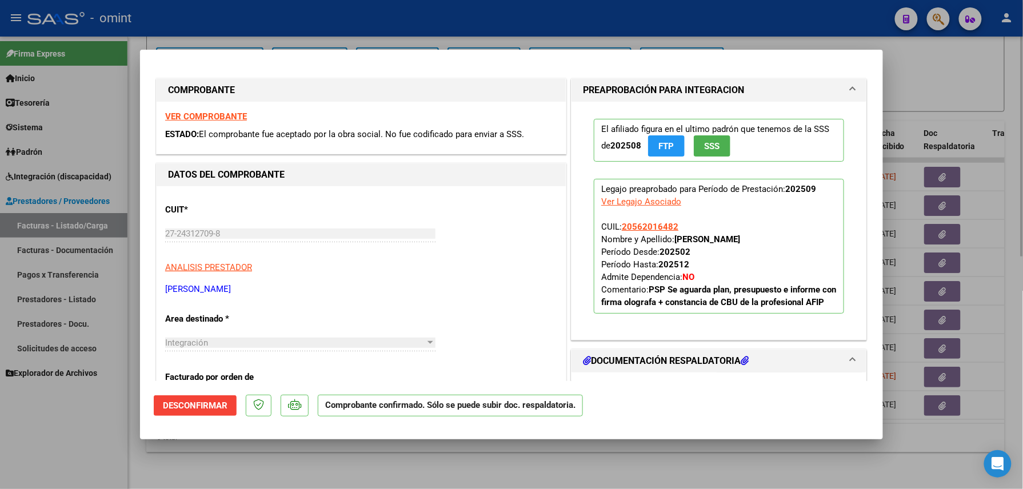
click at [177, 473] on div at bounding box center [511, 244] width 1023 height 489
type input "$ 0,00"
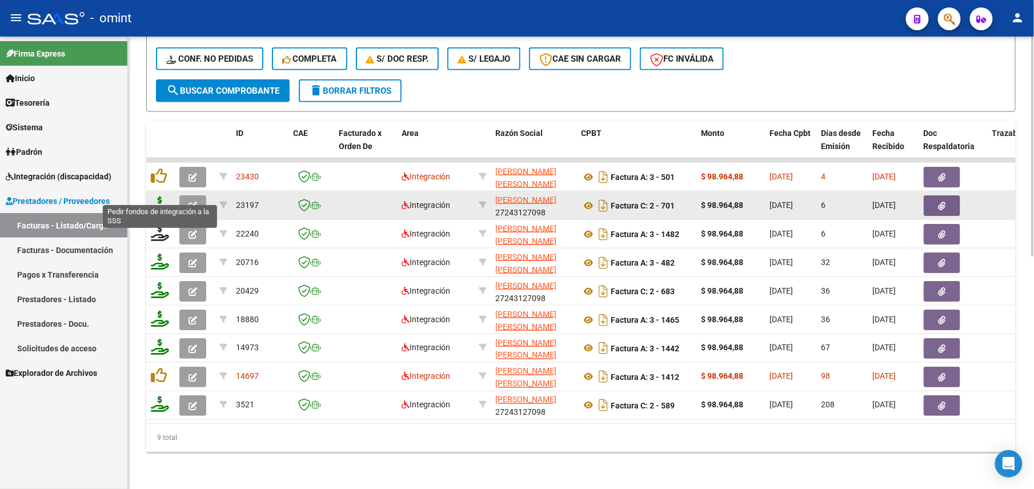
click at [161, 197] on icon at bounding box center [160, 205] width 18 height 16
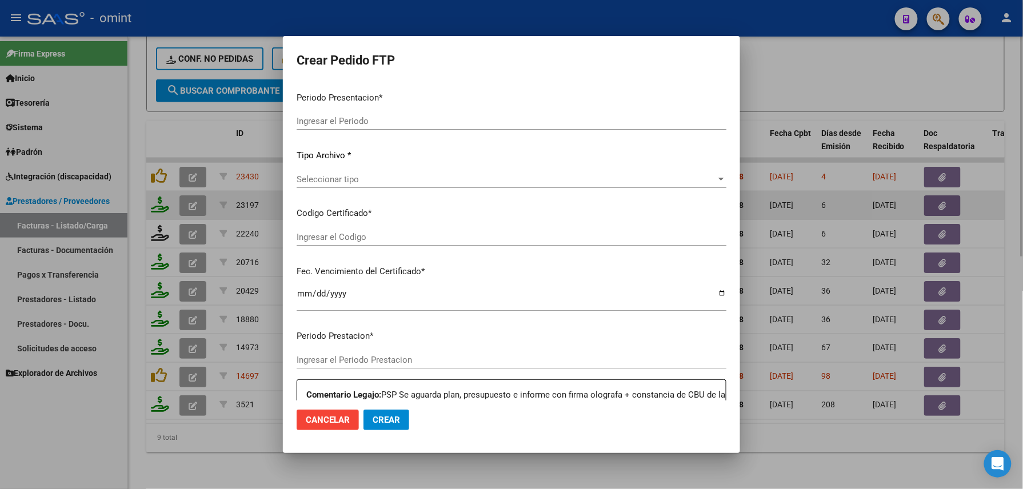
type input "202509"
type input "$ 98.964,88"
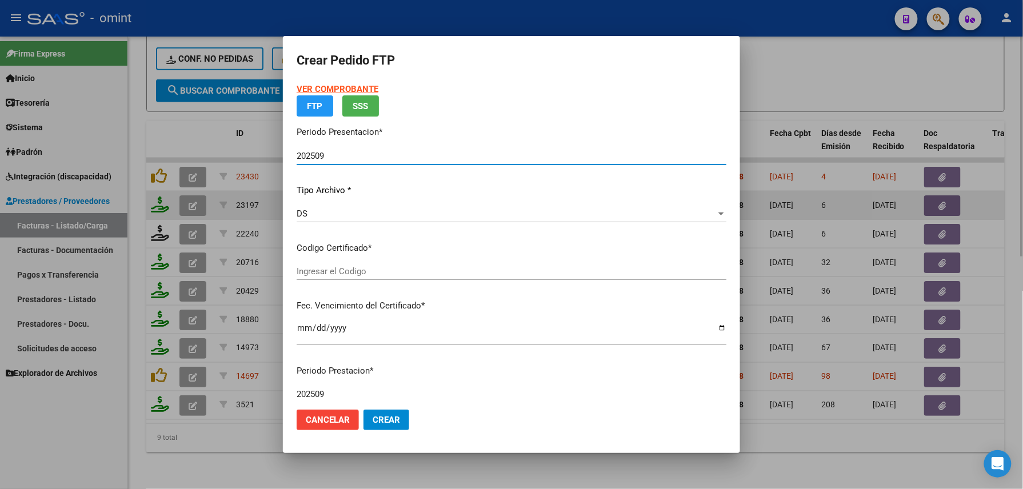
type input "820097110"
type input "[DATE]"
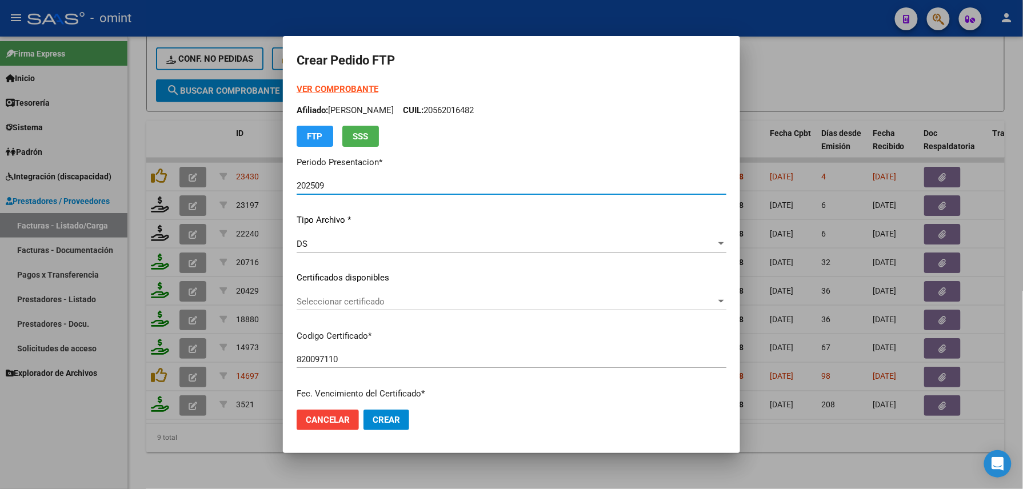
scroll to position [381, 0]
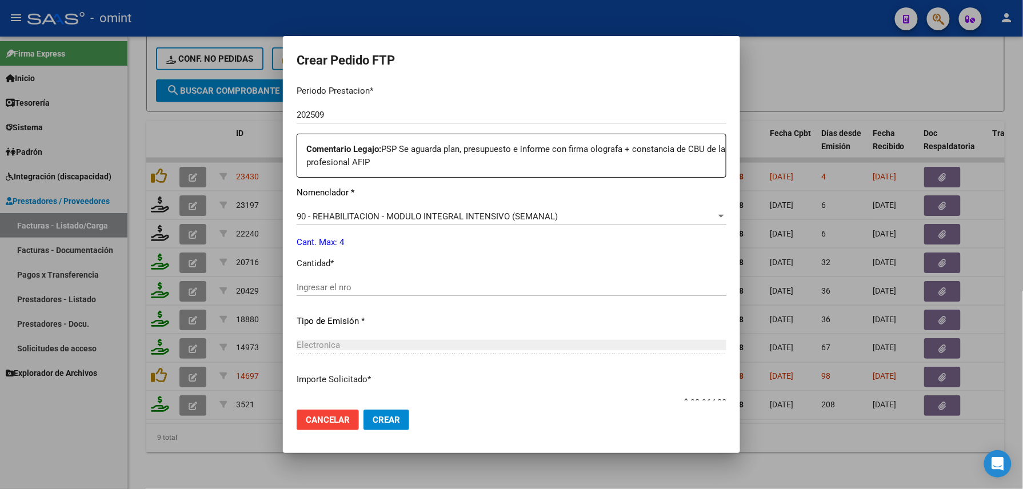
click at [339, 293] on div "Ingresar el nro" at bounding box center [512, 287] width 430 height 17
type input "4"
click at [378, 418] on span "Crear" at bounding box center [386, 420] width 27 height 10
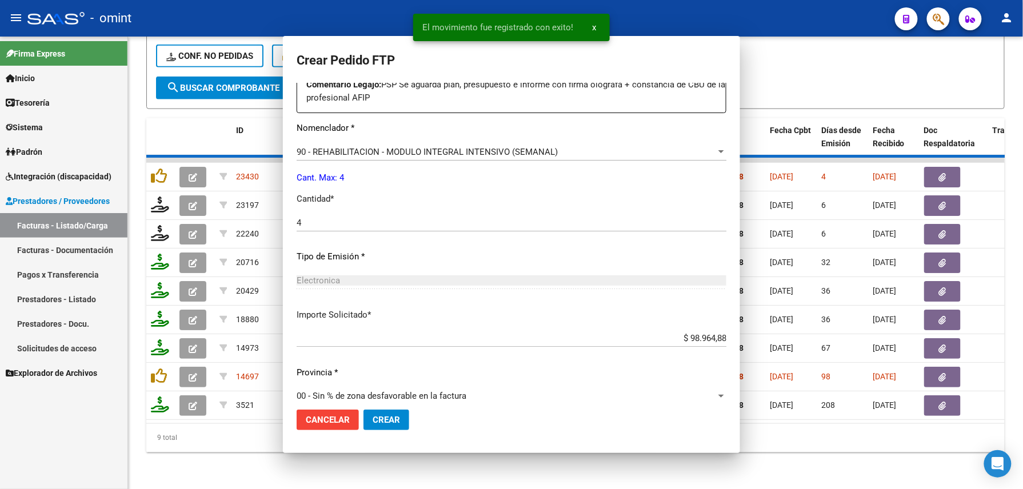
scroll to position [0, 0]
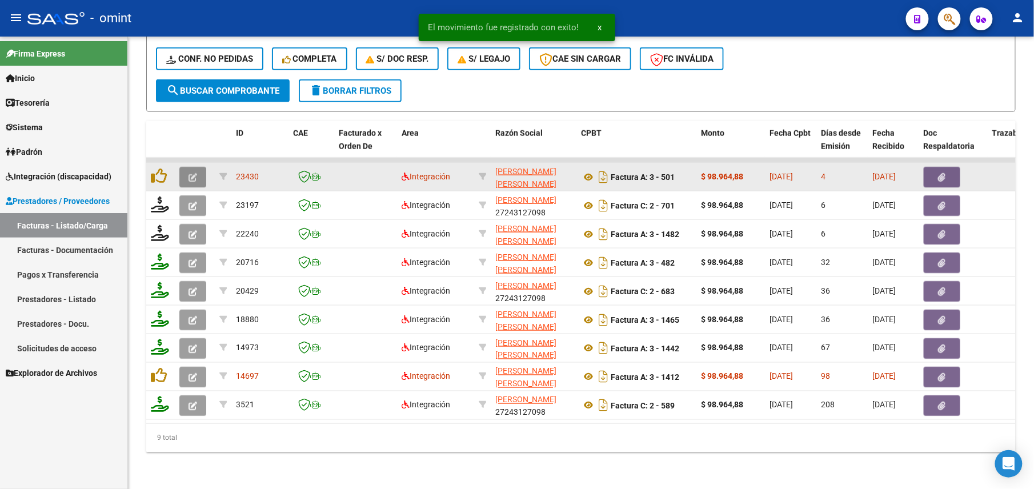
click at [189, 173] on icon "button" at bounding box center [193, 177] width 9 height 9
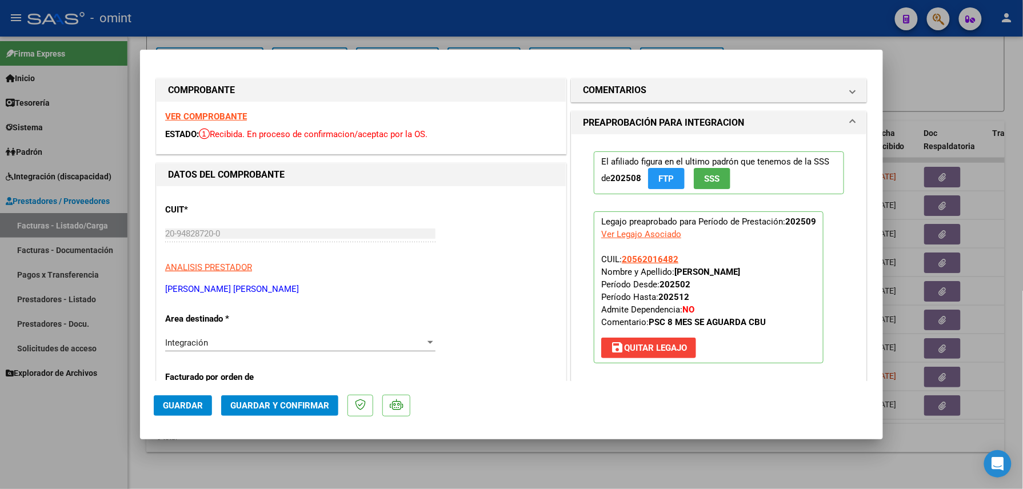
click at [226, 118] on strong "VER COMPROBANTE" at bounding box center [206, 116] width 82 height 10
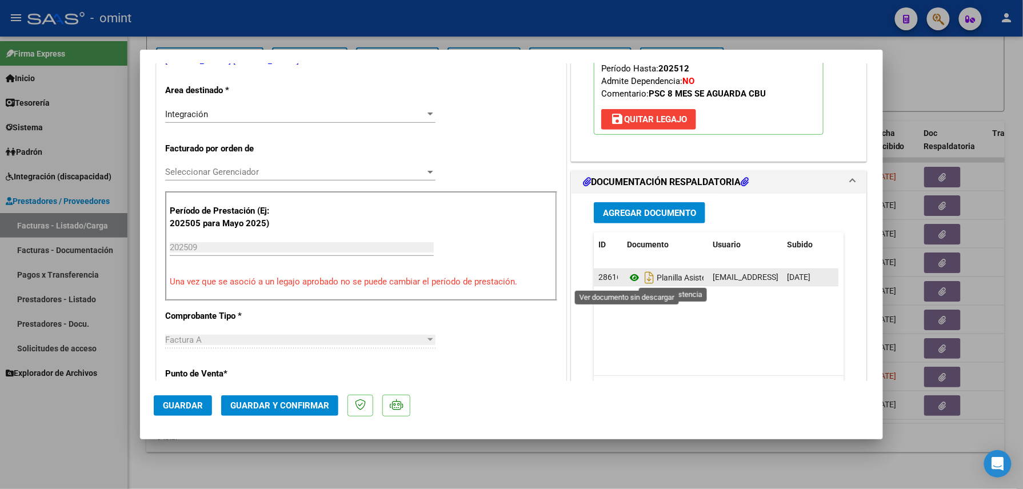
click at [630, 277] on icon at bounding box center [634, 278] width 15 height 14
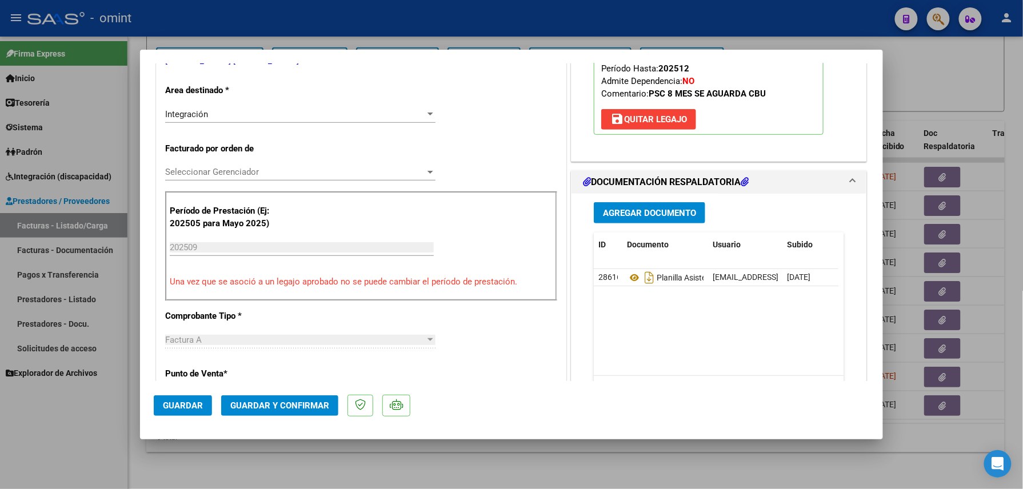
click at [304, 415] on button "Guardar y Confirmar" at bounding box center [279, 405] width 117 height 21
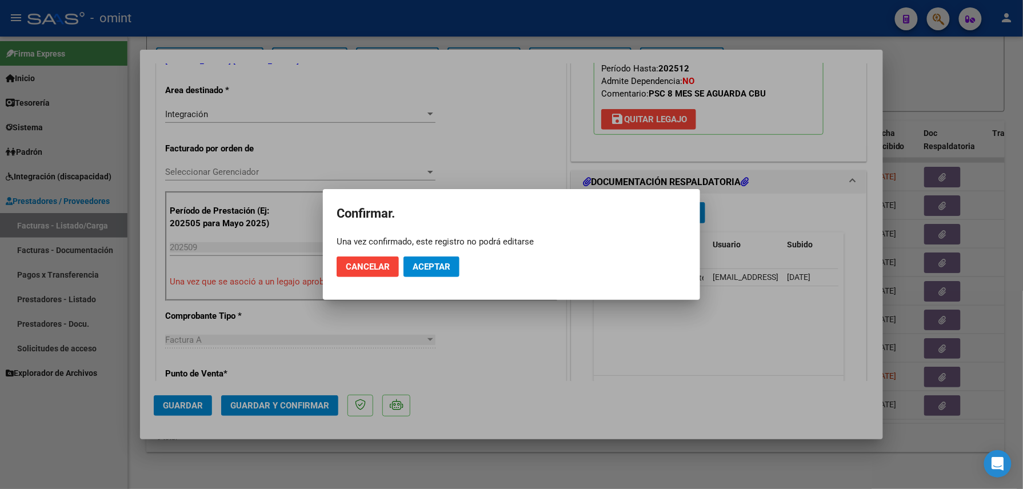
click at [302, 405] on div at bounding box center [511, 244] width 1023 height 489
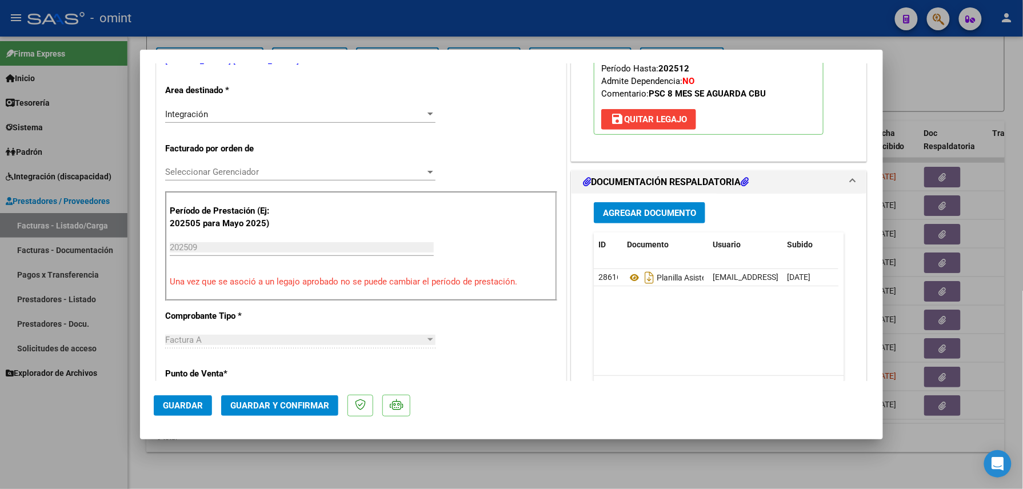
click at [295, 407] on span "Guardar y Confirmar" at bounding box center [279, 406] width 99 height 10
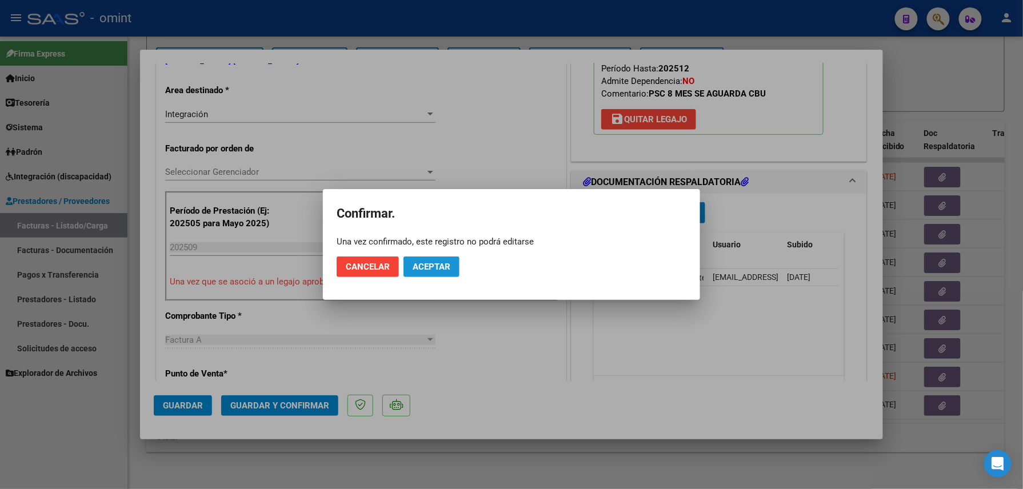
click at [443, 263] on span "Aceptar" at bounding box center [432, 267] width 38 height 10
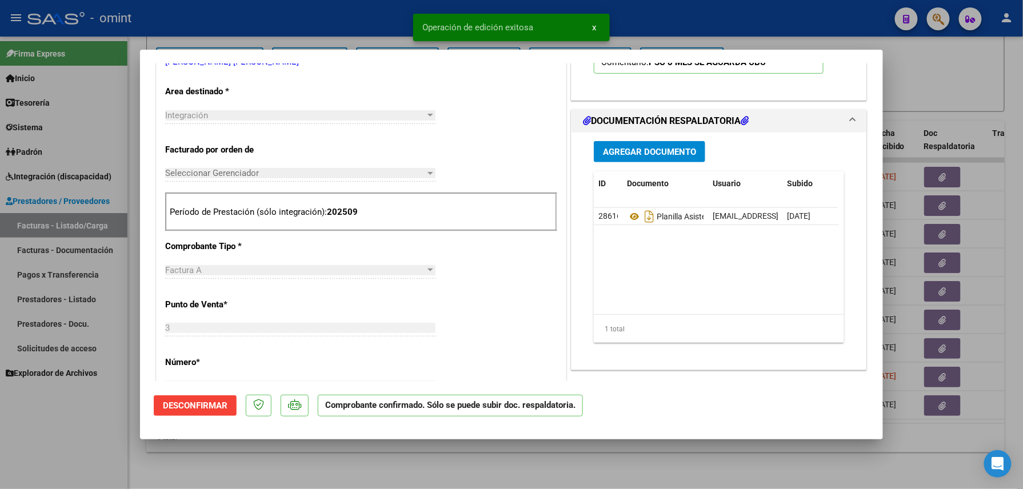
click at [226, 477] on div at bounding box center [511, 244] width 1023 height 489
type input "$ 0,00"
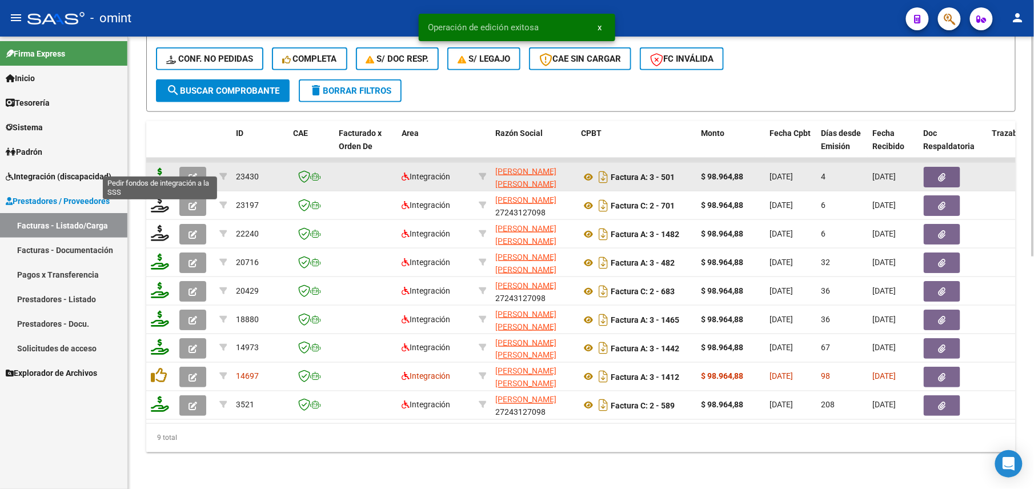
click at [161, 168] on icon at bounding box center [160, 176] width 18 height 16
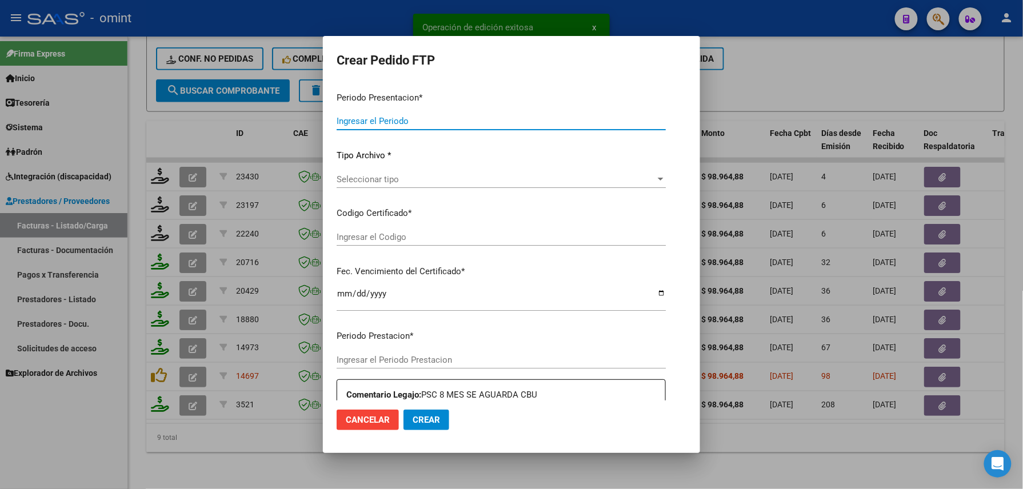
type input "202509"
type input "$ 98.964,88"
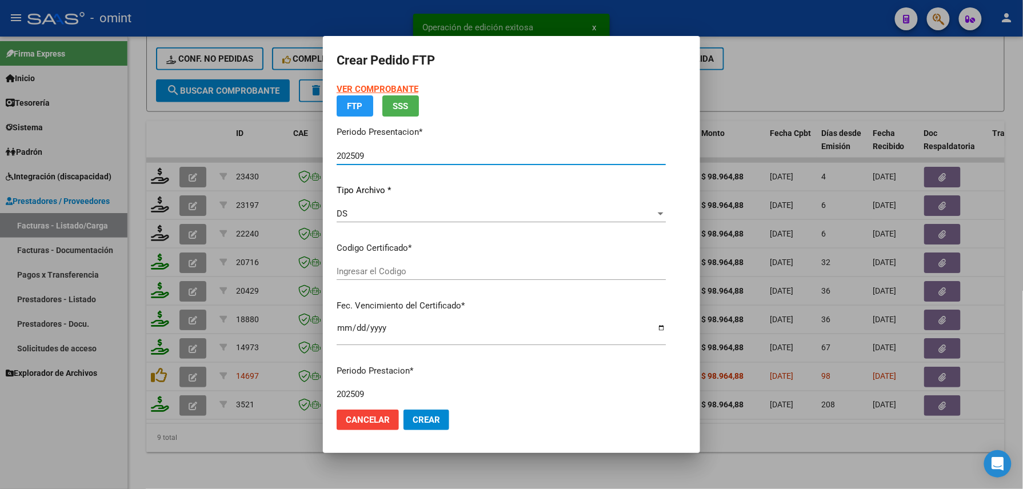
type input "820097110"
type input "[DATE]"
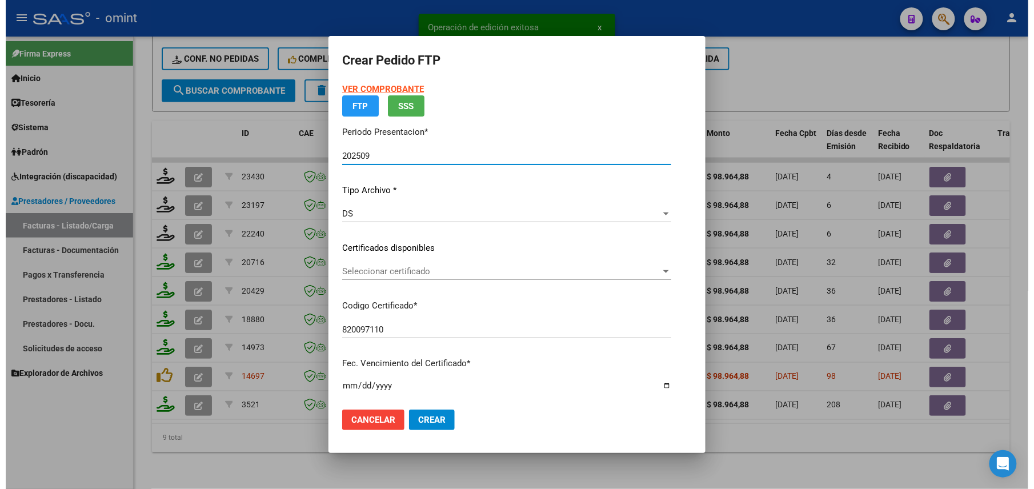
scroll to position [410, 0]
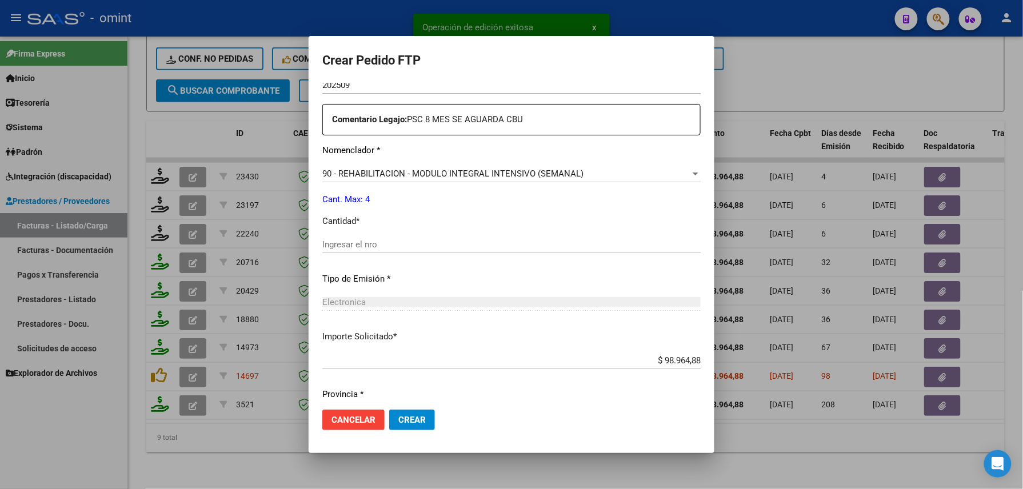
click at [370, 243] on input "Ingresar el nro" at bounding box center [511, 244] width 378 height 10
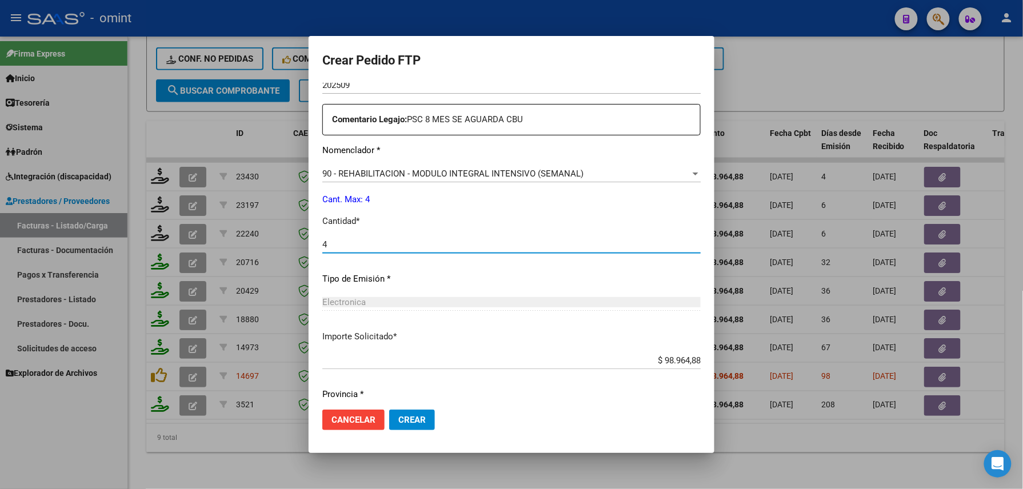
type input "4"
click at [398, 417] on button "Crear" at bounding box center [412, 420] width 46 height 21
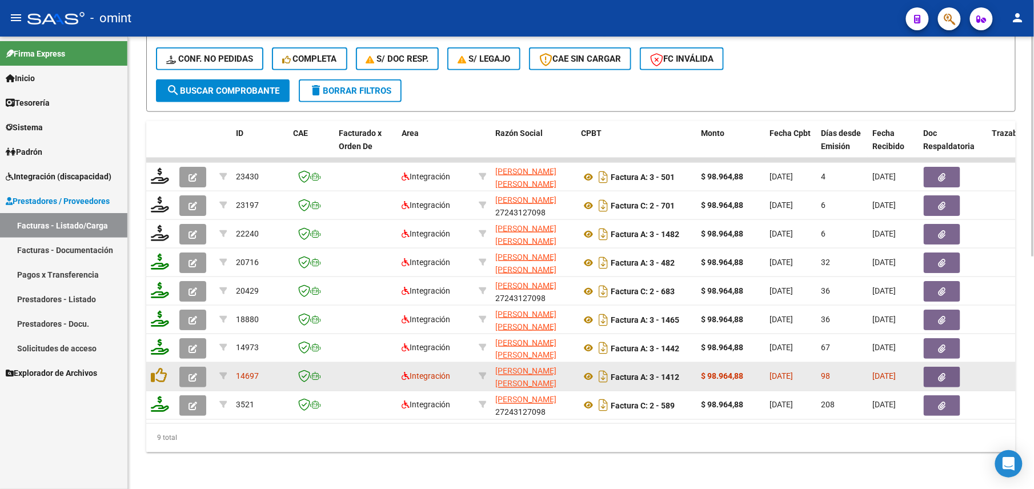
click at [195, 369] on button "button" at bounding box center [192, 377] width 27 height 21
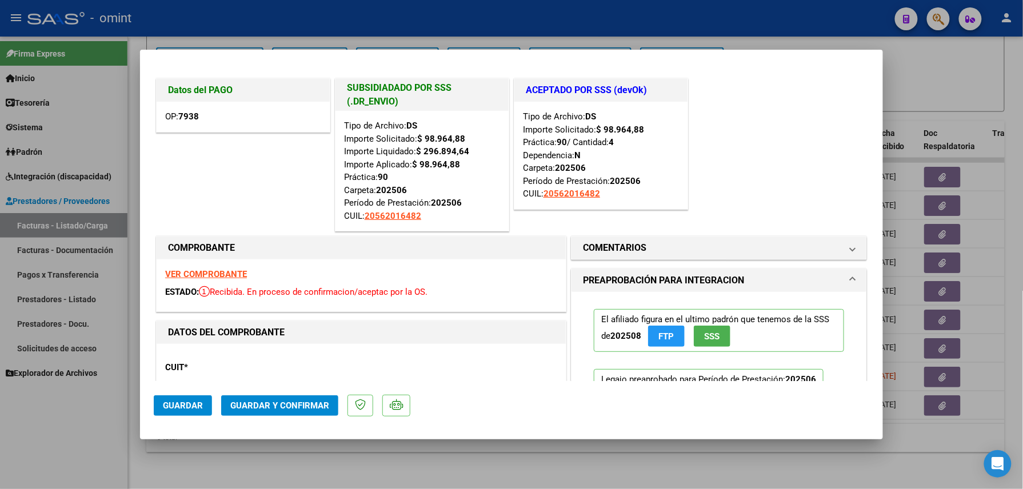
click at [213, 473] on div at bounding box center [511, 244] width 1023 height 489
type input "$ 0,00"
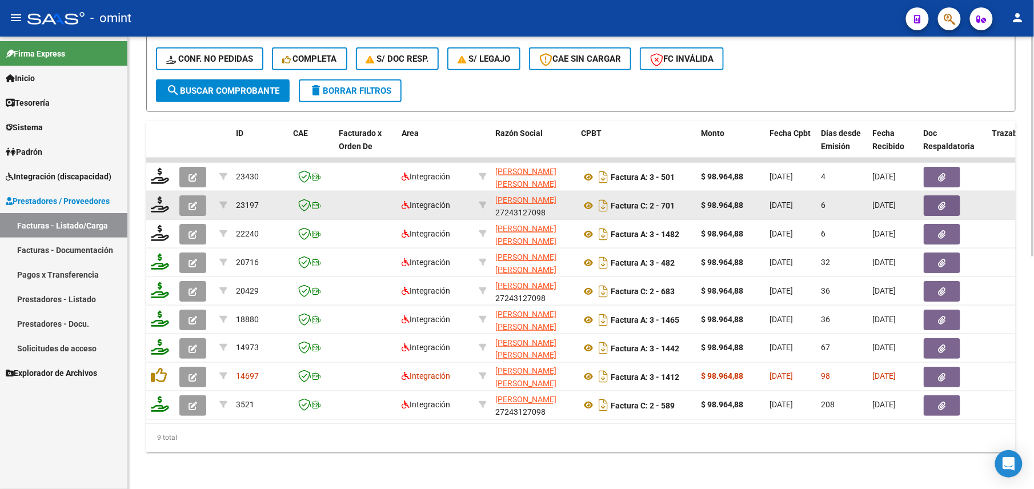
scroll to position [250, 0]
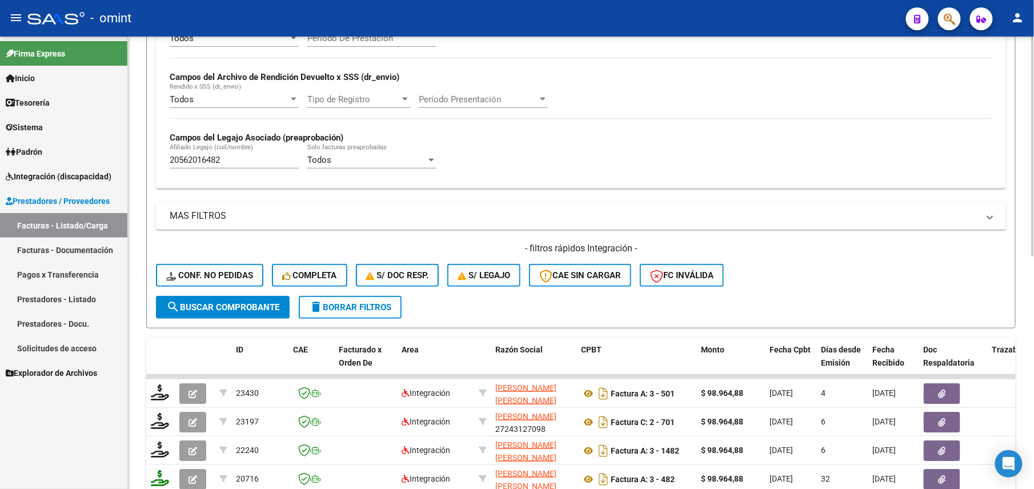
click at [173, 160] on input "20562016482" at bounding box center [234, 160] width 129 height 10
paste input "7571591036"
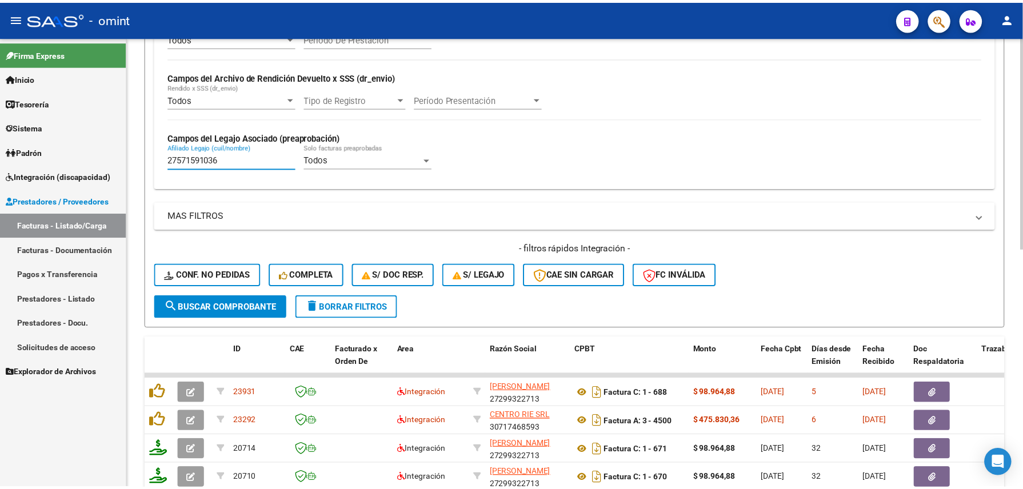
scroll to position [402, 0]
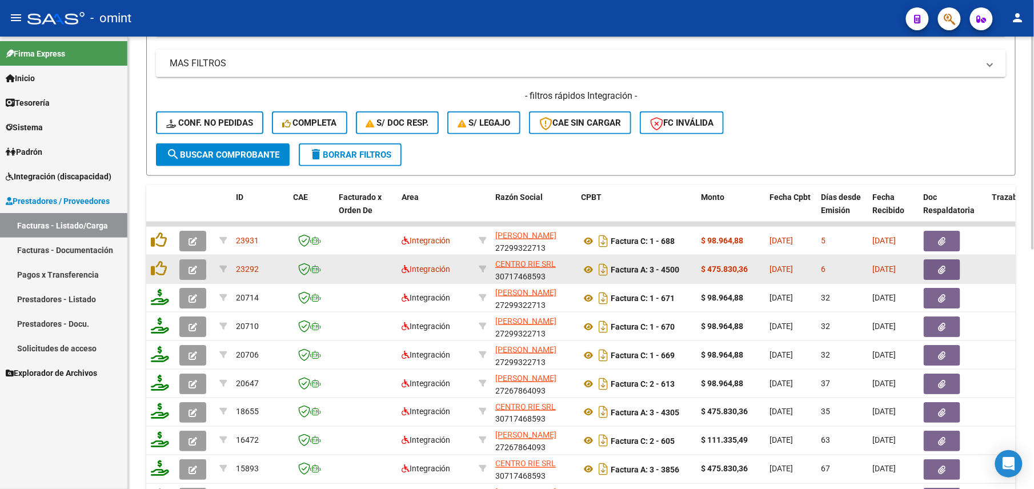
type input "27571591036"
click at [186, 266] on button "button" at bounding box center [192, 269] width 27 height 21
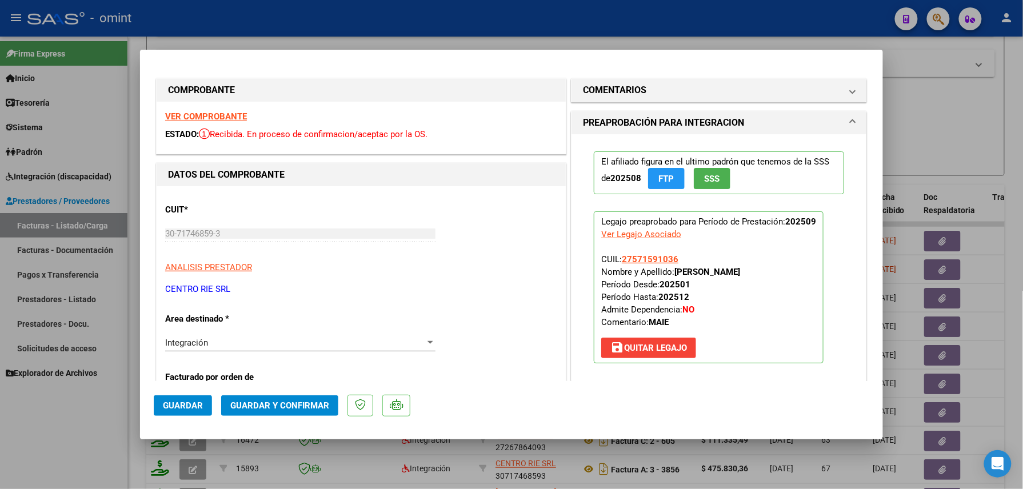
click at [236, 111] on strong "VER COMPROBANTE" at bounding box center [206, 116] width 82 height 10
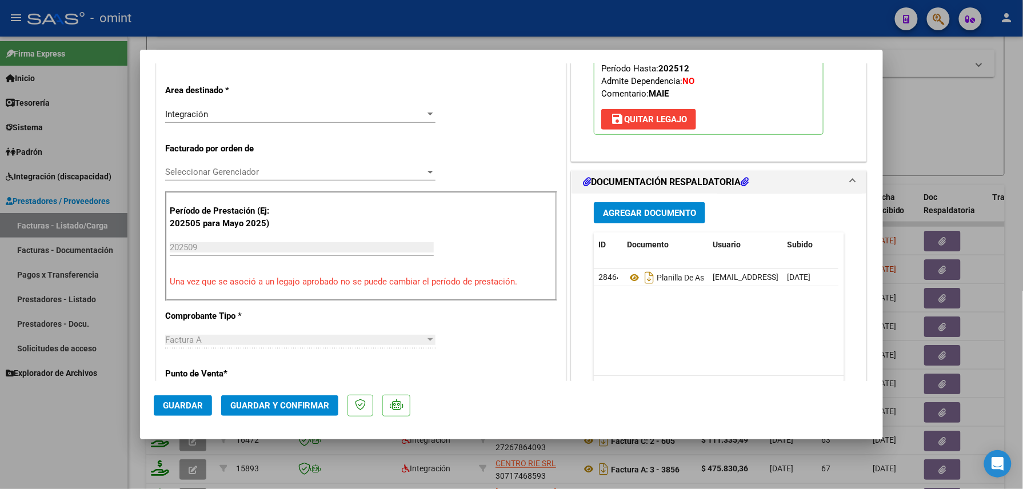
scroll to position [305, 0]
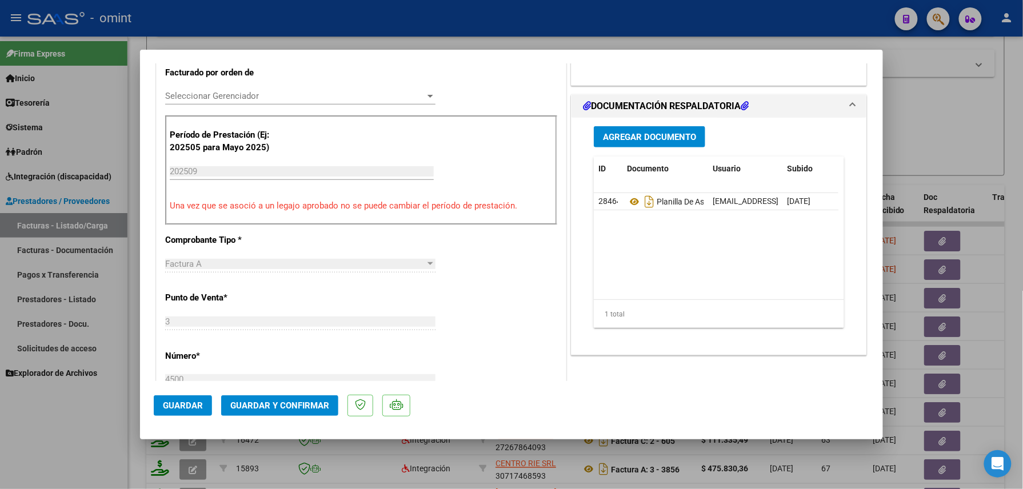
click at [273, 402] on span "Guardar y Confirmar" at bounding box center [279, 406] width 99 height 10
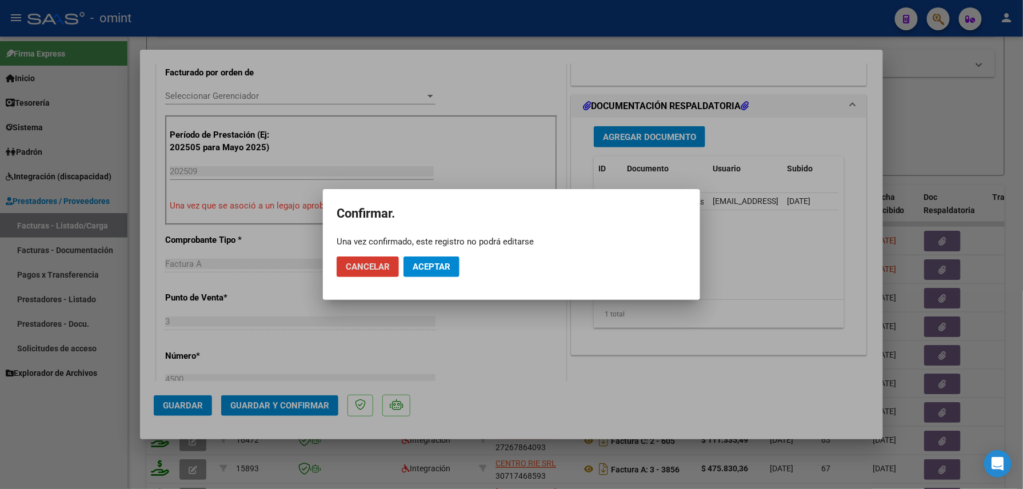
click at [433, 266] on span "Aceptar" at bounding box center [432, 267] width 38 height 10
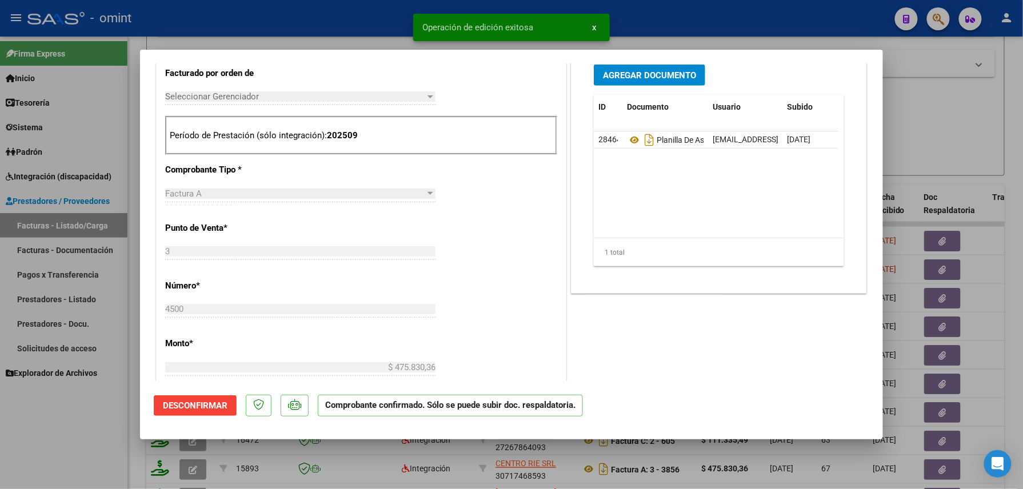
click at [74, 437] on div at bounding box center [511, 244] width 1023 height 489
type input "$ 0,00"
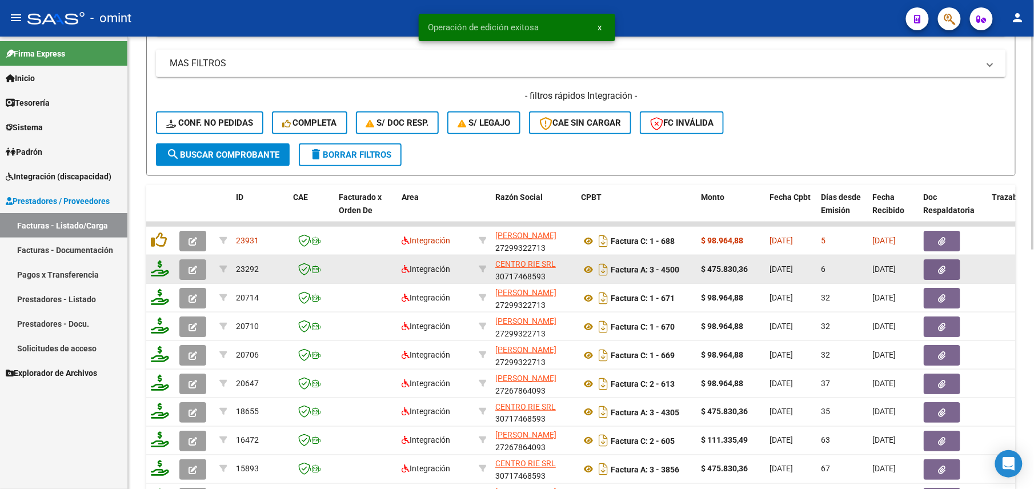
click at [157, 270] on icon at bounding box center [160, 269] width 18 height 16
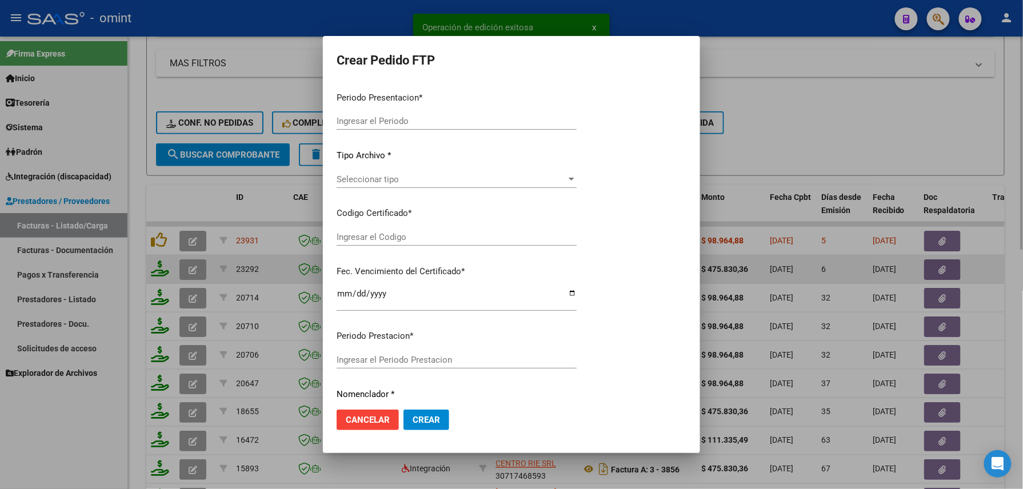
type input "202509"
type input "$ 475.830,36"
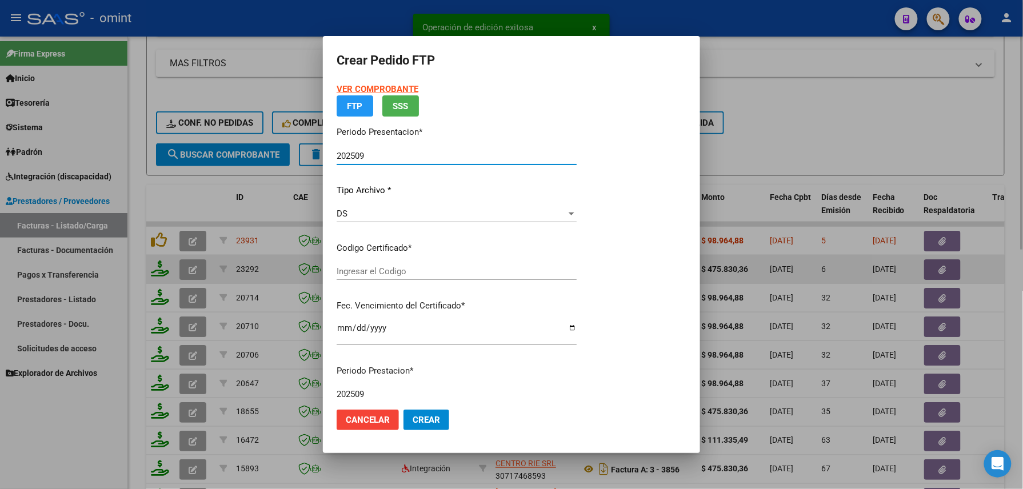
type input "7744635579"
type input "[DATE]"
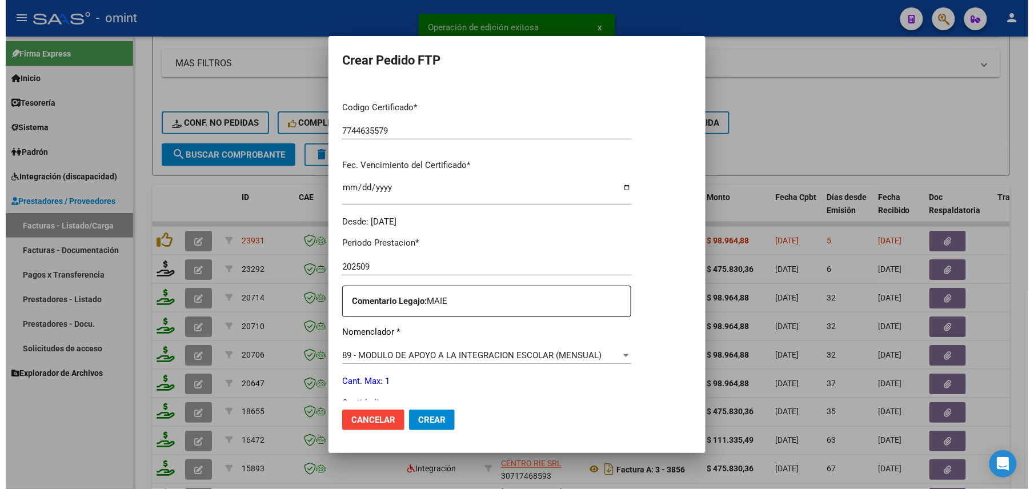
scroll to position [381, 0]
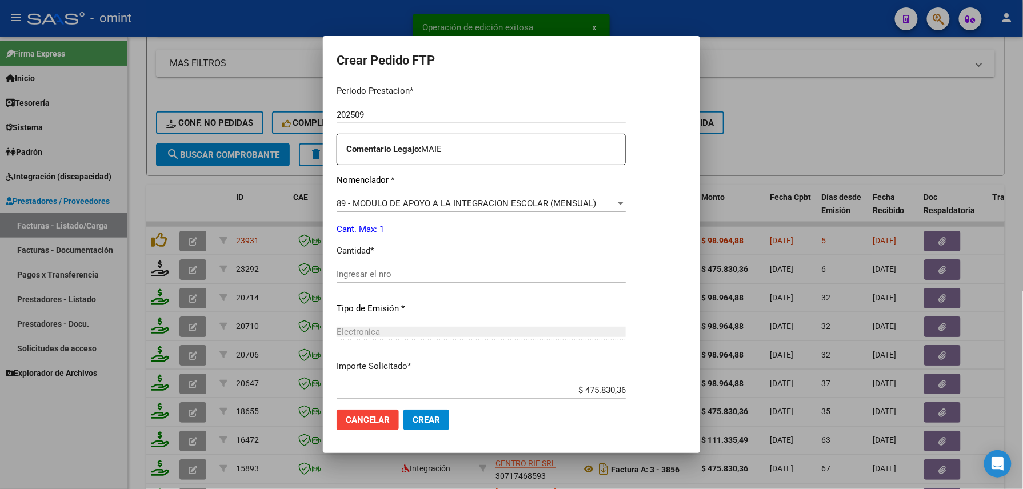
click at [401, 275] on input "Ingresar el nro" at bounding box center [481, 274] width 289 height 10
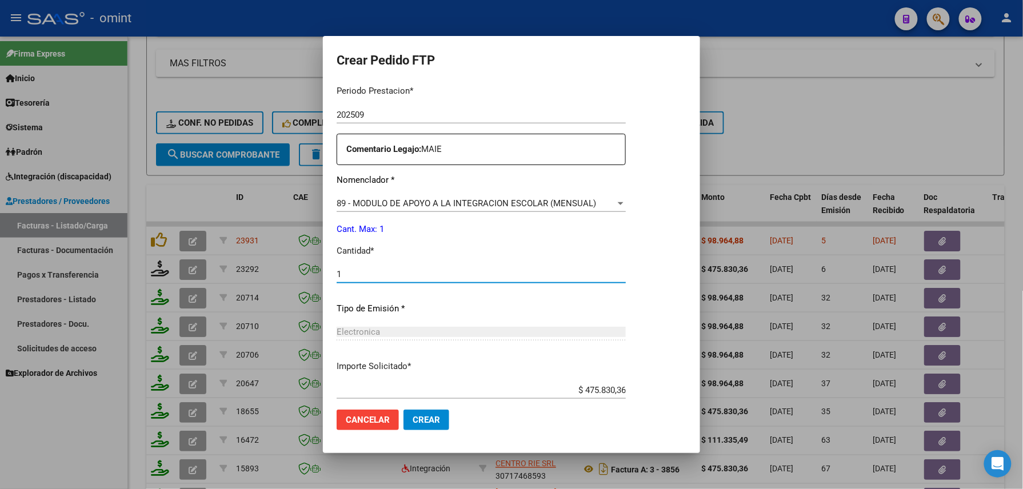
type input "1"
click at [414, 417] on span "Crear" at bounding box center [426, 420] width 27 height 10
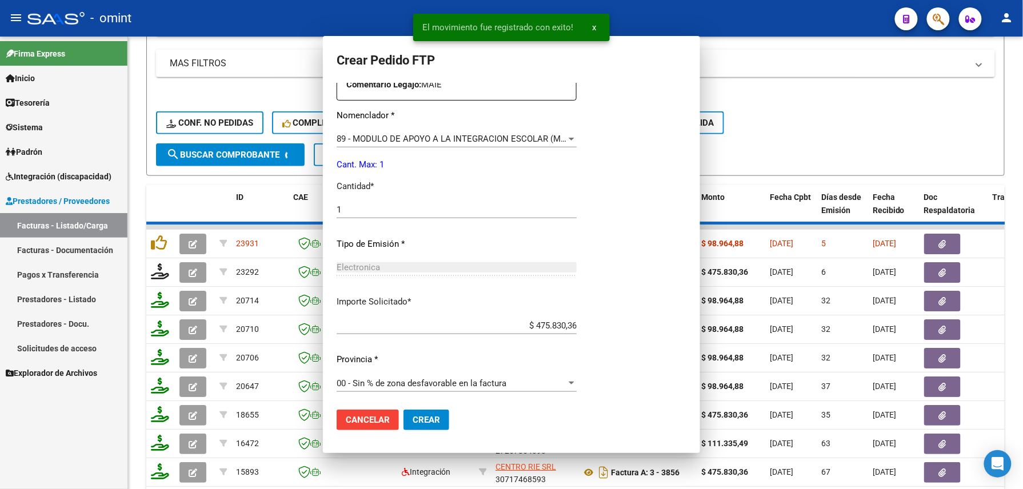
scroll to position [0, 0]
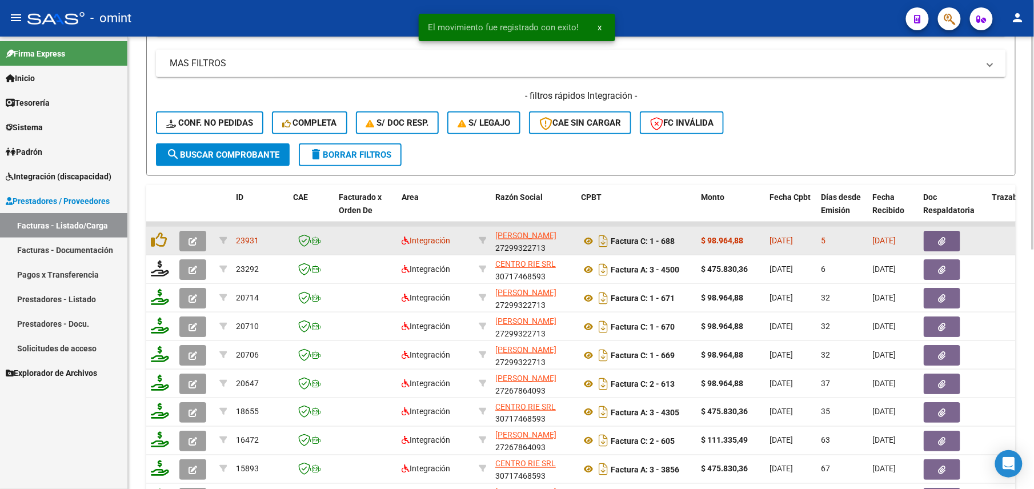
click at [197, 247] on button "button" at bounding box center [192, 241] width 27 height 21
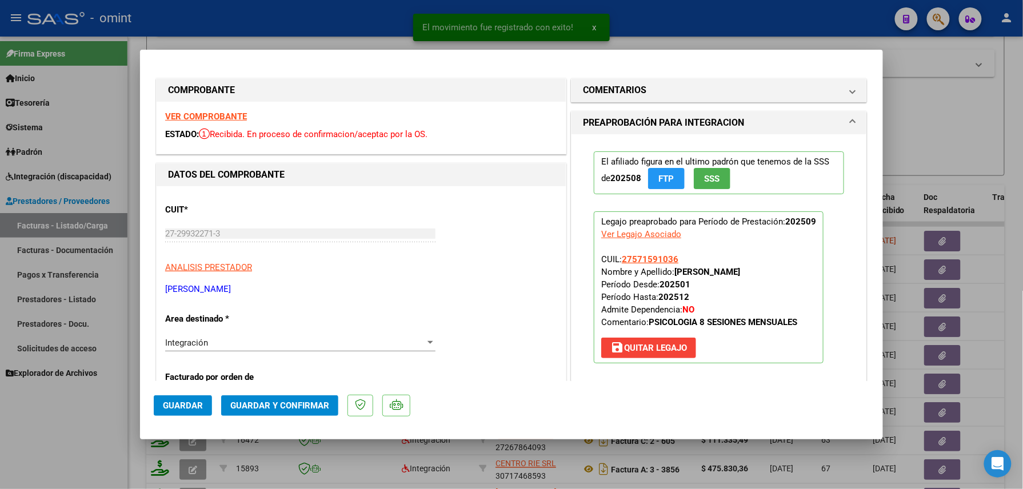
click at [205, 115] on strong "VER COMPROBANTE" at bounding box center [206, 116] width 82 height 10
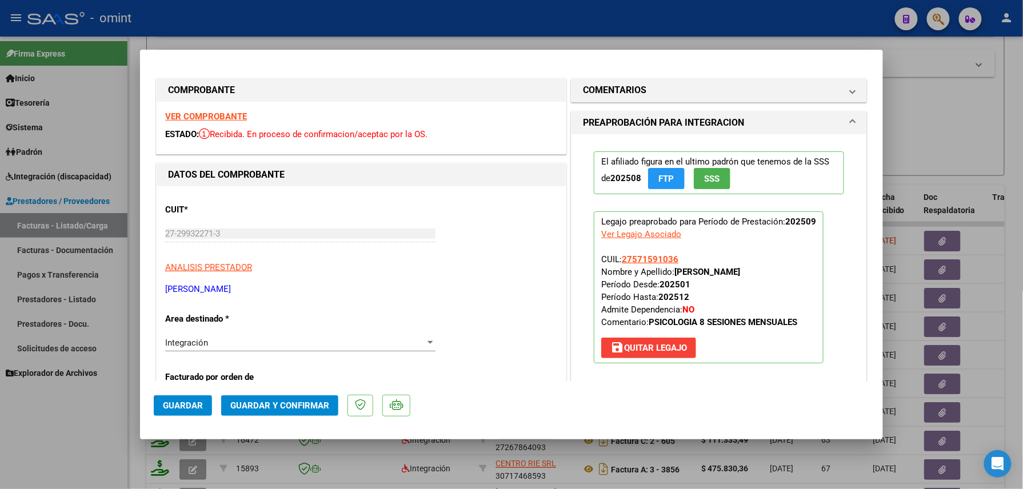
scroll to position [152, 0]
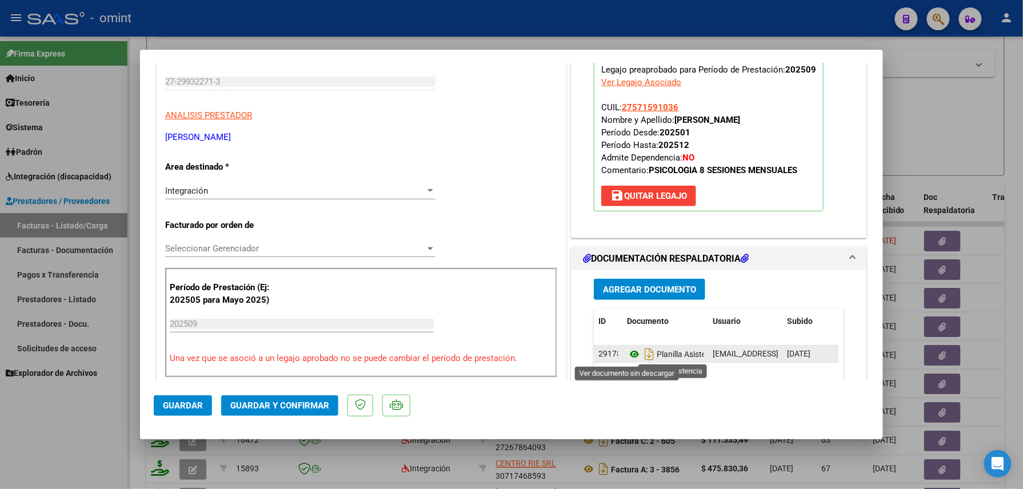
click at [627, 358] on icon at bounding box center [634, 354] width 15 height 14
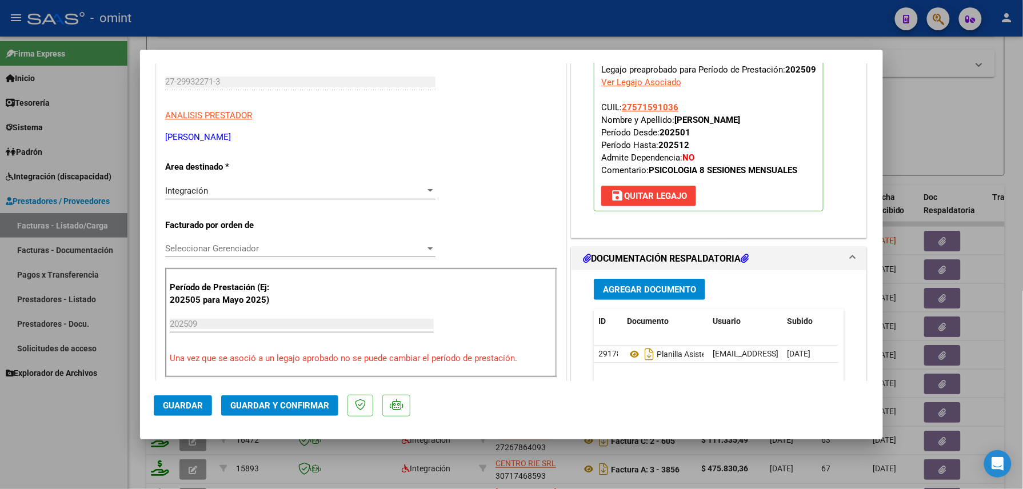
click at [271, 405] on span "Guardar y Confirmar" at bounding box center [279, 406] width 99 height 10
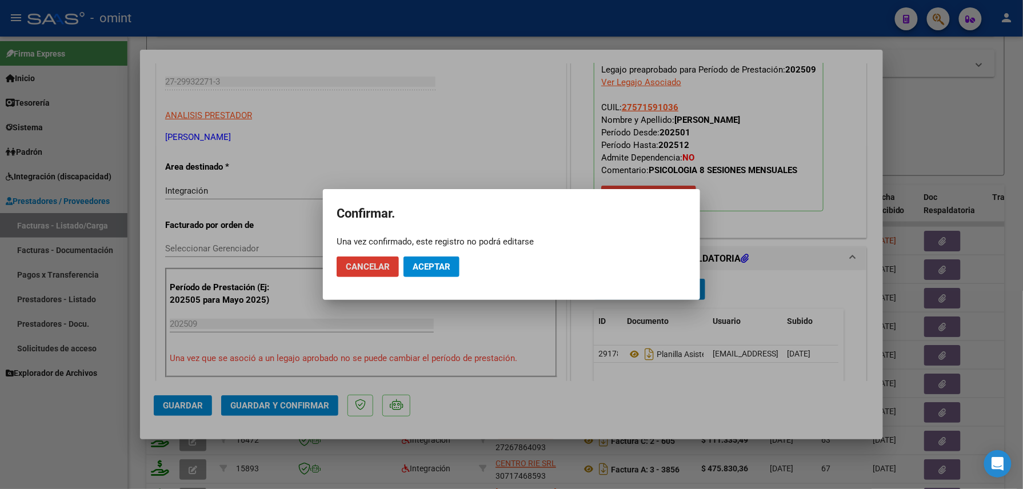
click at [426, 267] on span "Aceptar" at bounding box center [432, 267] width 38 height 10
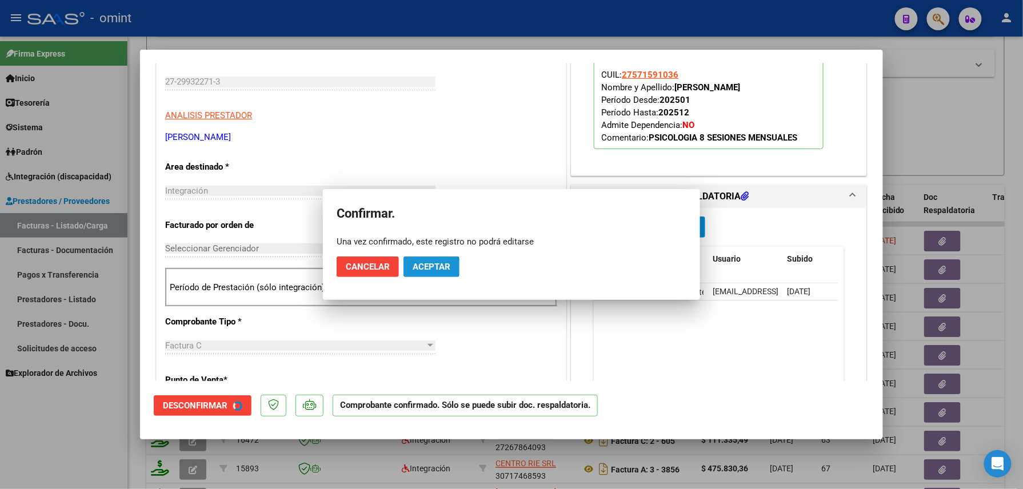
scroll to position [151, 0]
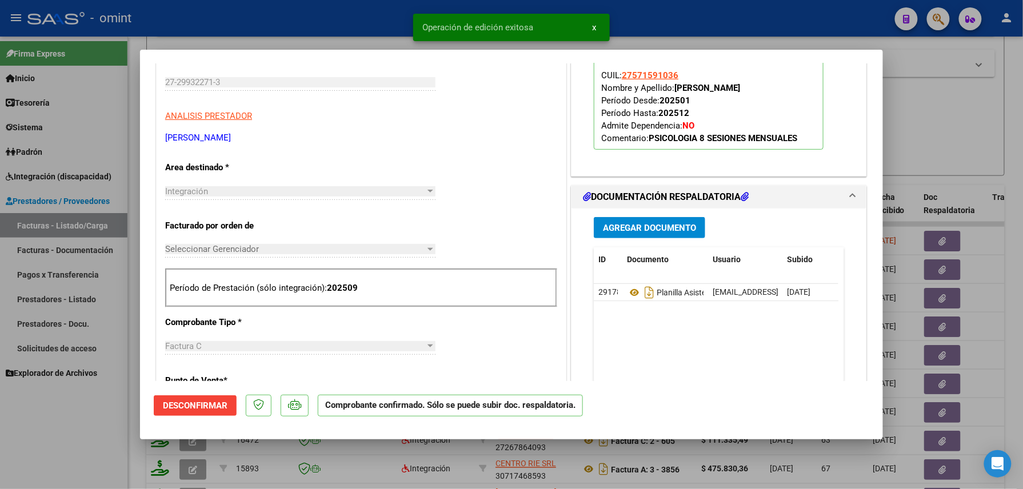
click at [81, 432] on div at bounding box center [511, 244] width 1023 height 489
type input "$ 0,00"
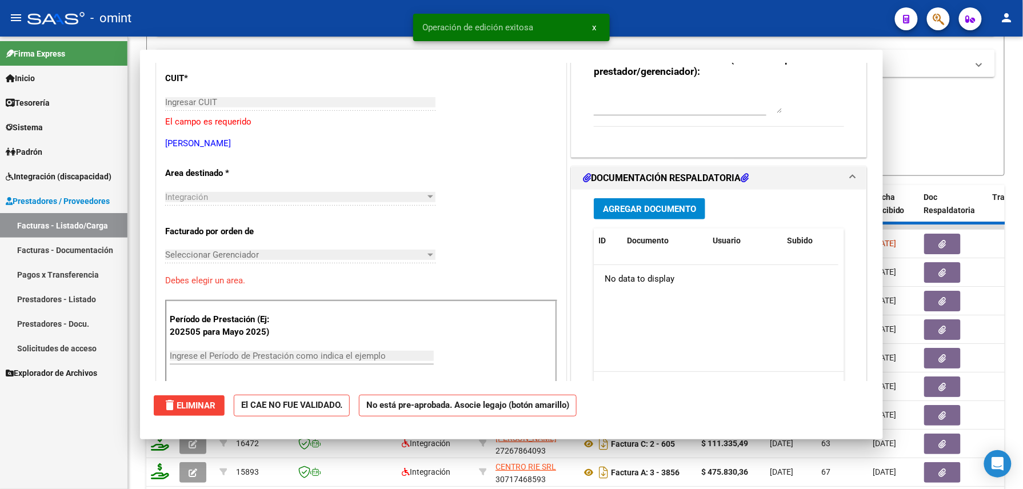
scroll to position [172, 0]
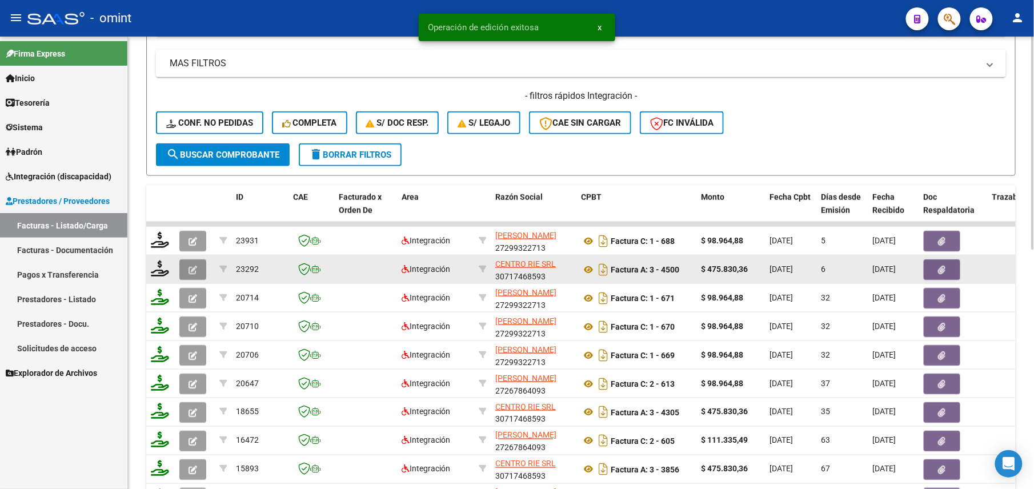
click at [195, 266] on icon "button" at bounding box center [193, 270] width 9 height 9
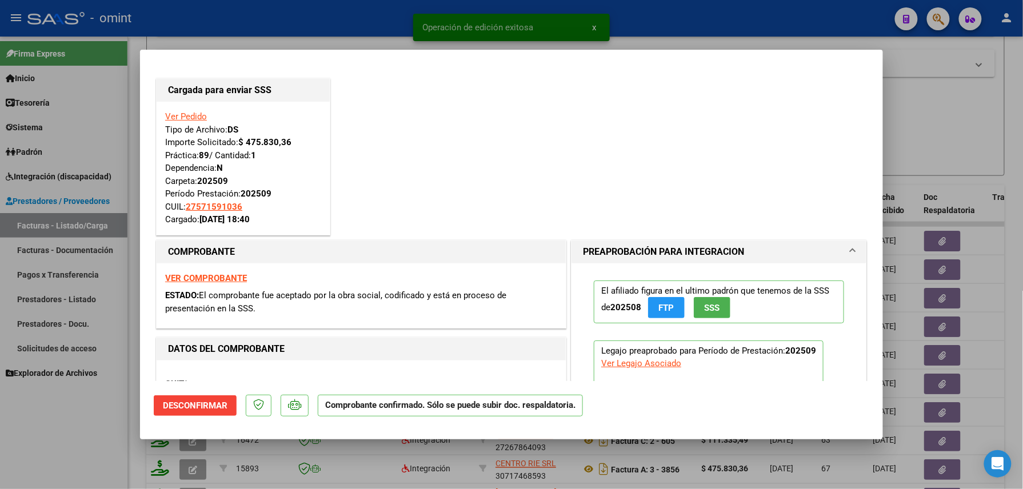
click at [62, 431] on div at bounding box center [511, 244] width 1023 height 489
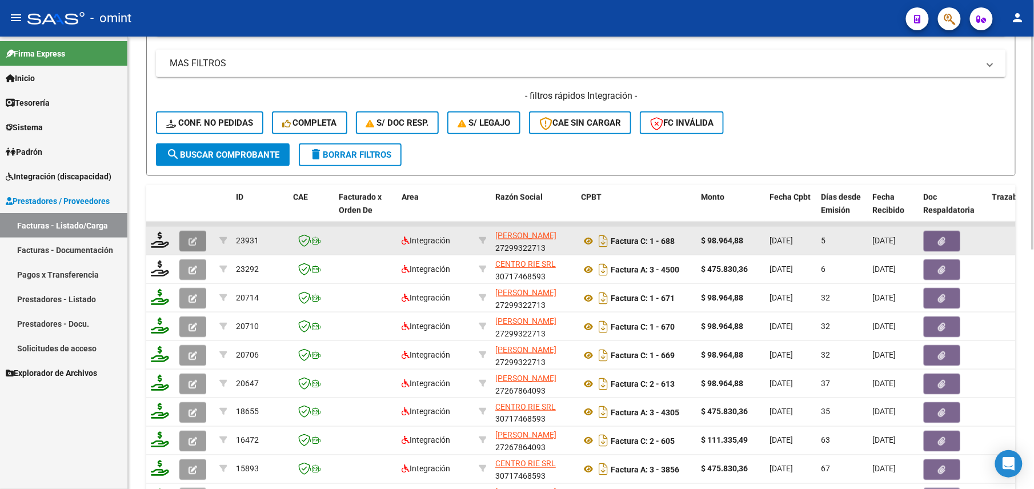
click at [192, 237] on icon "button" at bounding box center [193, 241] width 9 height 9
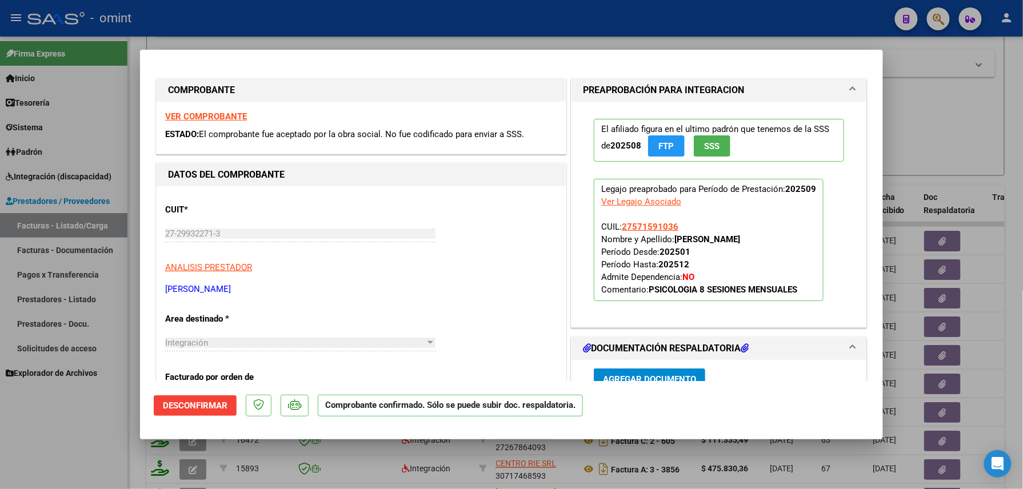
click at [126, 430] on div at bounding box center [511, 244] width 1023 height 489
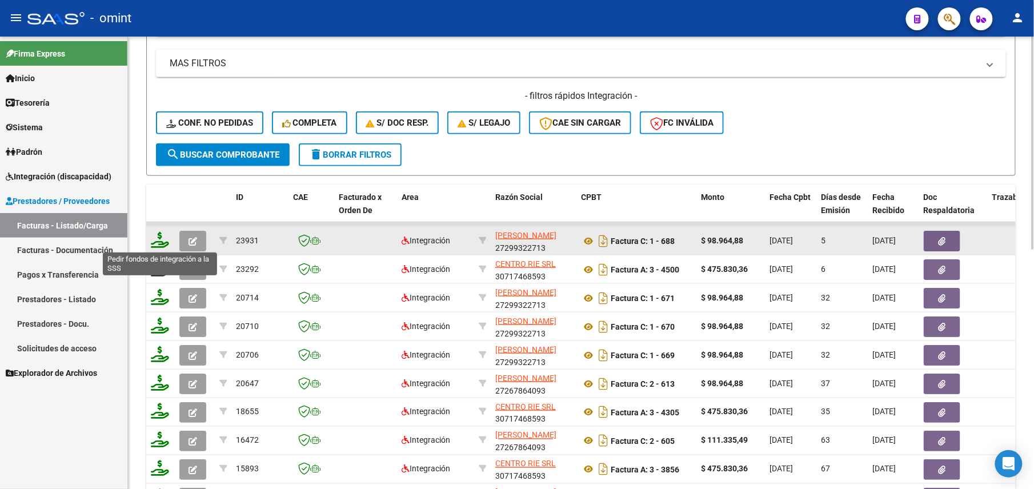
click at [159, 246] on icon at bounding box center [160, 240] width 18 height 16
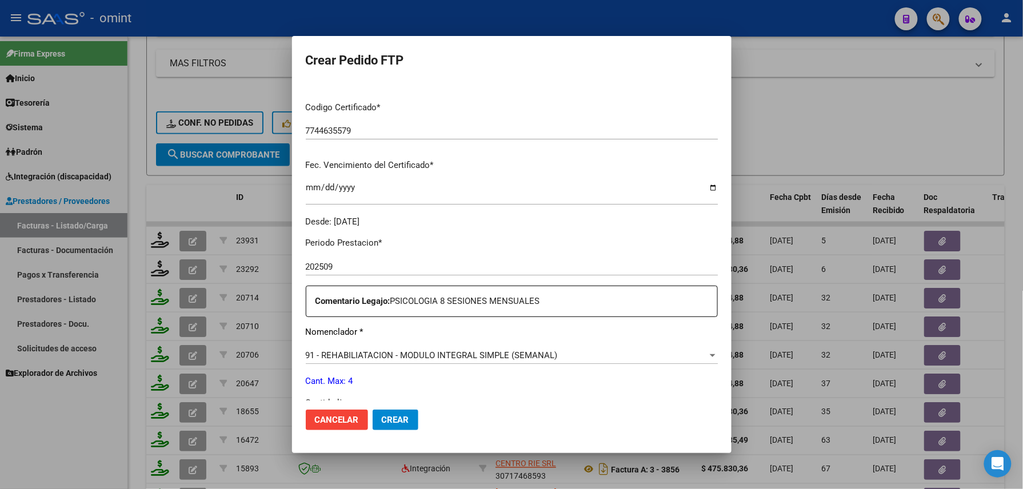
scroll to position [381, 0]
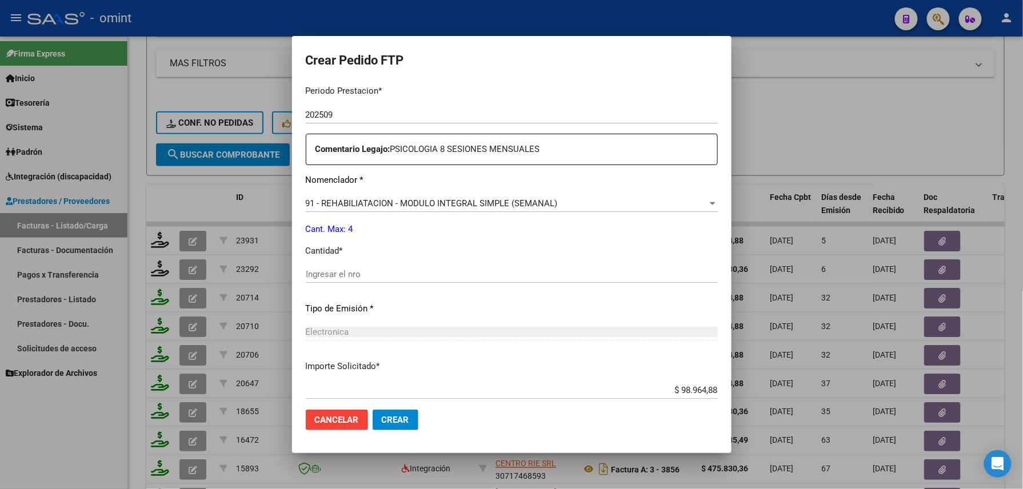
click at [339, 282] on div "Ingresar el nro" at bounding box center [512, 274] width 412 height 17
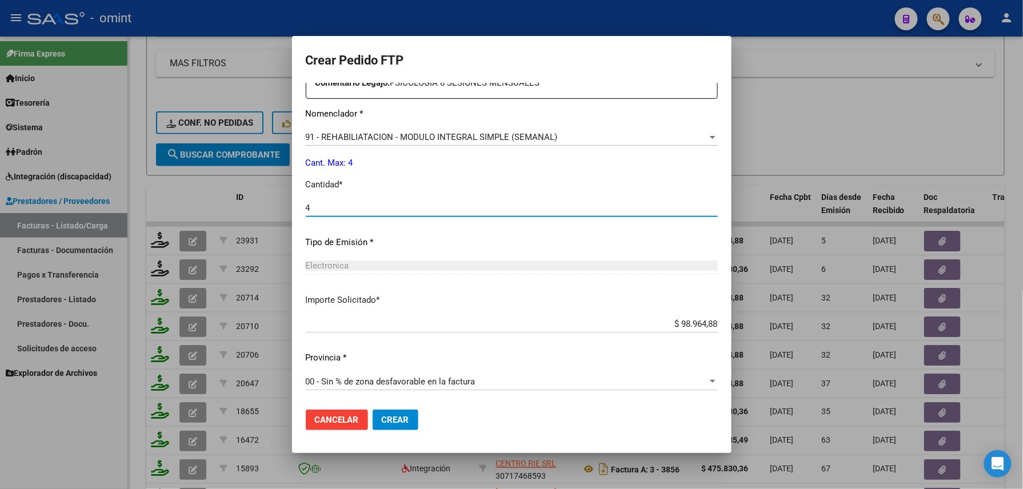
click at [382, 407] on mat-dialog-actions "Cancelar Crear" at bounding box center [512, 420] width 412 height 39
click at [383, 413] on button "Crear" at bounding box center [396, 420] width 46 height 21
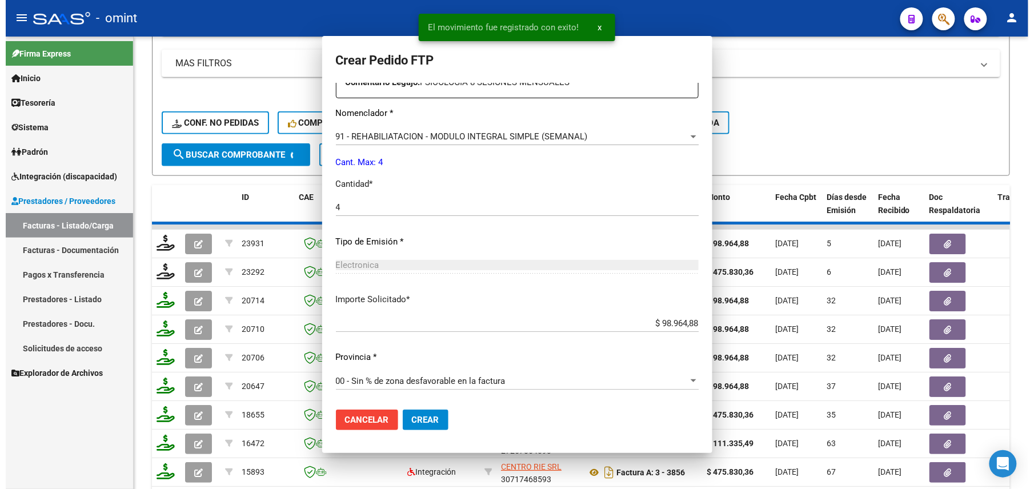
scroll to position [382, 0]
